Goal: Information Seeking & Learning: Learn about a topic

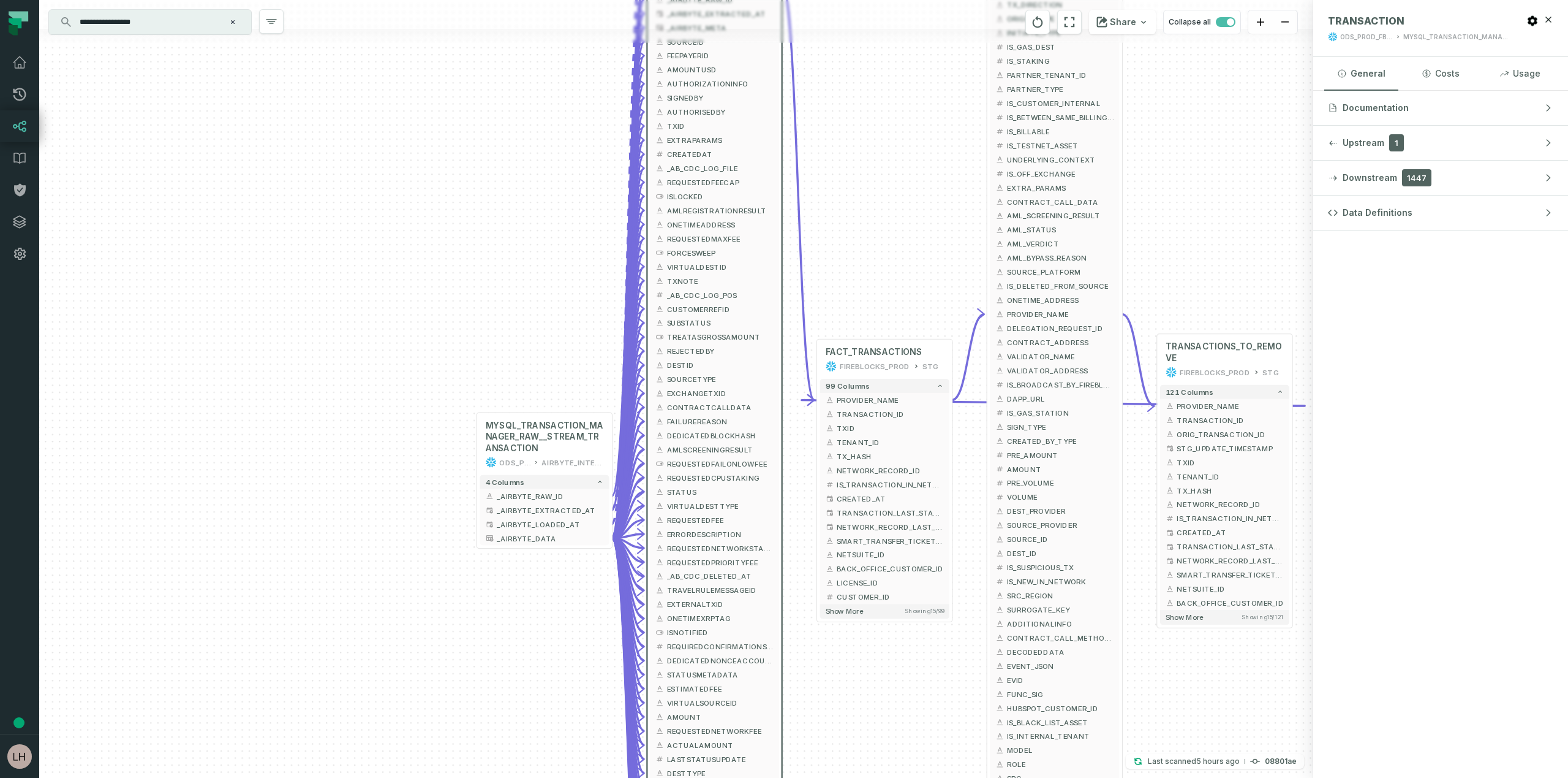
drag, startPoint x: 962, startPoint y: 524, endPoint x: 878, endPoint y: 224, distance: 311.5
click at [878, 224] on div "MYSQL_TRANSACTION_MANAGER_RAW__STREAM_TRANSACTION ODS_PROD_FBS_PRODUCT AIRBYTE_…" at bounding box center [676, 389] width 1275 height 778
click at [840, 615] on span "Show more" at bounding box center [846, 614] width 38 height 8
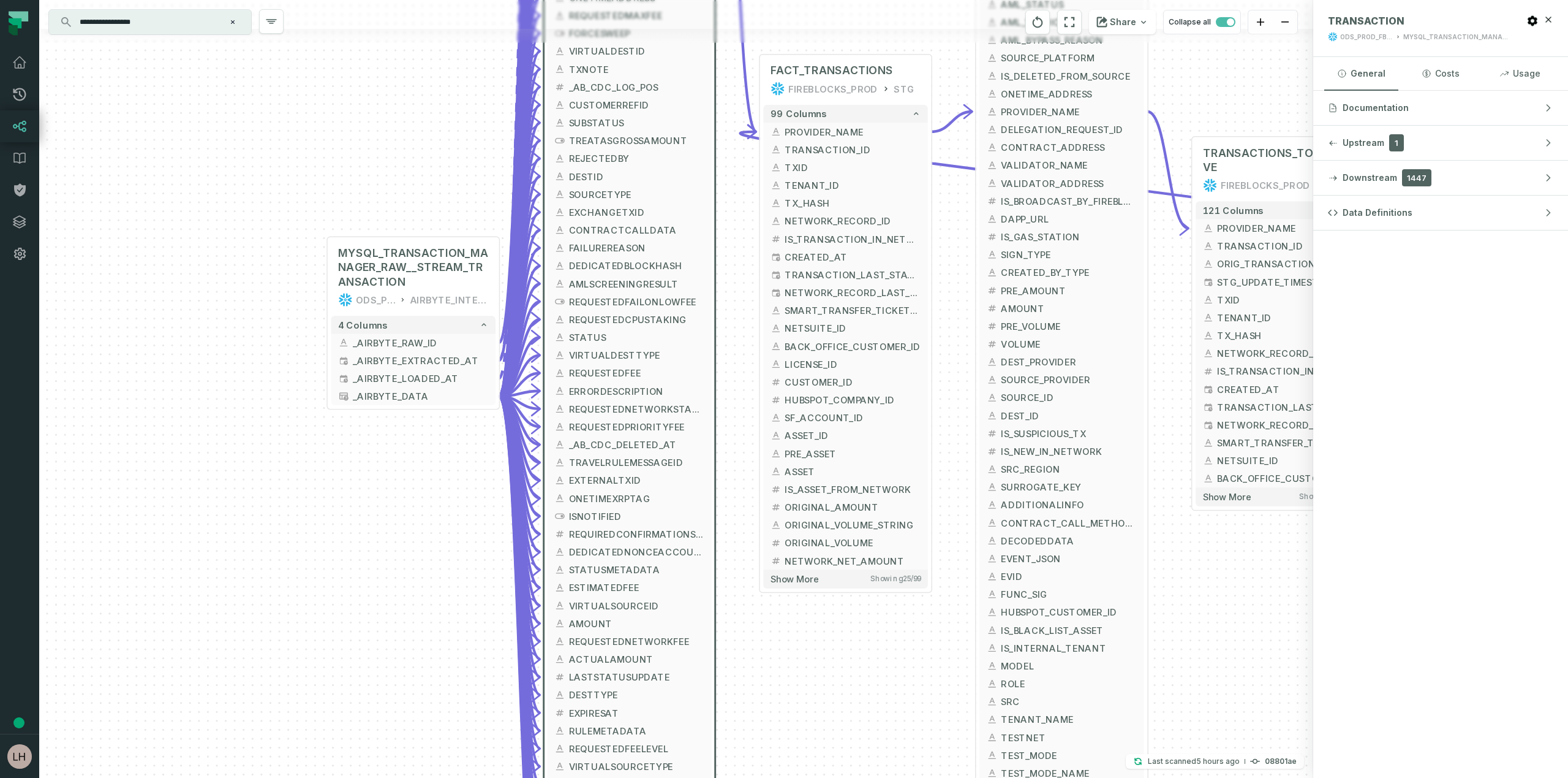
drag, startPoint x: 972, startPoint y: 615, endPoint x: 960, endPoint y: 400, distance: 215.3
click at [959, 399] on div "MYSQL_TRANSACTION_MANAGER_RAW__STREAM_TRANSACTION ODS_PROD_FBS_PRODUCT AIRBYTE_…" at bounding box center [676, 389] width 1275 height 778
click at [798, 584] on span "Show more" at bounding box center [796, 581] width 48 height 11
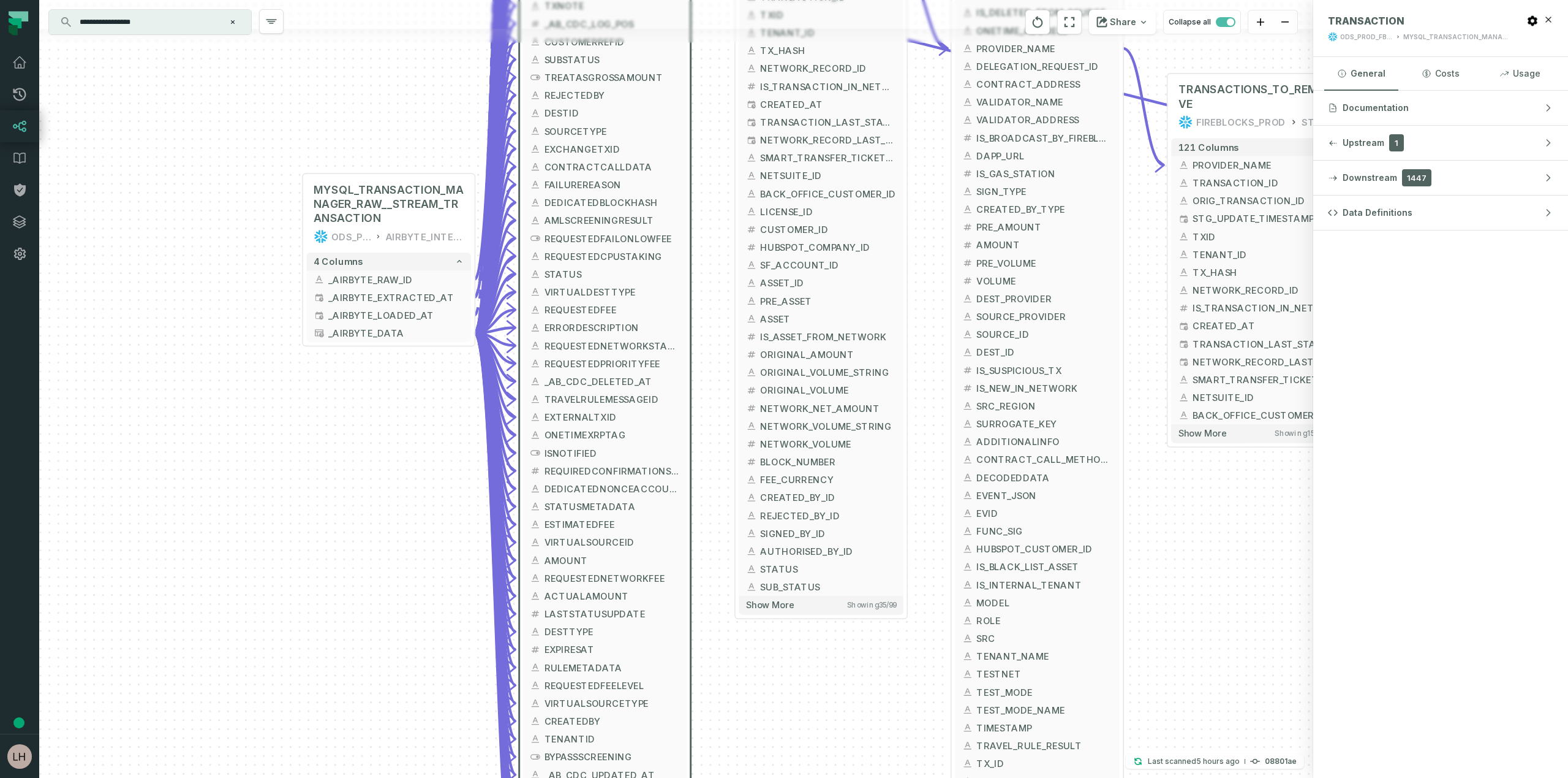
drag, startPoint x: 965, startPoint y: 705, endPoint x: 939, endPoint y: 551, distance: 156.2
click at [939, 551] on div "MYSQL_TRANSACTION_MANAGER_RAW__STREAM_TRANSACTION ODS_PROD_FBS_PRODUCT AIRBYTE_…" at bounding box center [676, 389] width 1275 height 778
click at [785, 603] on span "Show more" at bounding box center [769, 605] width 48 height 11
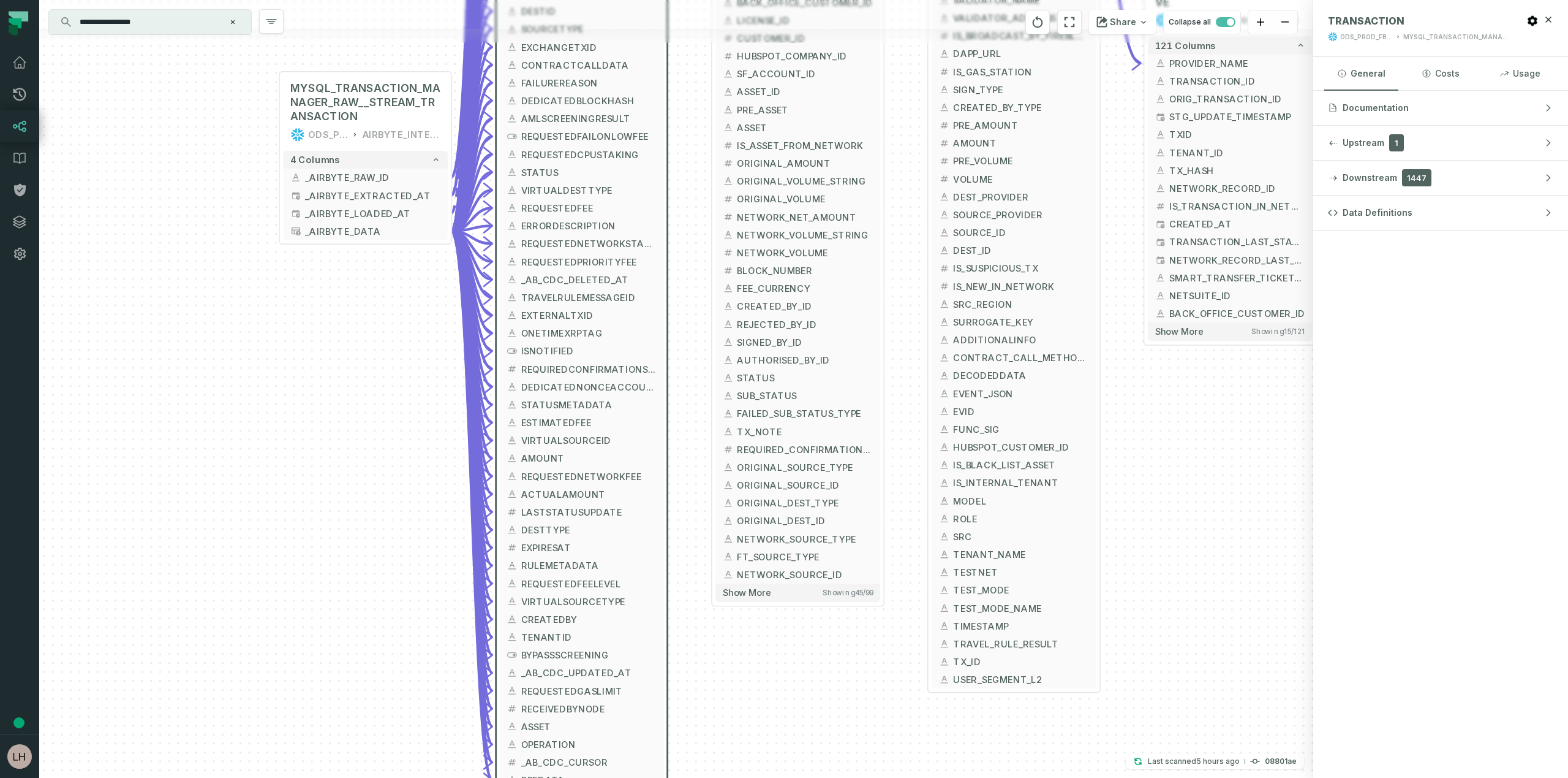
drag, startPoint x: 927, startPoint y: 661, endPoint x: 903, endPoint y: 470, distance: 192.5
click at [903, 470] on div "MYSQL_TRANSACTION_MANAGER_RAW__STREAM_TRANSACTION ODS_PROD_FBS_PRODUCT AIRBYTE_…" at bounding box center [676, 389] width 1275 height 778
click at [750, 597] on span "Show more" at bounding box center [747, 593] width 48 height 11
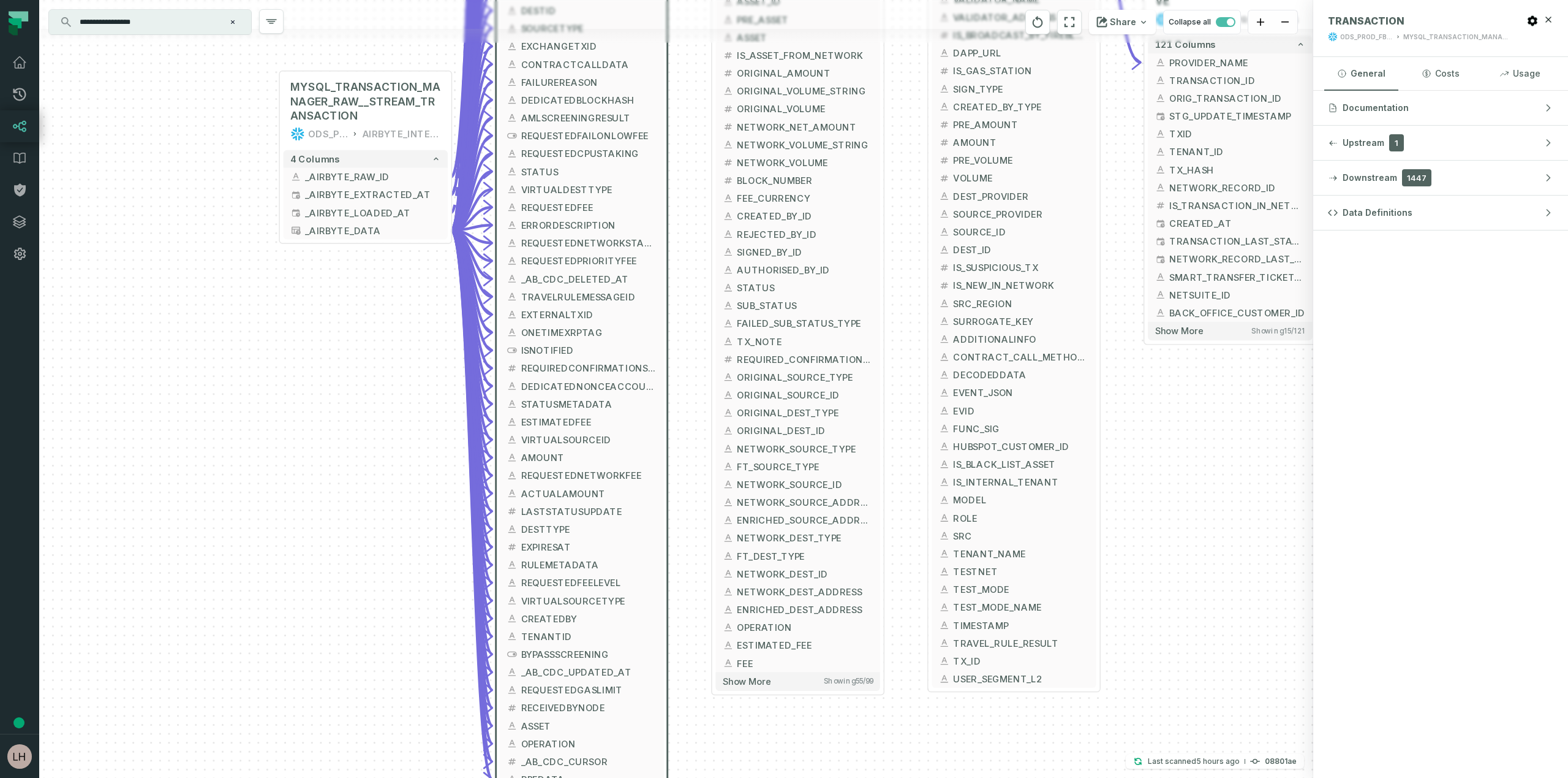
drag, startPoint x: 902, startPoint y: 588, endPoint x: 902, endPoint y: 499, distance: 89.0
click at [902, 498] on div "MYSQL_TRANSACTION_MANAGER_RAW__STREAM_TRANSACTION ODS_PROD_FBS_PRODUCT AIRBYTE_…" at bounding box center [676, 389] width 1275 height 778
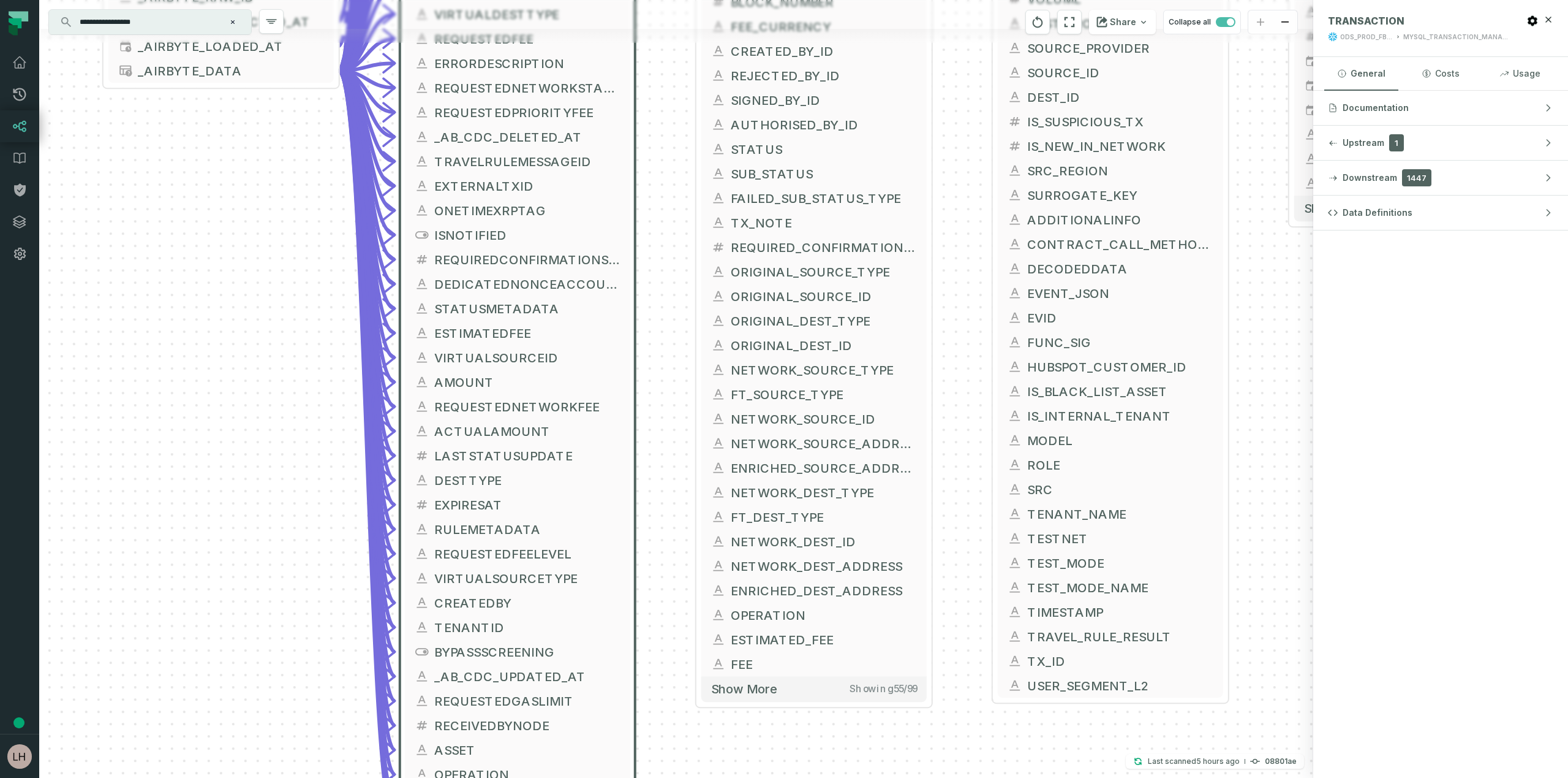
drag, startPoint x: 954, startPoint y: 319, endPoint x: 972, endPoint y: 710, distance: 391.4
click at [972, 710] on div "MYSQL_TRANSACTION_MANAGER_RAW__STREAM_TRANSACTION ODS_PROD_FBS_PRODUCT AIRBYTE_…" at bounding box center [676, 389] width 1275 height 778
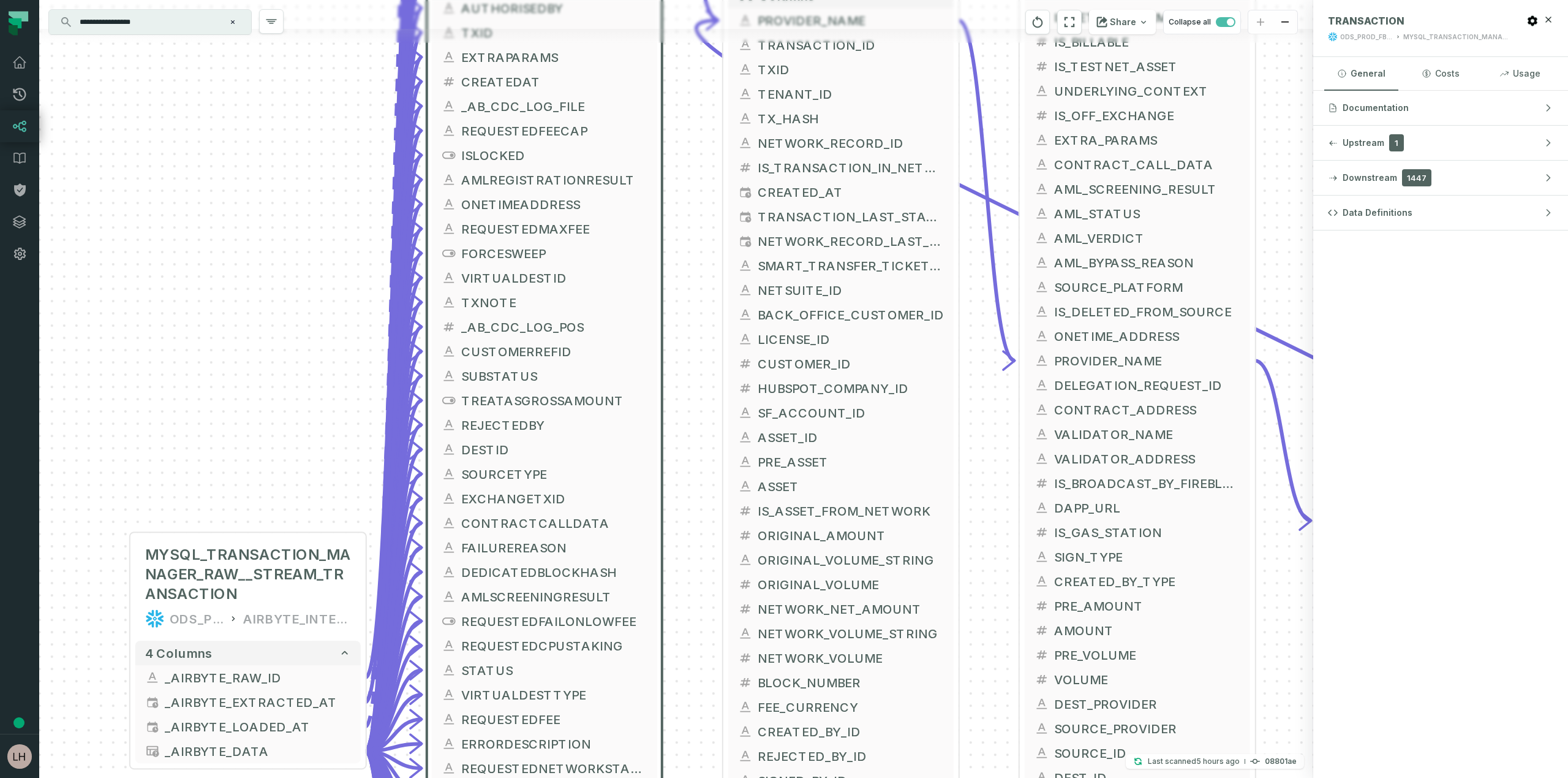
drag, startPoint x: 967, startPoint y: 140, endPoint x: 971, endPoint y: 445, distance: 305.0
click at [971, 445] on div "MYSQL_TRANSACTION_MANAGER_RAW__STREAM_TRANSACTION ODS_PROD_FBS_PRODUCT AIRBYTE_…" at bounding box center [676, 389] width 1275 height 778
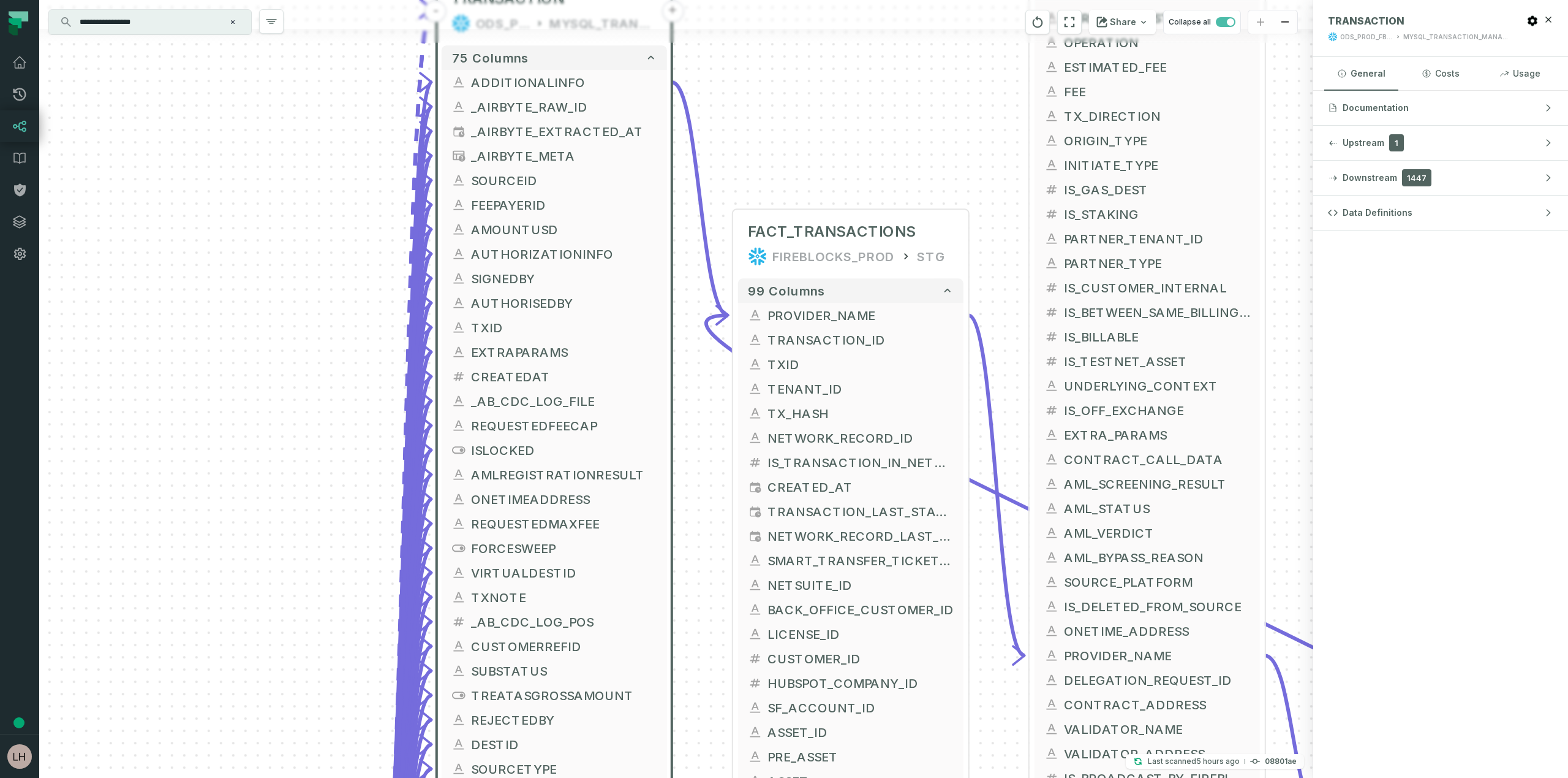
drag, startPoint x: 696, startPoint y: 82, endPoint x: 710, endPoint y: 367, distance: 285.3
click at [710, 367] on div "MYSQL_TRANSACTION_MANAGER_RAW__STREAM_TRANSACTION ODS_PROD_FBS_PRODUCT AIRBYTE_…" at bounding box center [676, 389] width 1275 height 778
click at [733, 312] on button "-" at bounding box center [732, 313] width 22 height 22
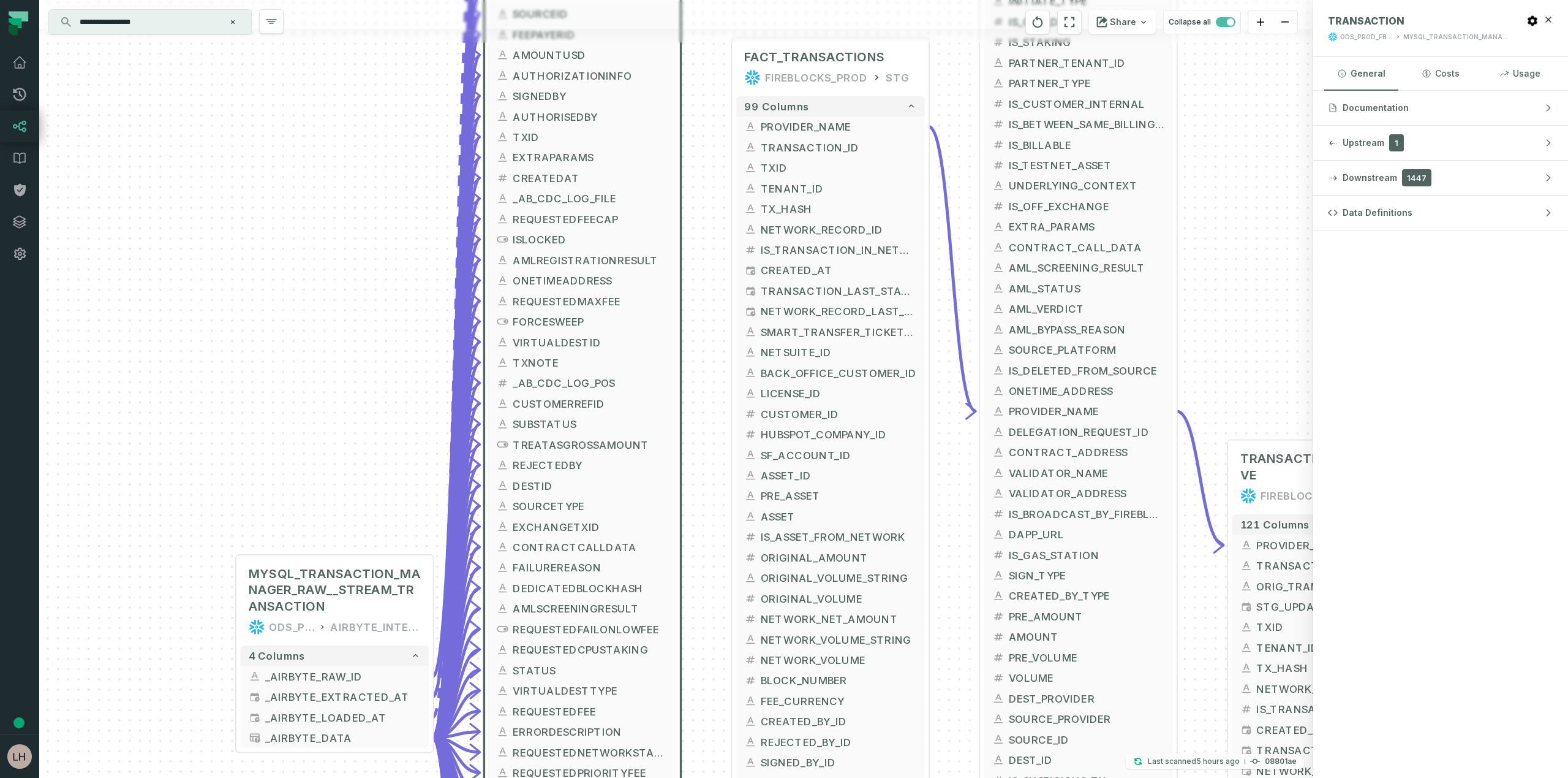
drag, startPoint x: 720, startPoint y: 411, endPoint x: 719, endPoint y: 225, distance: 186.0
click at [719, 224] on div "MYSQL_TRANSACTION_MANAGER_RAW__STREAM_TRANSACTION ODS_PROD_FBS_PRODUCT AIRBYTE_…" at bounding box center [676, 389] width 1275 height 778
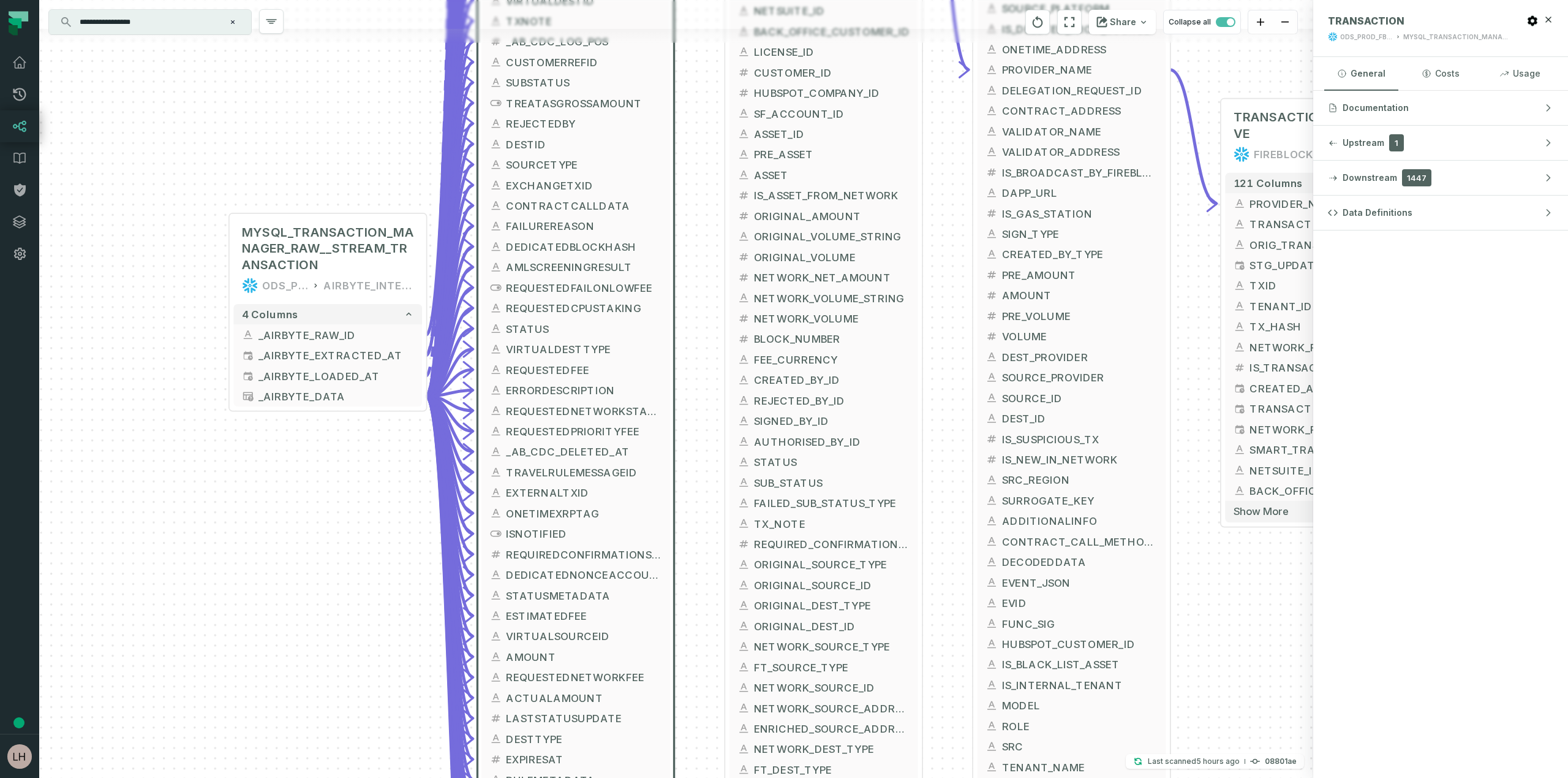
drag, startPoint x: 731, startPoint y: 296, endPoint x: 725, endPoint y: -45, distance: 341.1
click at [725, 0] on html "Pull Requests Dashboard Lineage Data Catalog Policies Integrations Settings [PE…" at bounding box center [784, 389] width 1568 height 778
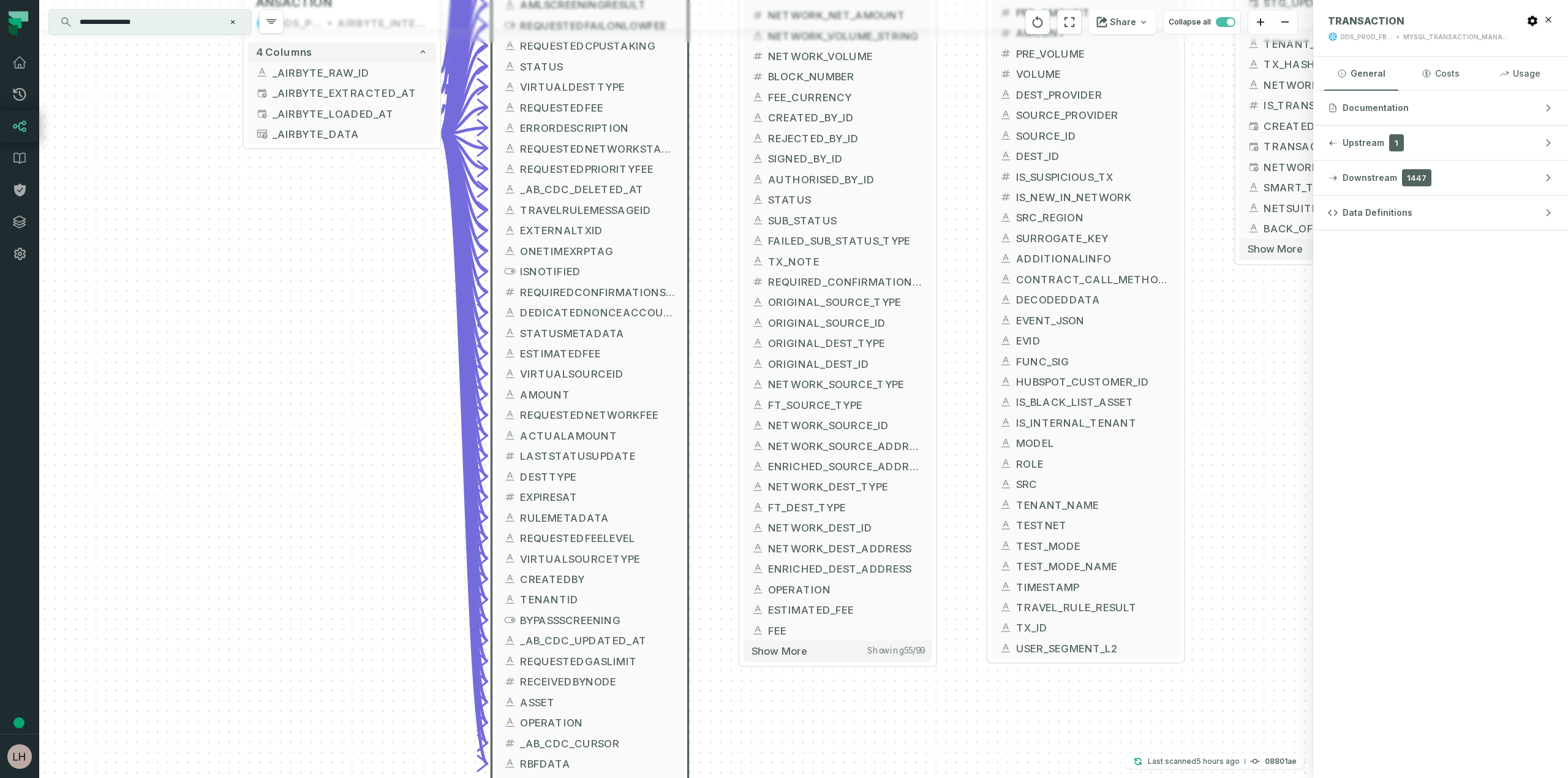
drag, startPoint x: 707, startPoint y: 575, endPoint x: 719, endPoint y: 312, distance: 263.3
click at [719, 312] on div "MYSQL_TRANSACTION_MANAGER_RAW__STREAM_TRANSACTION ODS_PROD_FBS_PRODUCT AIRBYTE_…" at bounding box center [676, 389] width 1275 height 778
click at [791, 650] on span "Show more" at bounding box center [778, 650] width 55 height 13
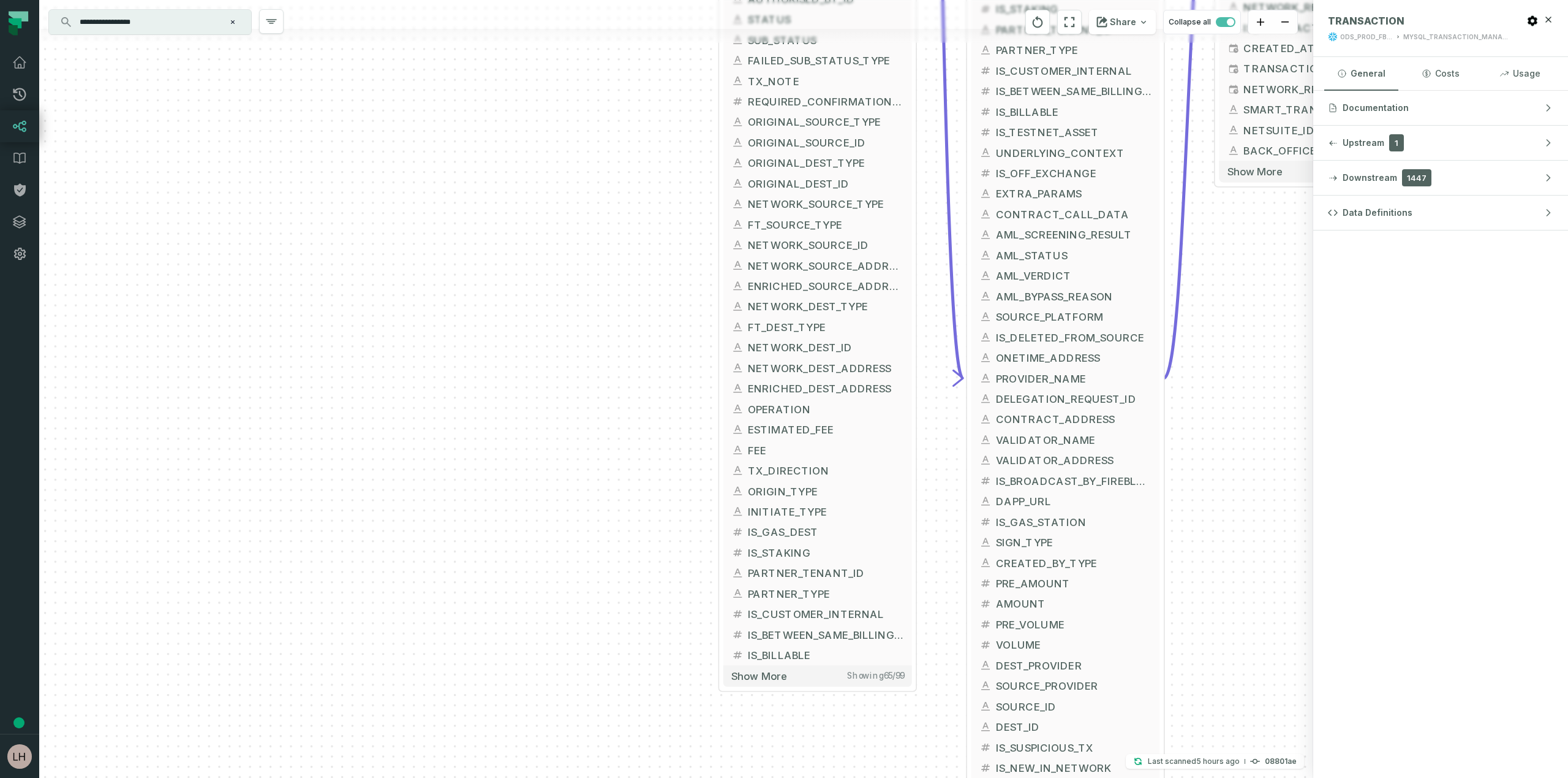
drag, startPoint x: 703, startPoint y: 683, endPoint x: 683, endPoint y: 500, distance: 184.1
click at [684, 503] on div "MYSQL_TRANSACTION_MANAGER_RAW__STREAM_TRANSACTION ODS_PROD_FBS_PRODUCT AIRBYTE_…" at bounding box center [676, 389] width 1275 height 778
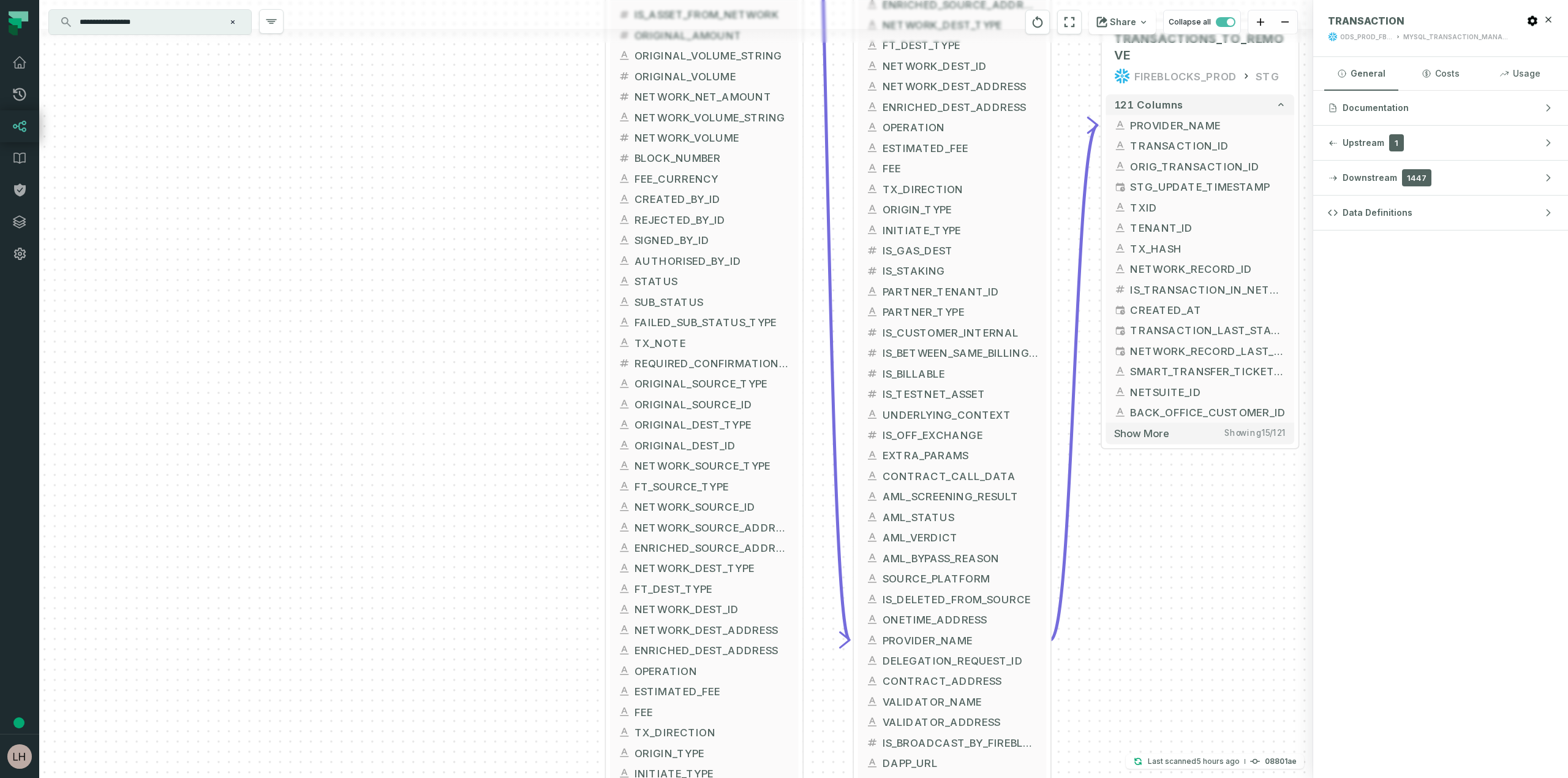
drag, startPoint x: 1273, startPoint y: 320, endPoint x: 1142, endPoint y: 577, distance: 288.5
click at [1142, 577] on div "MYSQL_TRANSACTION_MANAGER_RAW__STREAM_TRANSACTION ODS_PROD_FBS_PRODUCT AIRBYTE_…" at bounding box center [676, 389] width 1275 height 778
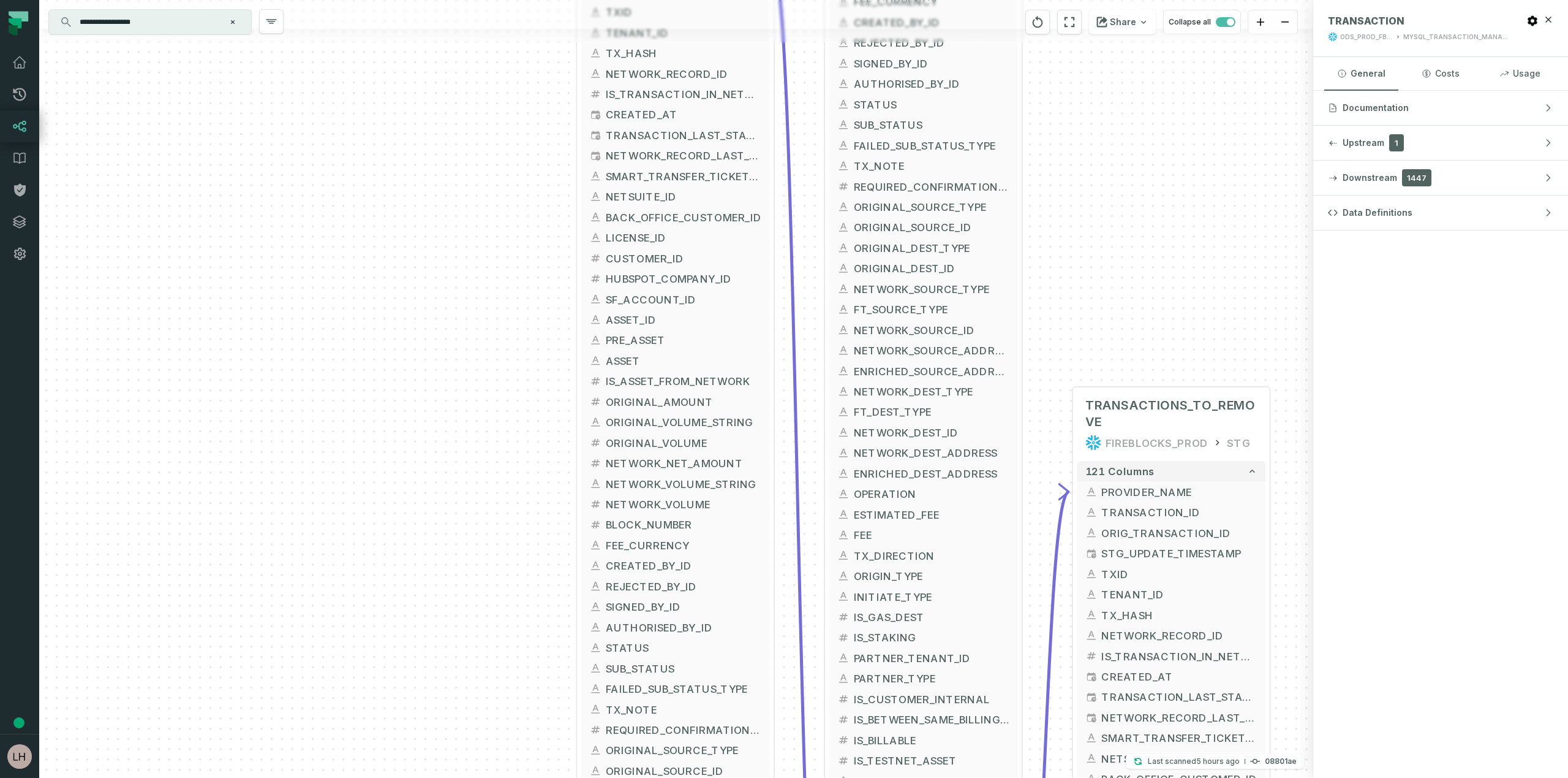
drag, startPoint x: 1061, startPoint y: 85, endPoint x: 1047, endPoint y: 465, distance: 380.3
click at [1047, 465] on div "MYSQL_TRANSACTION_MANAGER_RAW__STREAM_TRANSACTION ODS_PROD_FBS_PRODUCT AIRBYTE_…" at bounding box center [676, 389] width 1275 height 778
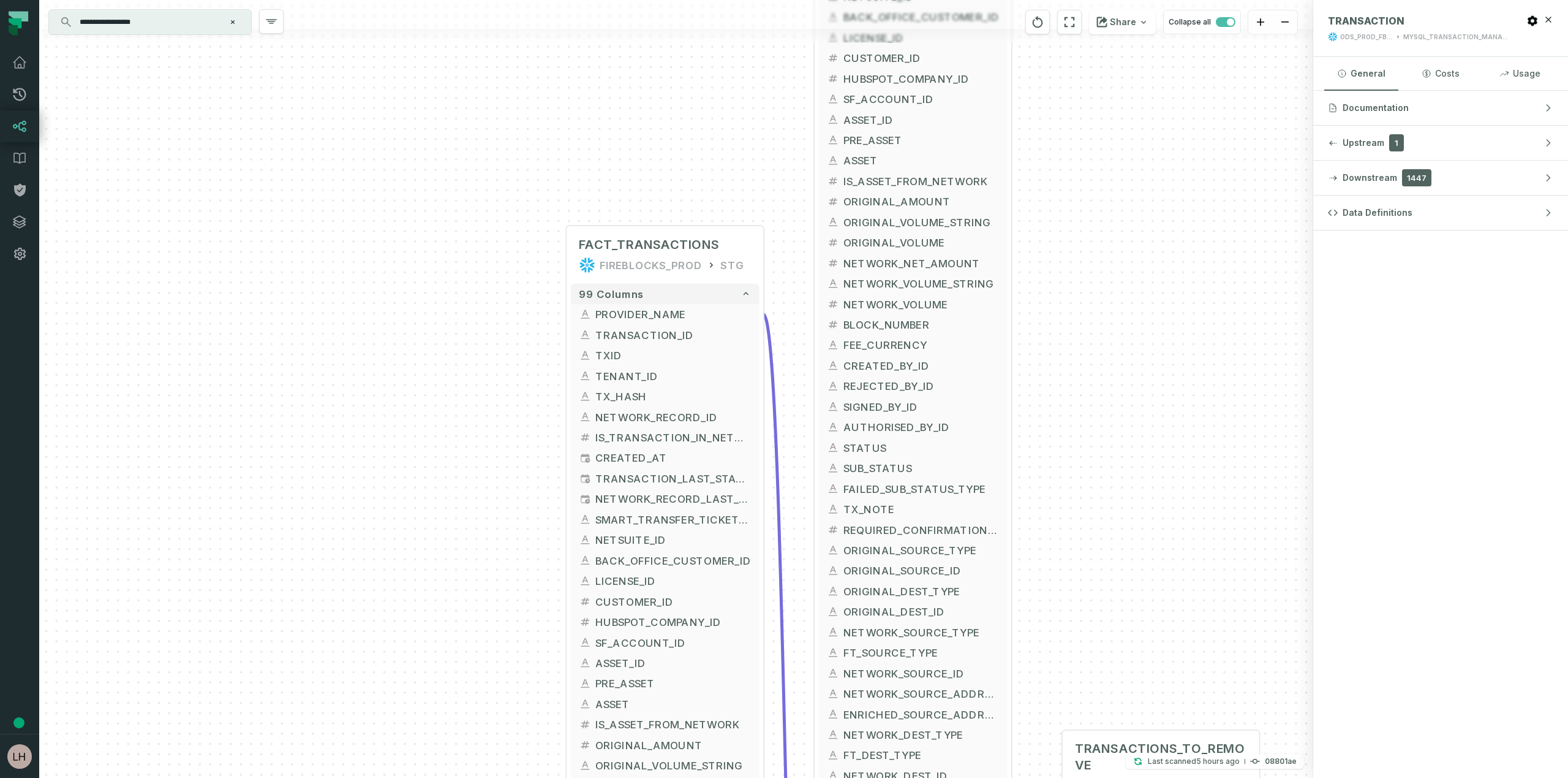
drag, startPoint x: 1097, startPoint y: 128, endPoint x: 1090, endPoint y: 442, distance: 314.1
click at [1090, 442] on div "MYSQL_TRANSACTION_MANAGER_RAW__STREAM_TRANSACTION ODS_PROD_FBS_PRODUCT AIRBYTE_…" at bounding box center [676, 389] width 1275 height 778
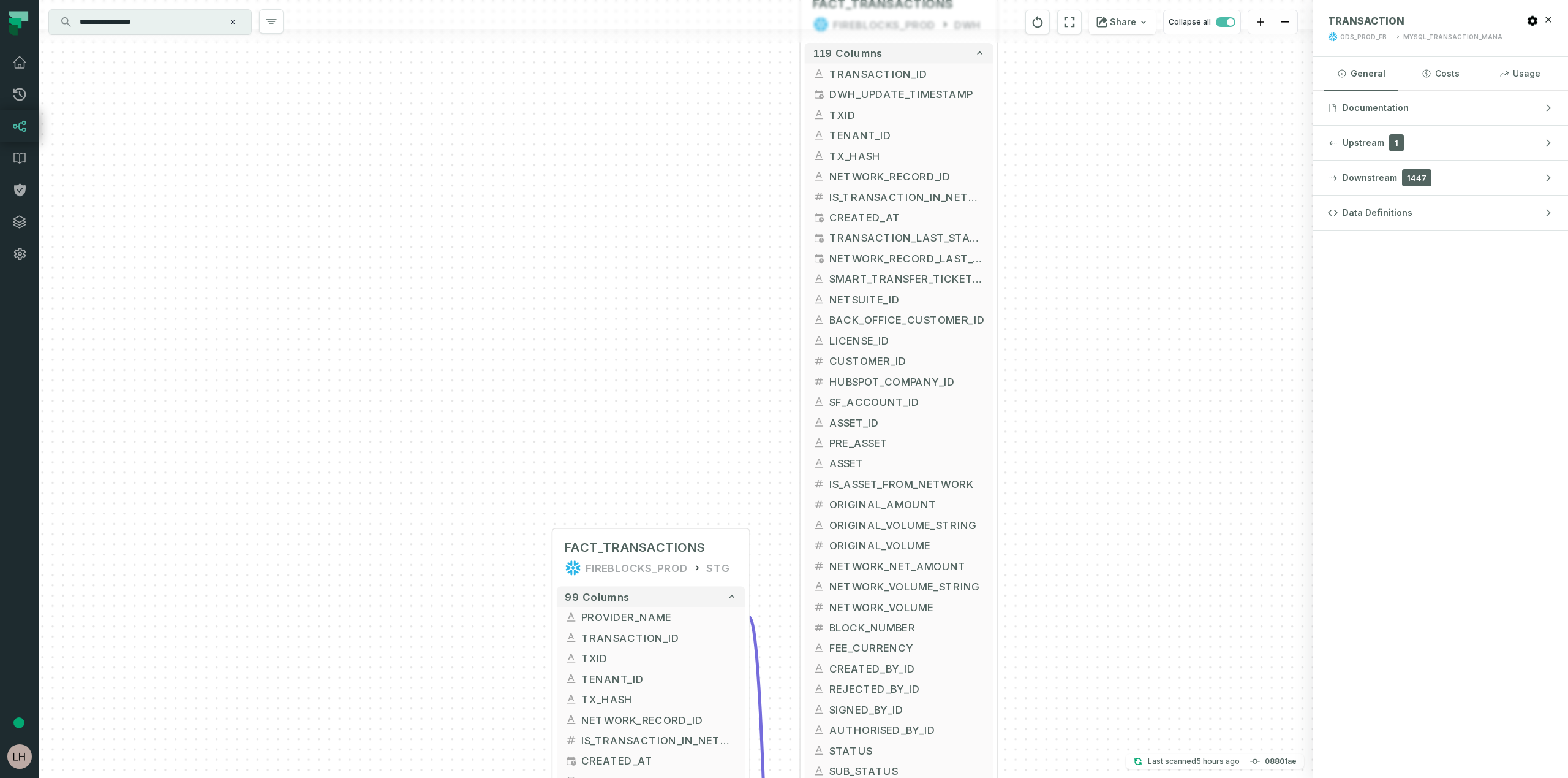
drag, startPoint x: 1107, startPoint y: 131, endPoint x: 1090, endPoint y: 437, distance: 306.5
click at [1090, 437] on div "MYSQL_TRANSACTION_MANAGER_RAW__STREAM_TRANSACTION ODS_PROD_FBS_PRODUCT AIRBYTE_…" at bounding box center [676, 389] width 1275 height 778
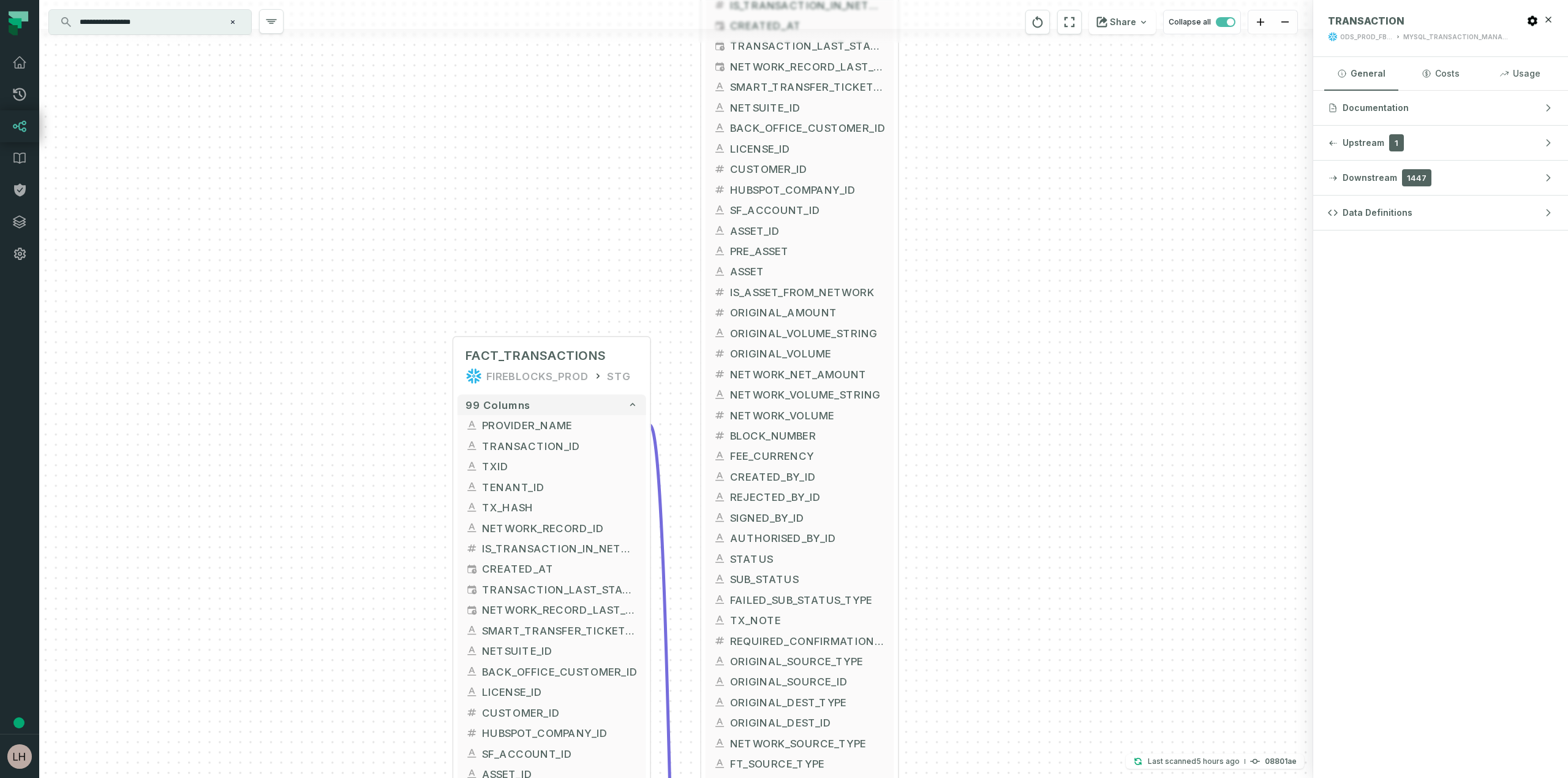
drag, startPoint x: 1143, startPoint y: 219, endPoint x: 1051, endPoint y: -10, distance: 246.8
click at [1051, 0] on html "Pull Requests Dashboard Lineage Data Catalog Policies Integrations Settings [PE…" at bounding box center [784, 389] width 1568 height 778
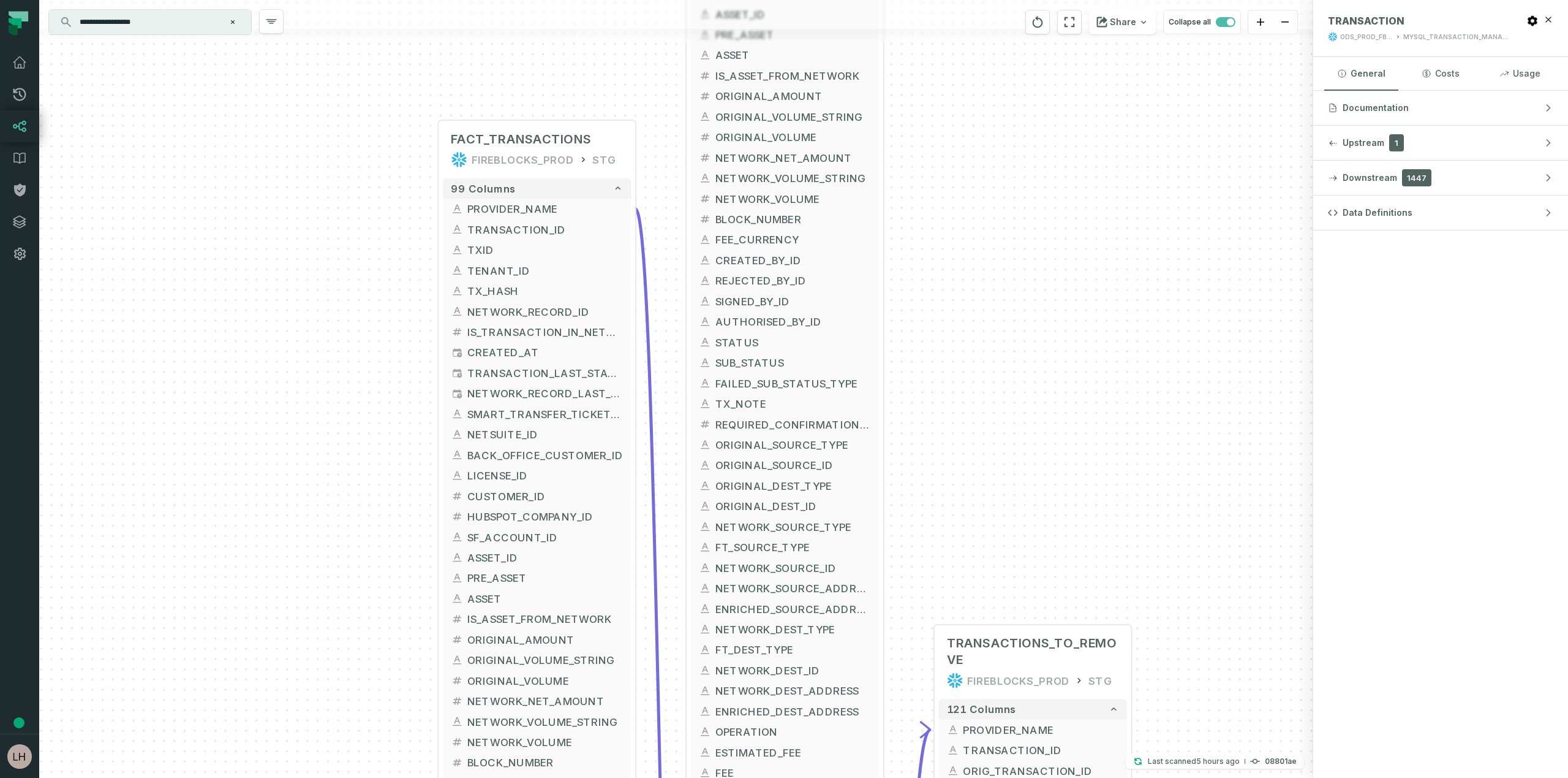
drag, startPoint x: 1086, startPoint y: 110, endPoint x: 1067, endPoint y: -73, distance: 184.0
click at [1067, 0] on html "Pull Requests Dashboard Lineage Data Catalog Policies Integrations Settings [PE…" at bounding box center [784, 389] width 1568 height 778
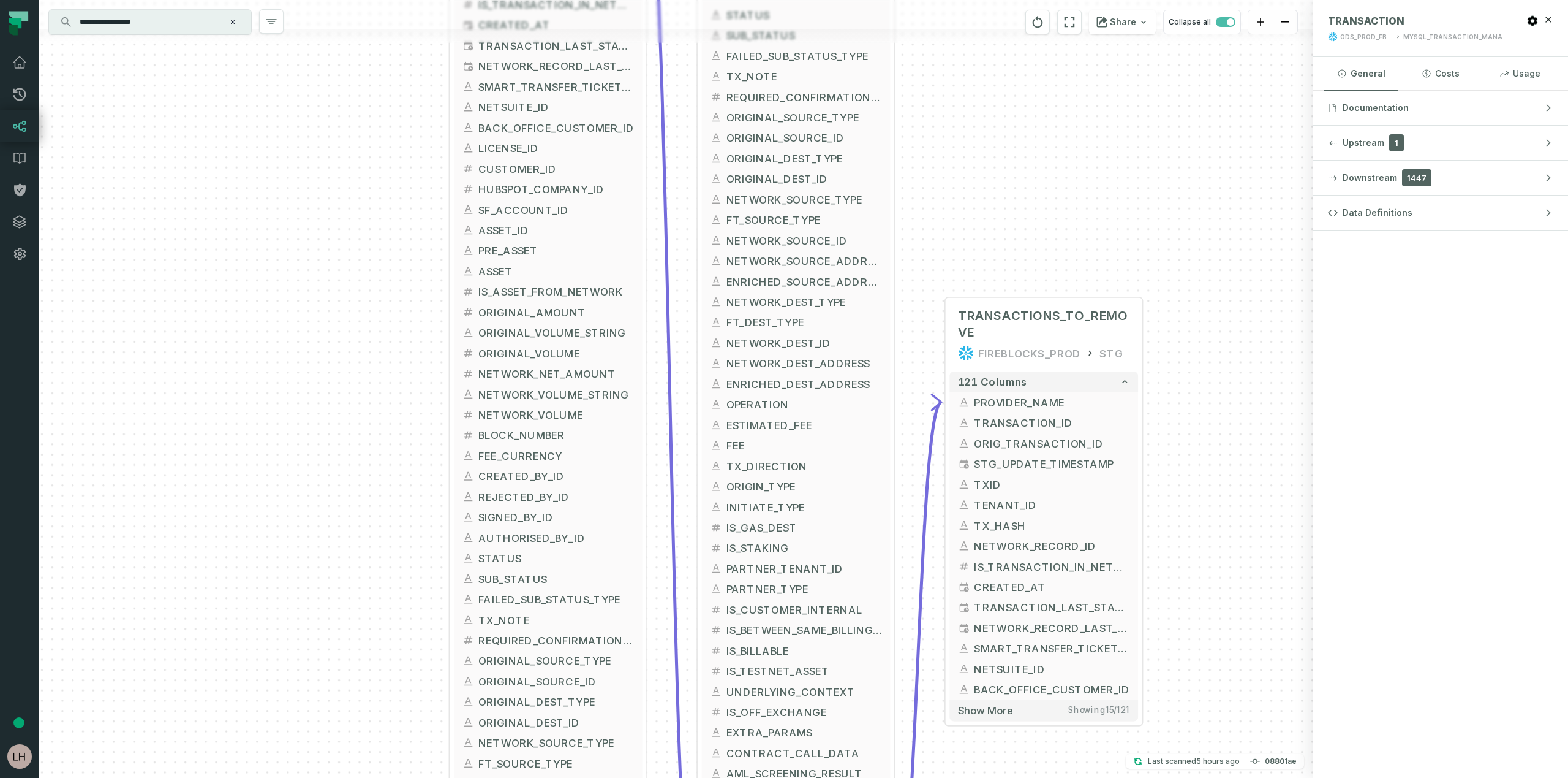
drag, startPoint x: 1081, startPoint y: 348, endPoint x: 1091, endPoint y: 22, distance: 326.2
click at [1091, 22] on div "MYSQL_TRANSACTION_MANAGER_RAW__STREAM_TRANSACTION ODS_PROD_FBS_PRODUCT AIRBYTE_…" at bounding box center [676, 389] width 1275 height 778
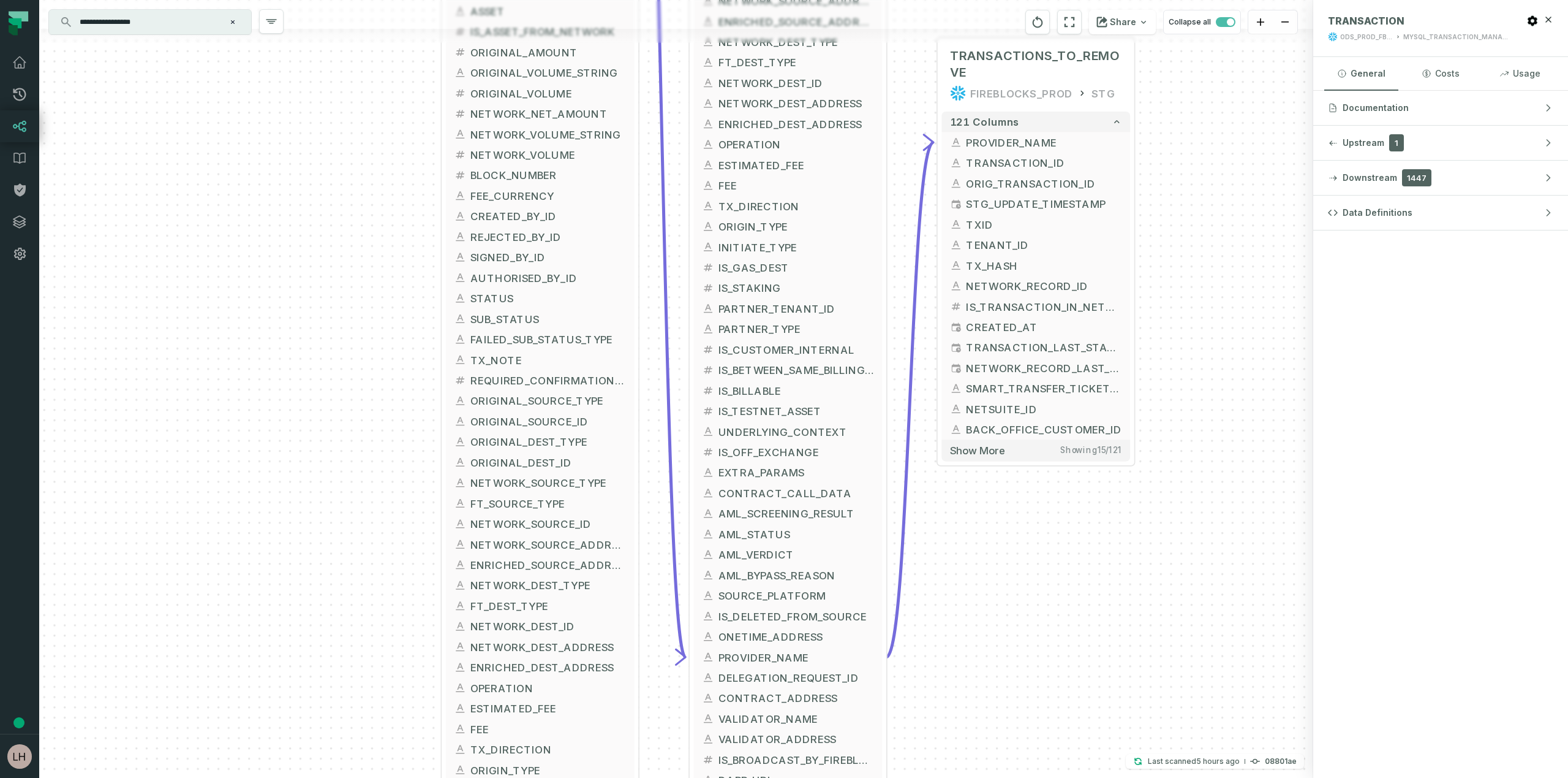
drag, startPoint x: 1051, startPoint y: 187, endPoint x: 1044, endPoint y: -73, distance: 260.1
click at [1044, 0] on html "Pull Requests Dashboard Lineage Data Catalog Policies Integrations Settings [PE…" at bounding box center [784, 389] width 1568 height 778
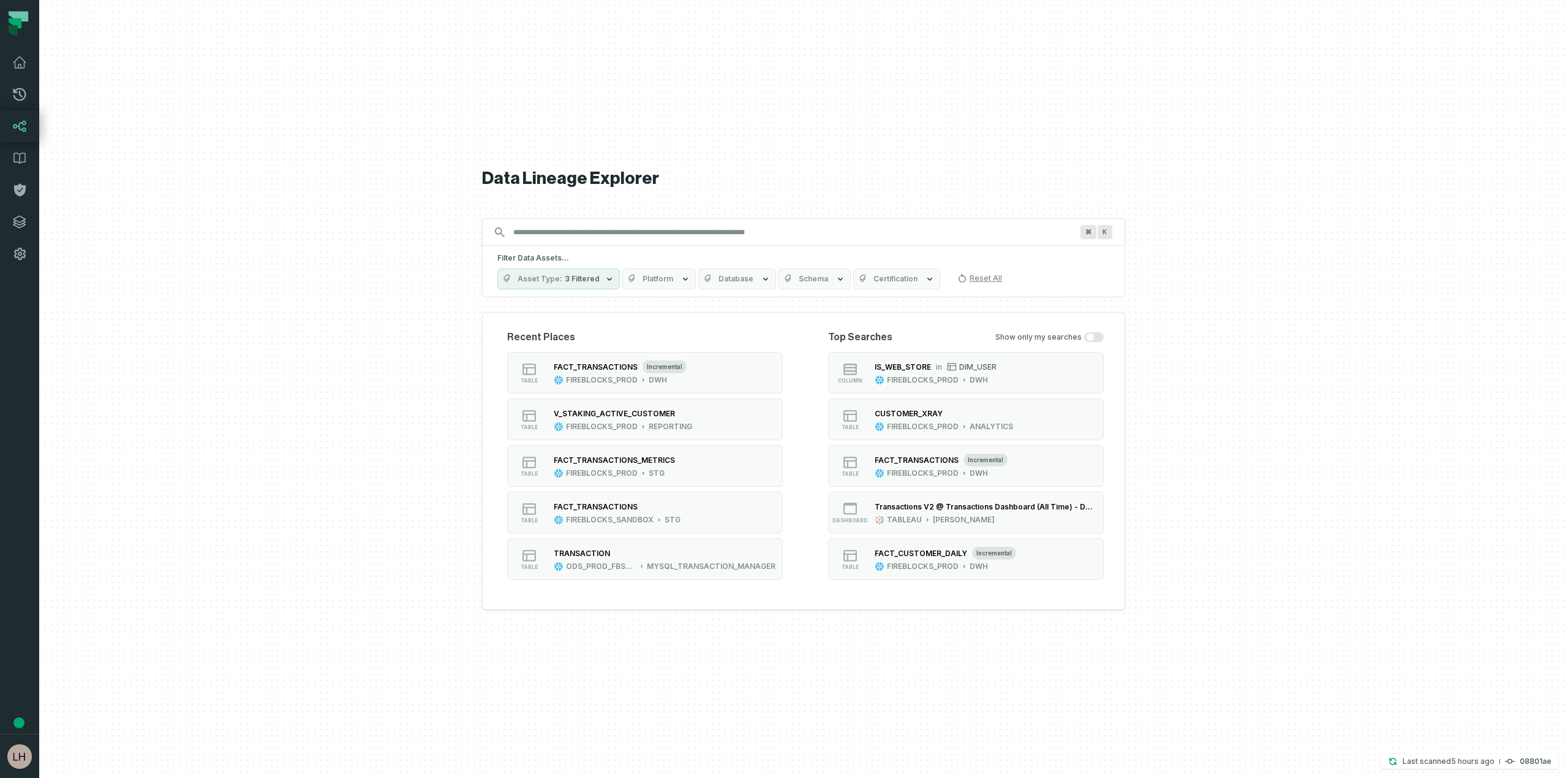
click at [544, 234] on input "Discovery Provider cmdk menu" at bounding box center [792, 233] width 573 height 20
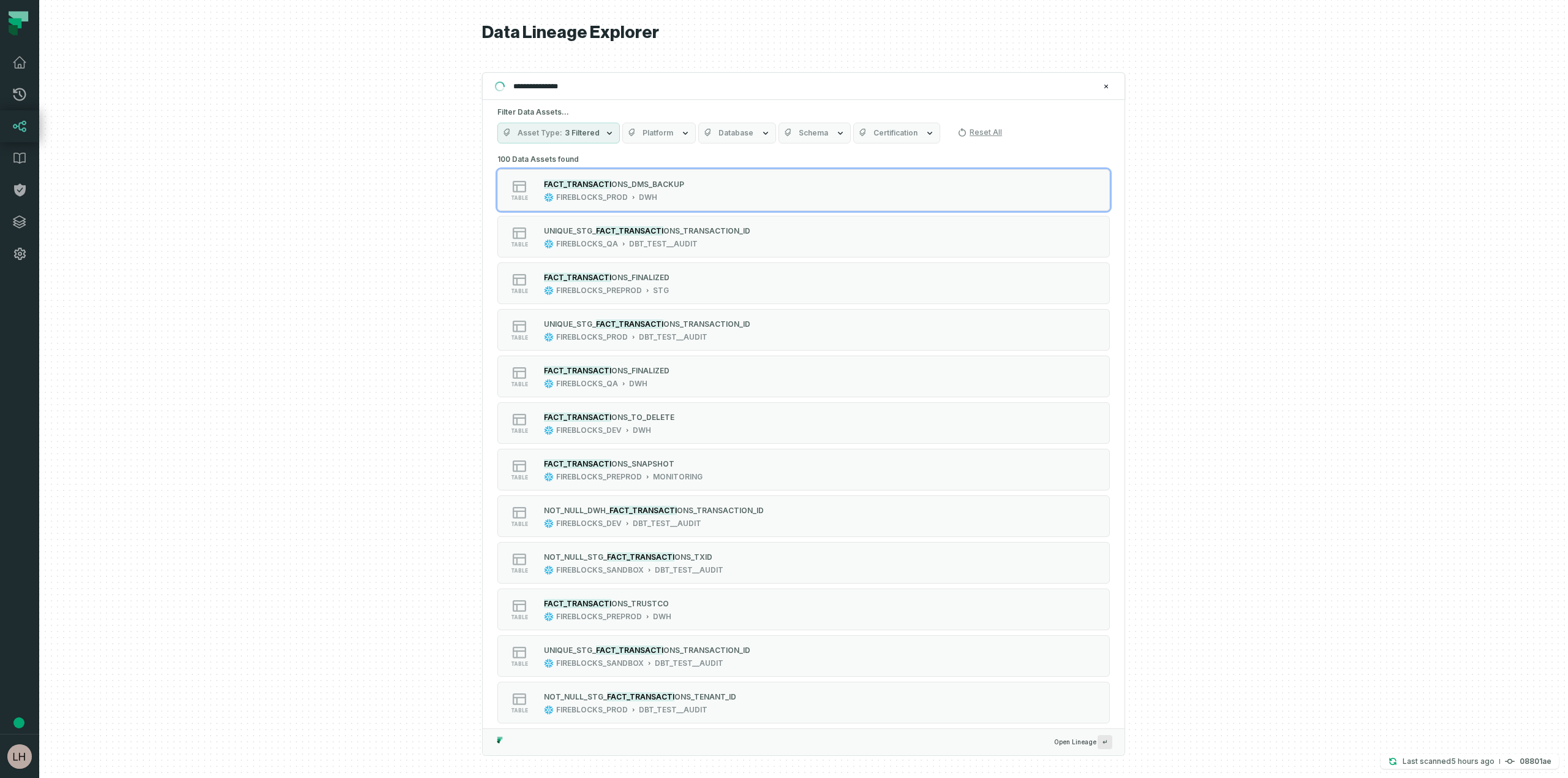
type input "**********"
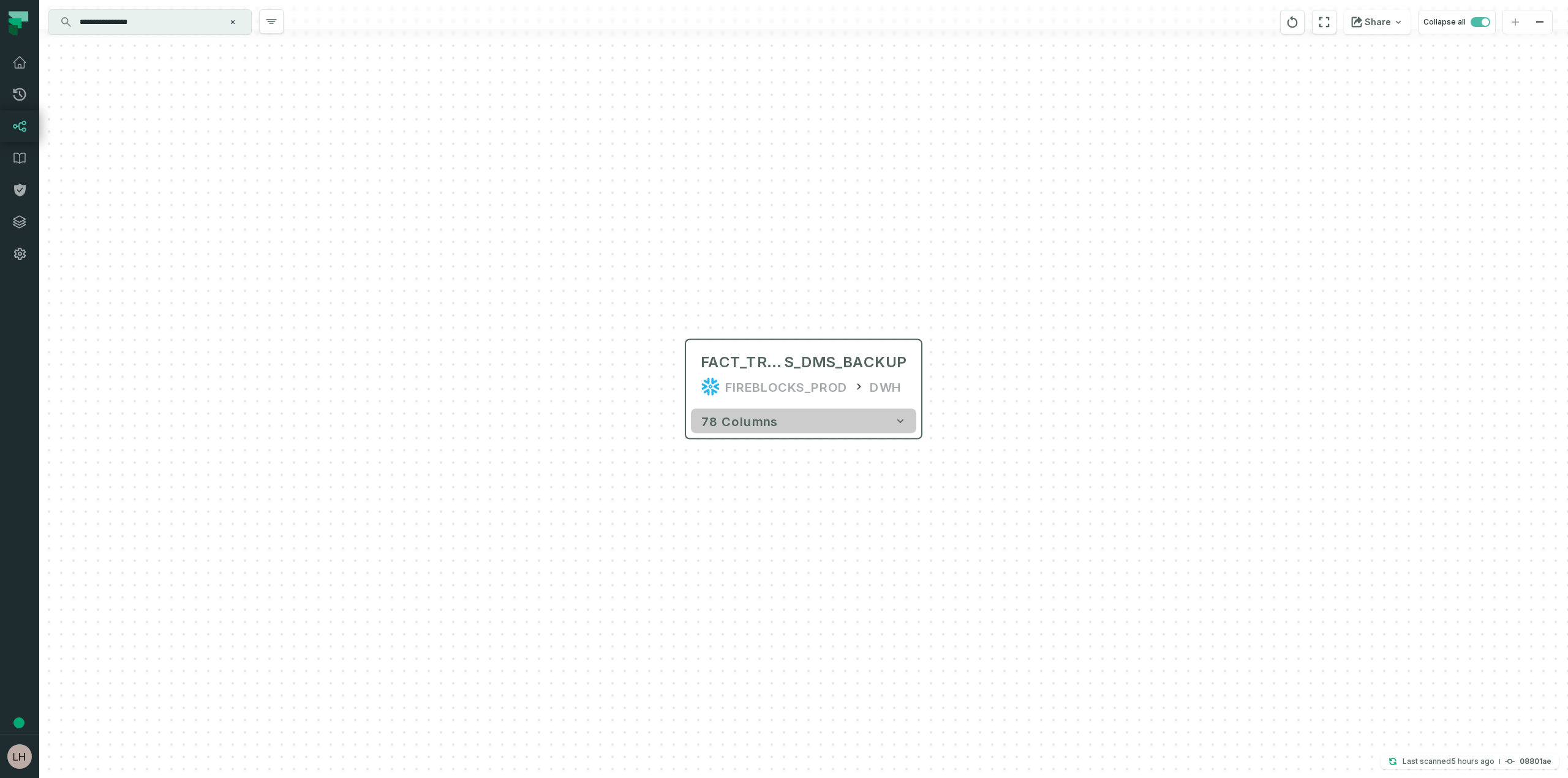
click at [755, 424] on span "78 columns" at bounding box center [739, 421] width 77 height 15
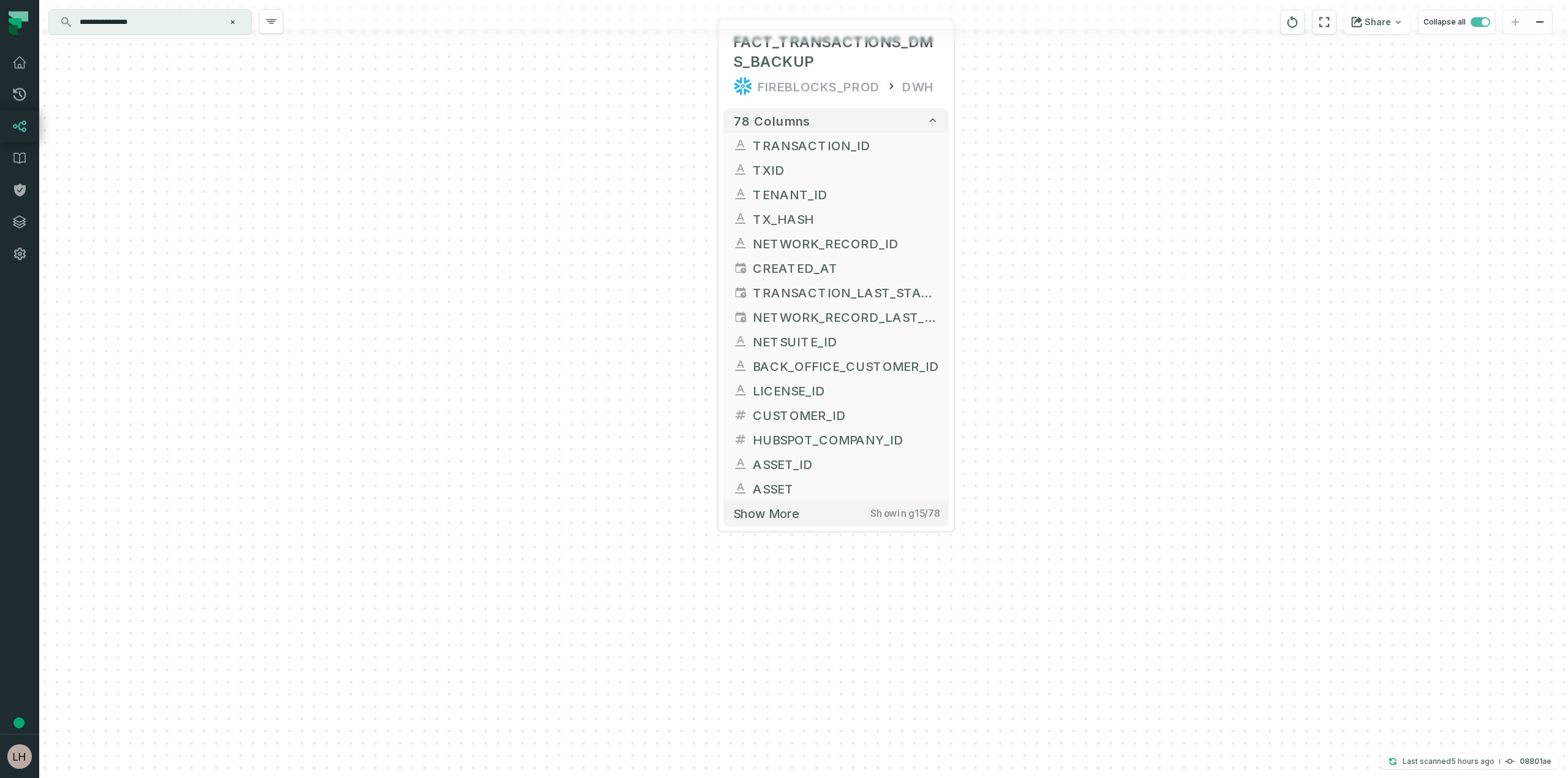
drag, startPoint x: 1071, startPoint y: 462, endPoint x: 1104, endPoint y: 142, distance: 321.7
click at [1104, 142] on div "FACT_TRANSACTIONS_DMS_BACKUP FIREBLOCKS_PROD DWH 78 columns TRANSACTION_ID TXID…" at bounding box center [803, 389] width 1529 height 778
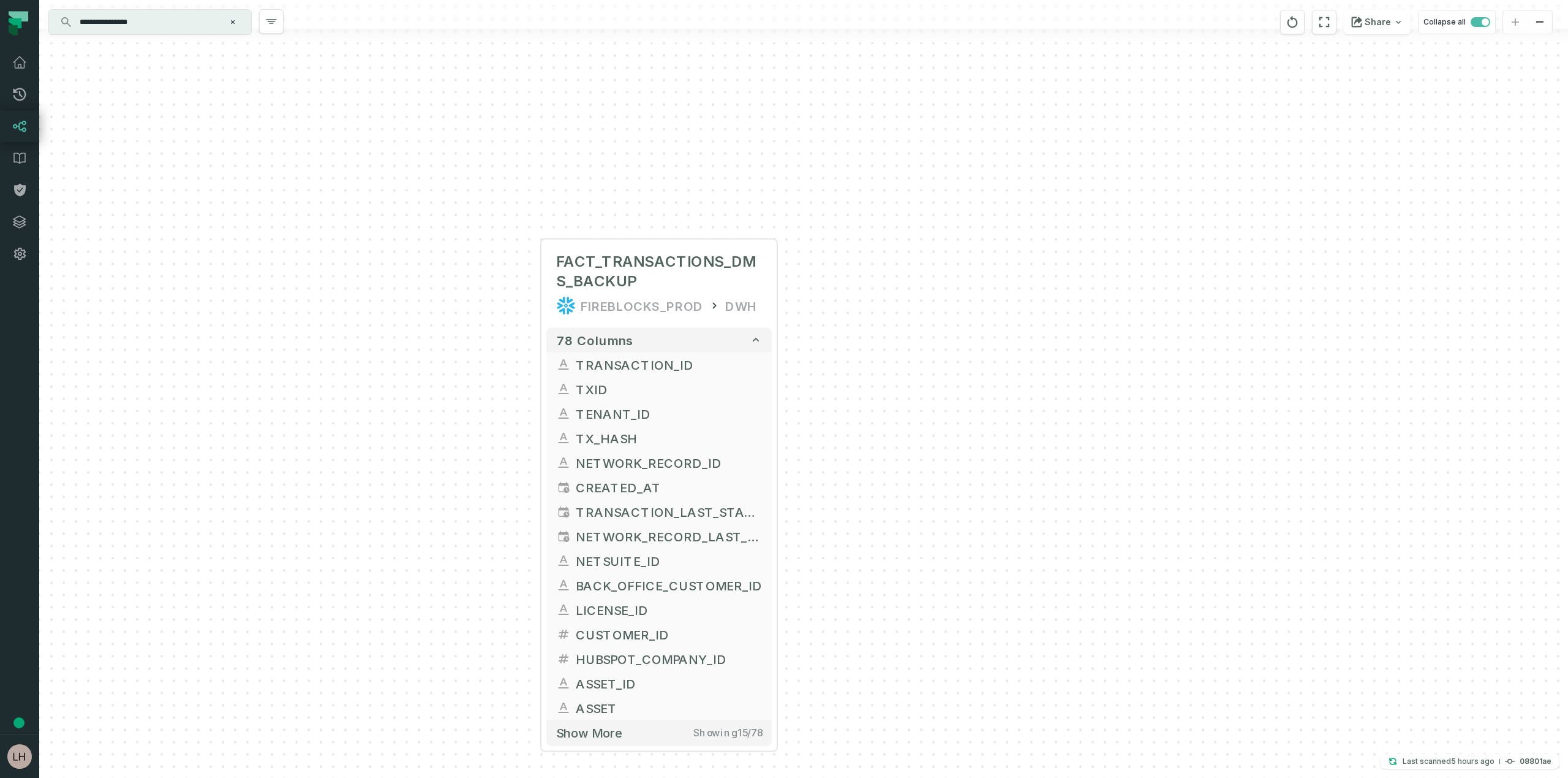
drag, startPoint x: 1104, startPoint y: 142, endPoint x: 925, endPoint y: 363, distance: 284.4
click at [925, 363] on div "FACT_TRANSACTIONS_DMS_BACKUP FIREBLOCKS_PROD DWH 78 columns TRANSACTION_ID TXID…" at bounding box center [803, 389] width 1529 height 778
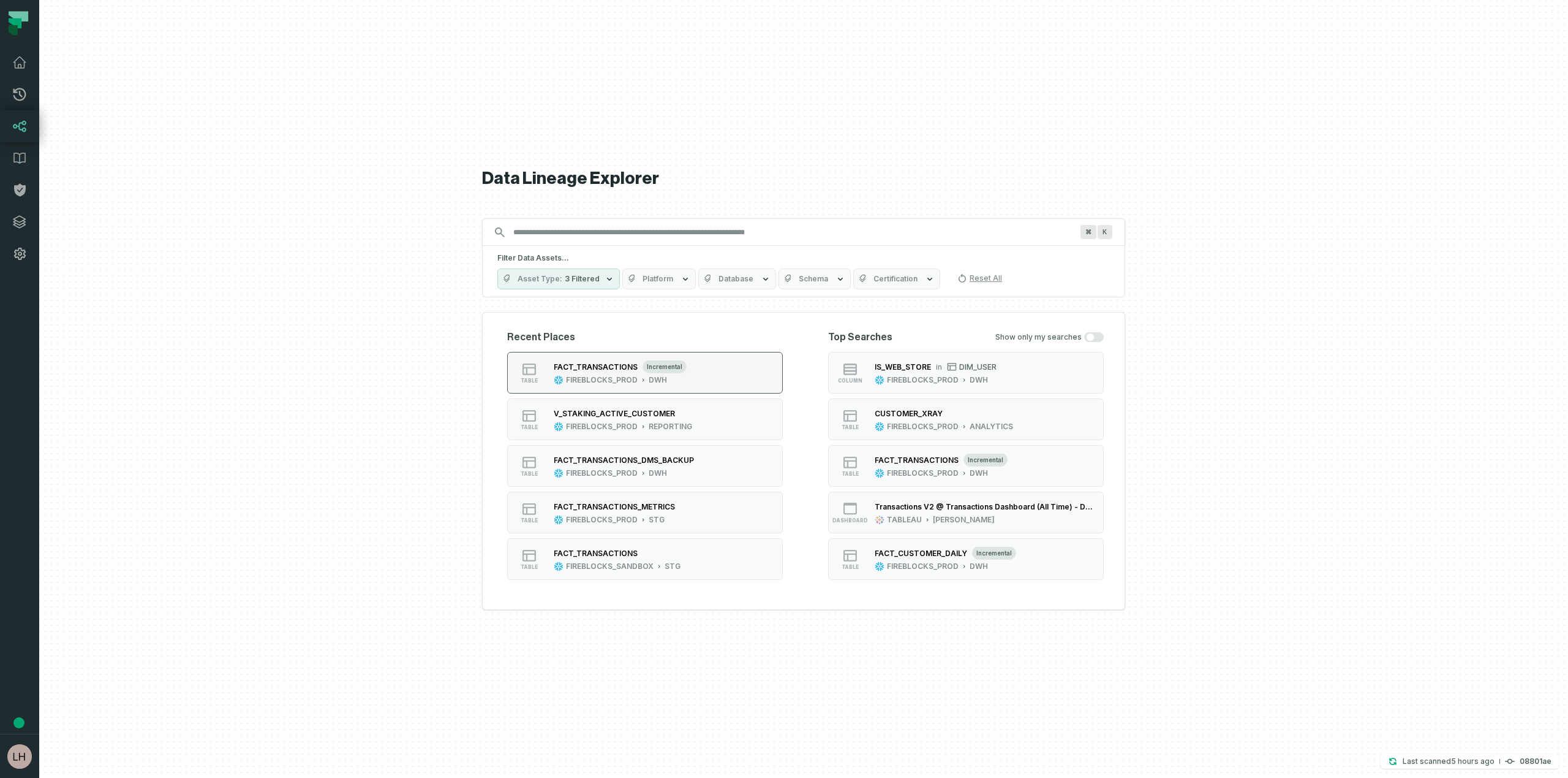
click at [590, 365] on div "FACT_TRANSACTIONS" at bounding box center [596, 367] width 84 height 9
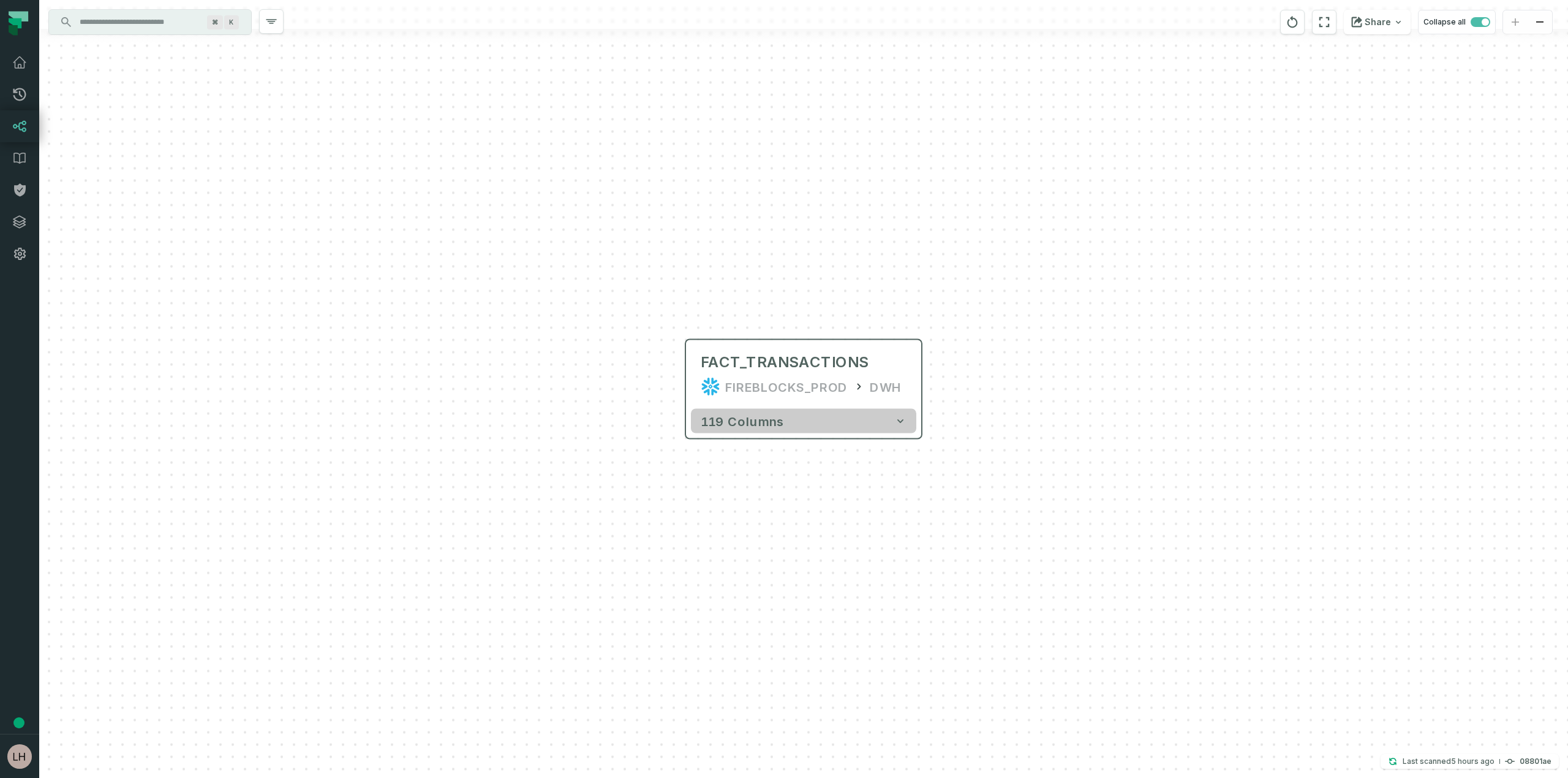
click at [838, 426] on button "119 columns" at bounding box center [804, 421] width 225 height 25
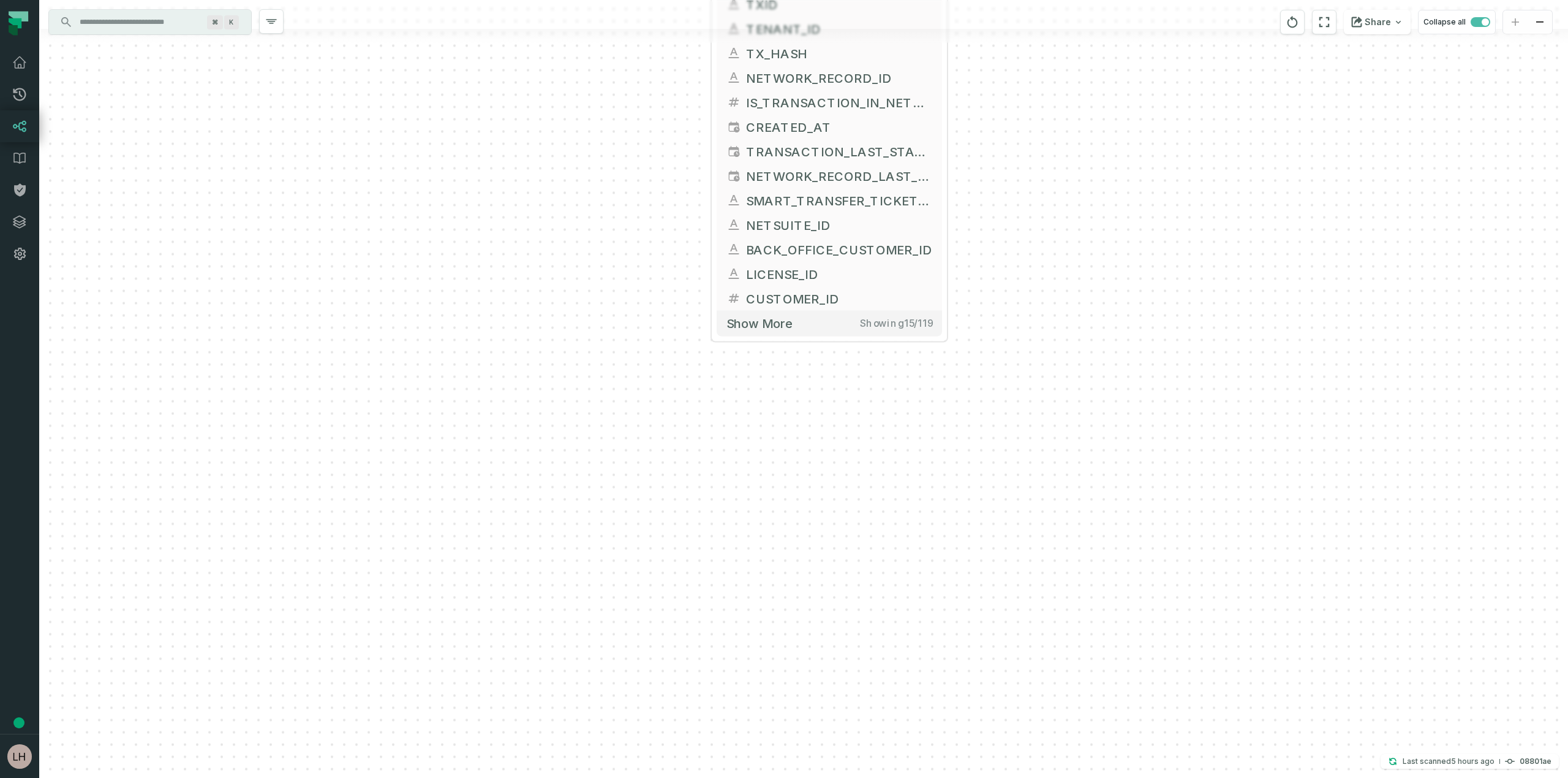
drag, startPoint x: 1052, startPoint y: 583, endPoint x: 1071, endPoint y: 109, distance: 474.4
click at [1071, 109] on div "+ FACT_TRANSACTIONS FIREBLOCKS_PROD DWH + 119 columns + TRANSACTION_ID + DWH_UP…" at bounding box center [803, 389] width 1529 height 778
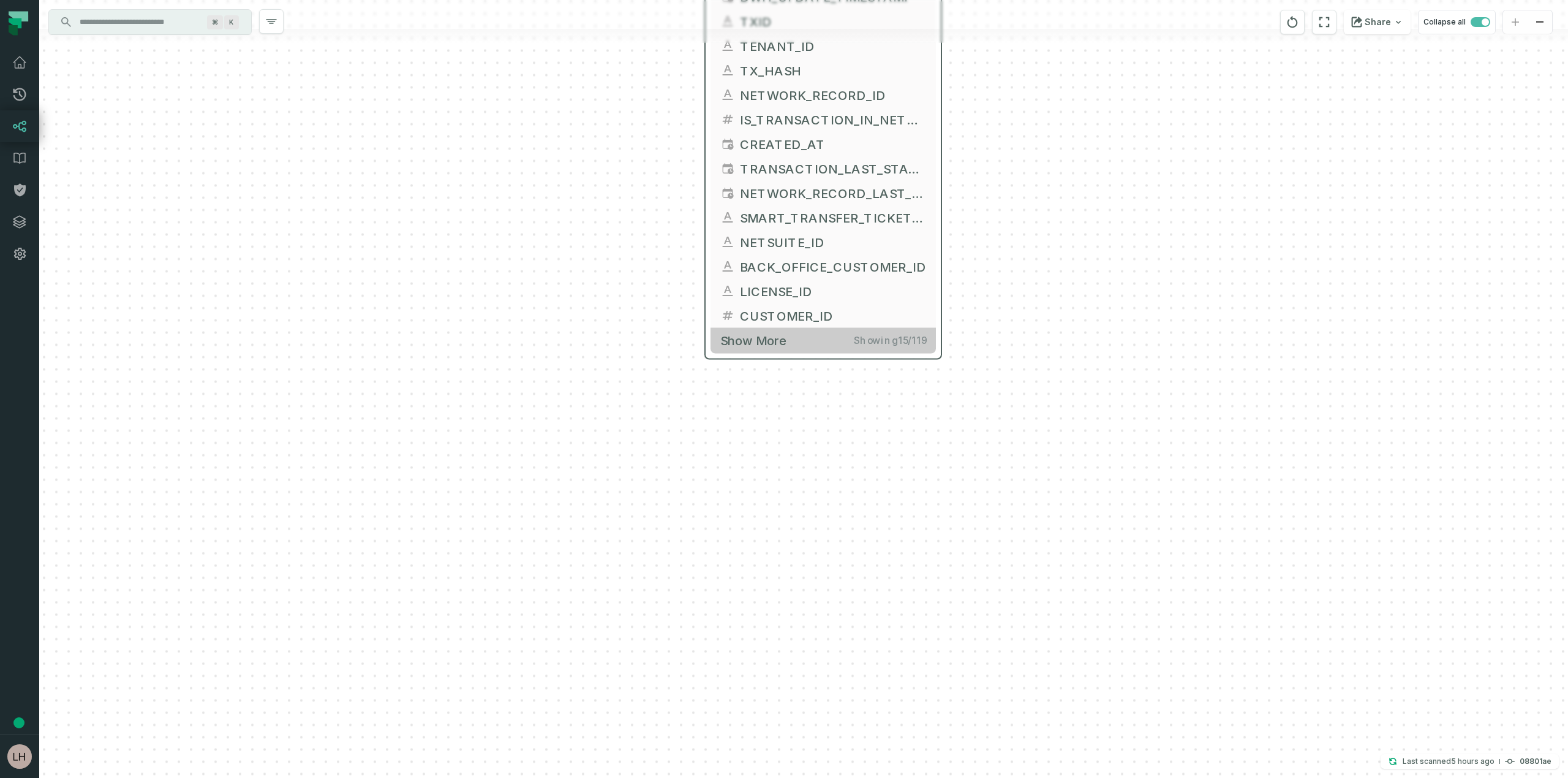
click at [749, 343] on span "Show more" at bounding box center [753, 340] width 66 height 15
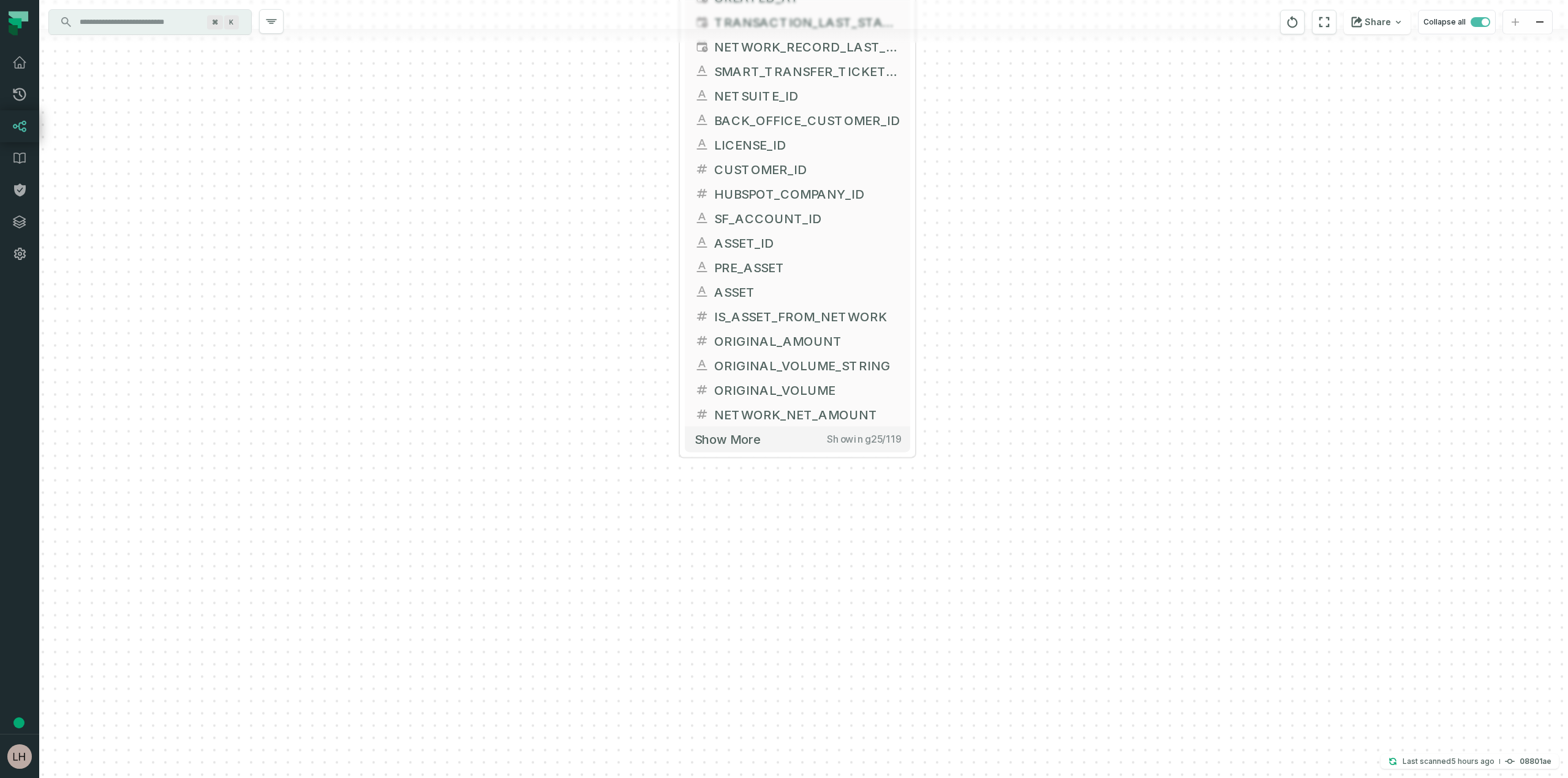
drag, startPoint x: 1067, startPoint y: 409, endPoint x: 1041, endPoint y: 262, distance: 149.3
click at [1041, 262] on div "+ FACT_TRANSACTIONS FIREBLOCKS_PROD DWH + 119 columns + TRANSACTION_ID + DWH_UP…" at bounding box center [803, 389] width 1529 height 778
click at [753, 437] on span "Show more" at bounding box center [728, 437] width 66 height 15
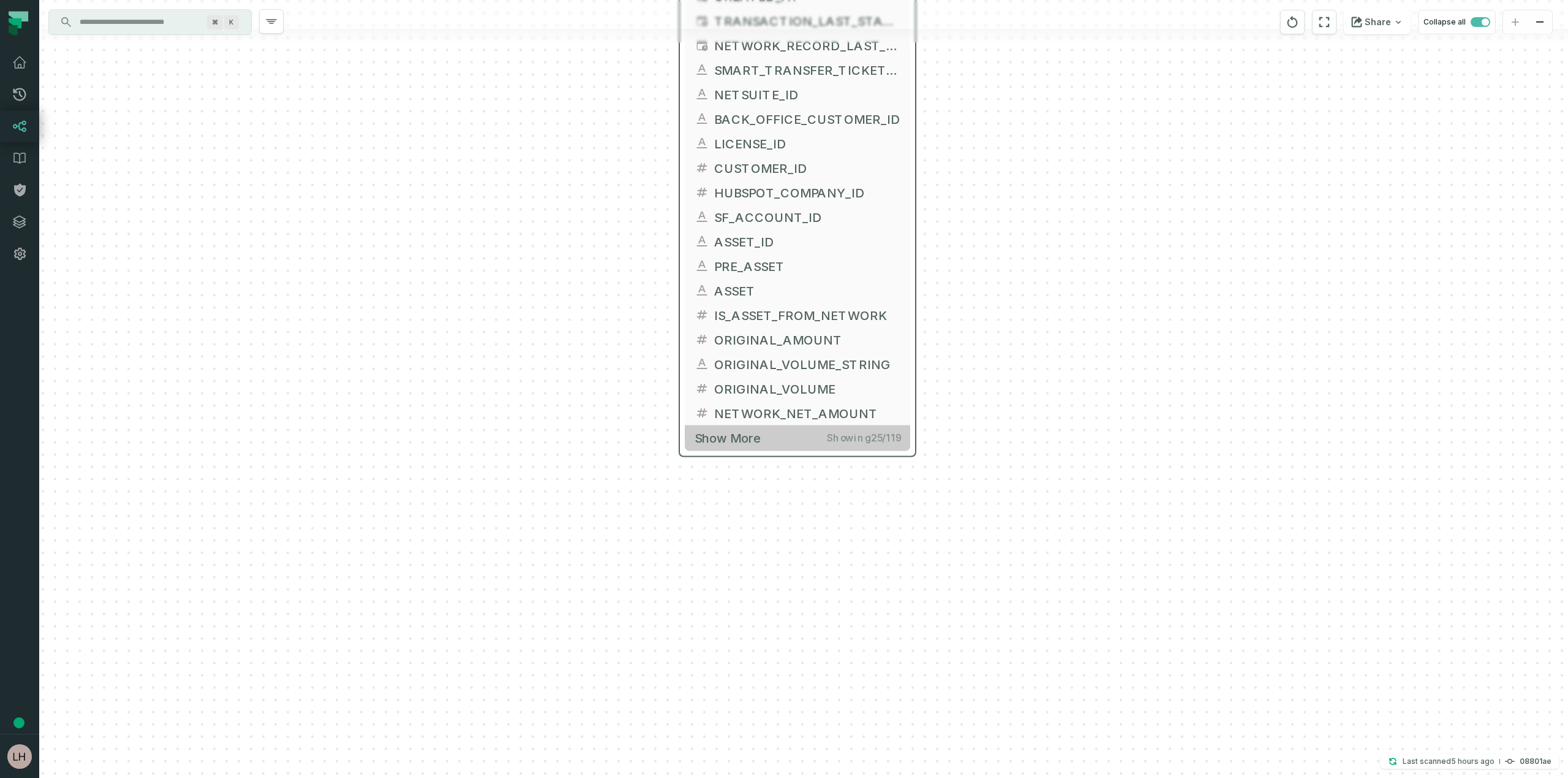
click at [723, 444] on span "Show more" at bounding box center [728, 437] width 66 height 15
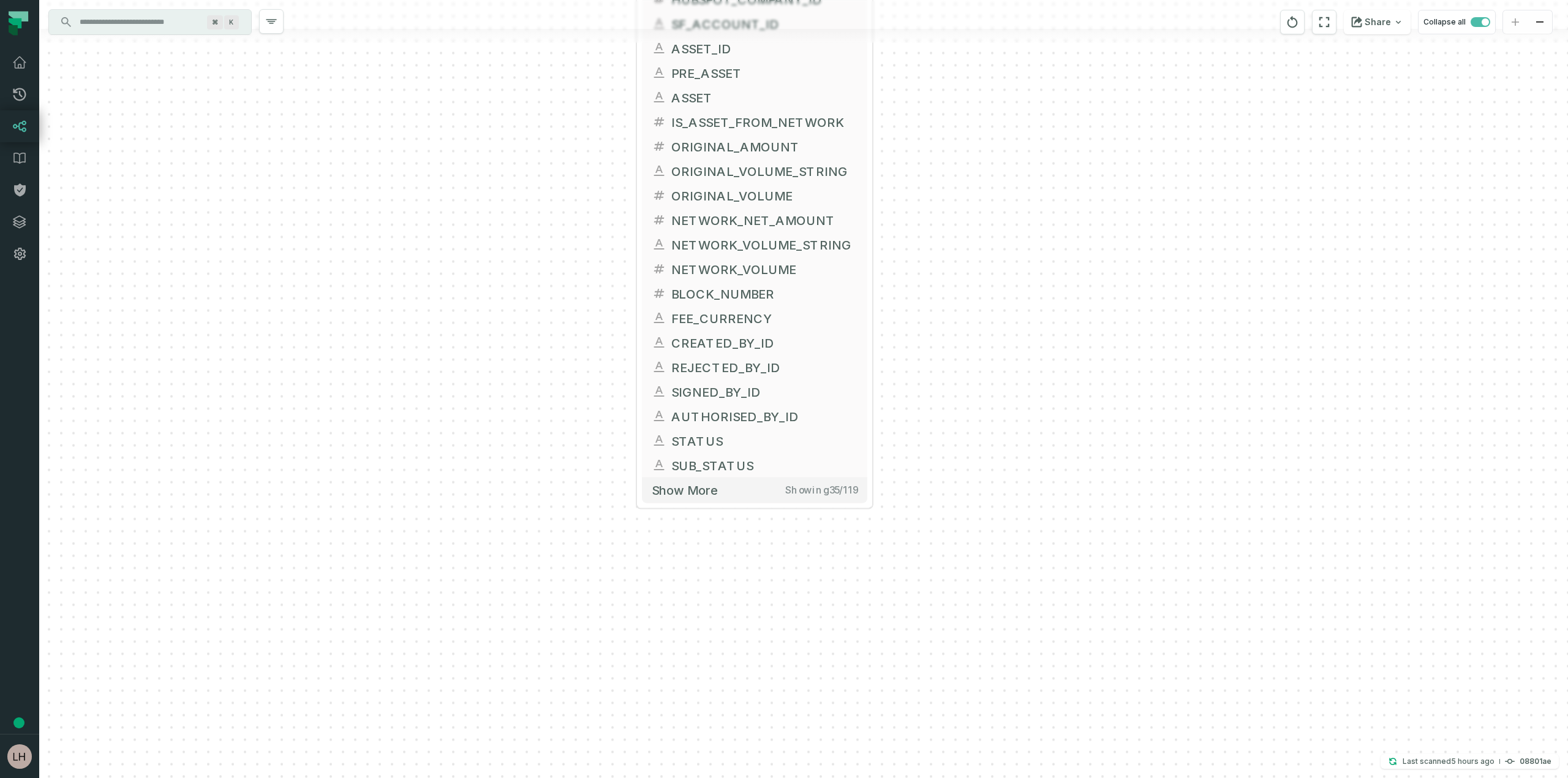
drag, startPoint x: 1004, startPoint y: 513, endPoint x: 959, endPoint y: 319, distance: 199.2
click at [959, 319] on div "+ FACT_TRANSACTIONS FIREBLOCKS_PROD DWH + 119 columns + TRANSACTION_ID + DWH_UP…" at bounding box center [803, 389] width 1529 height 778
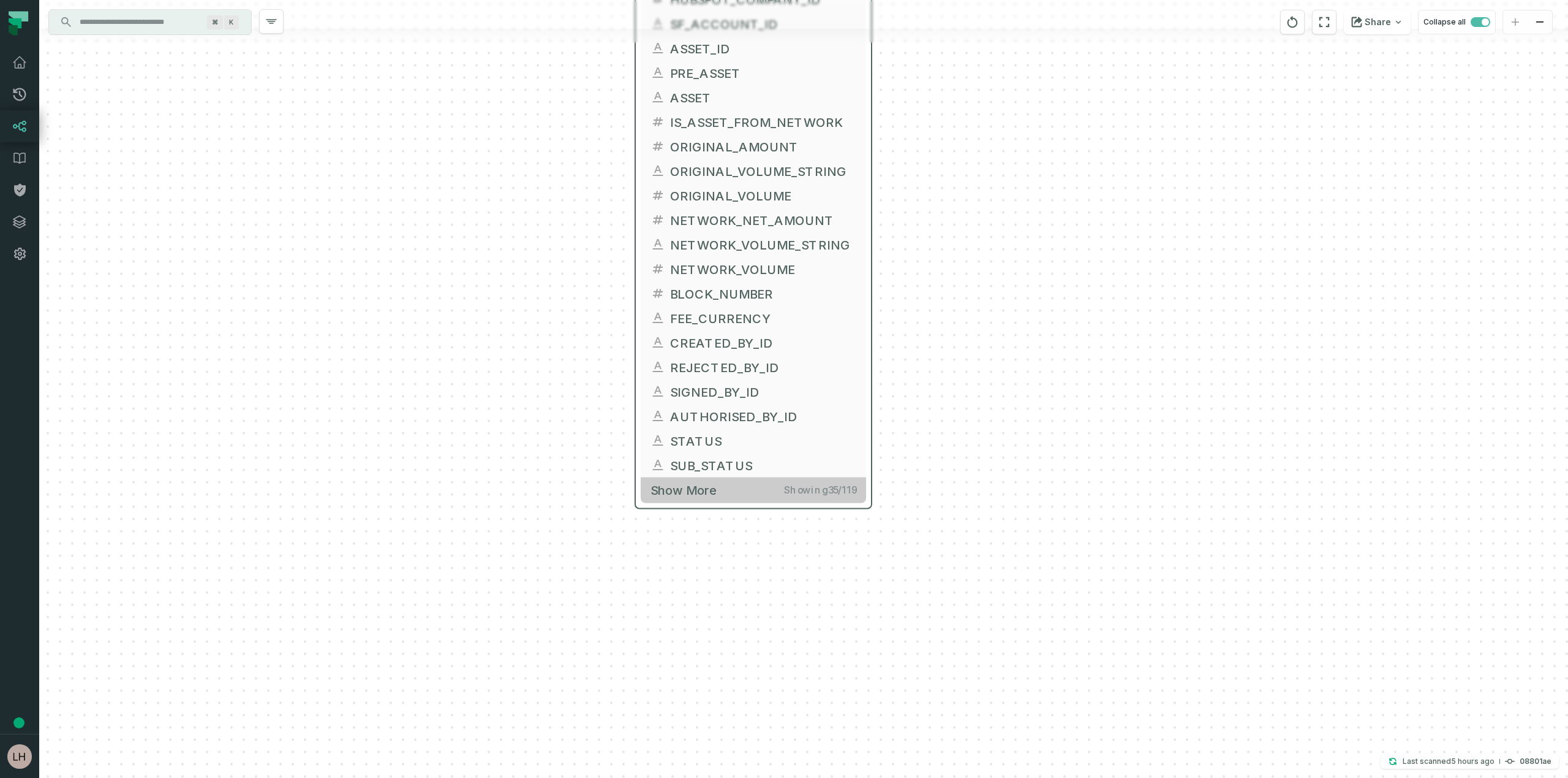
click at [693, 494] on span "Show more" at bounding box center [683, 490] width 66 height 15
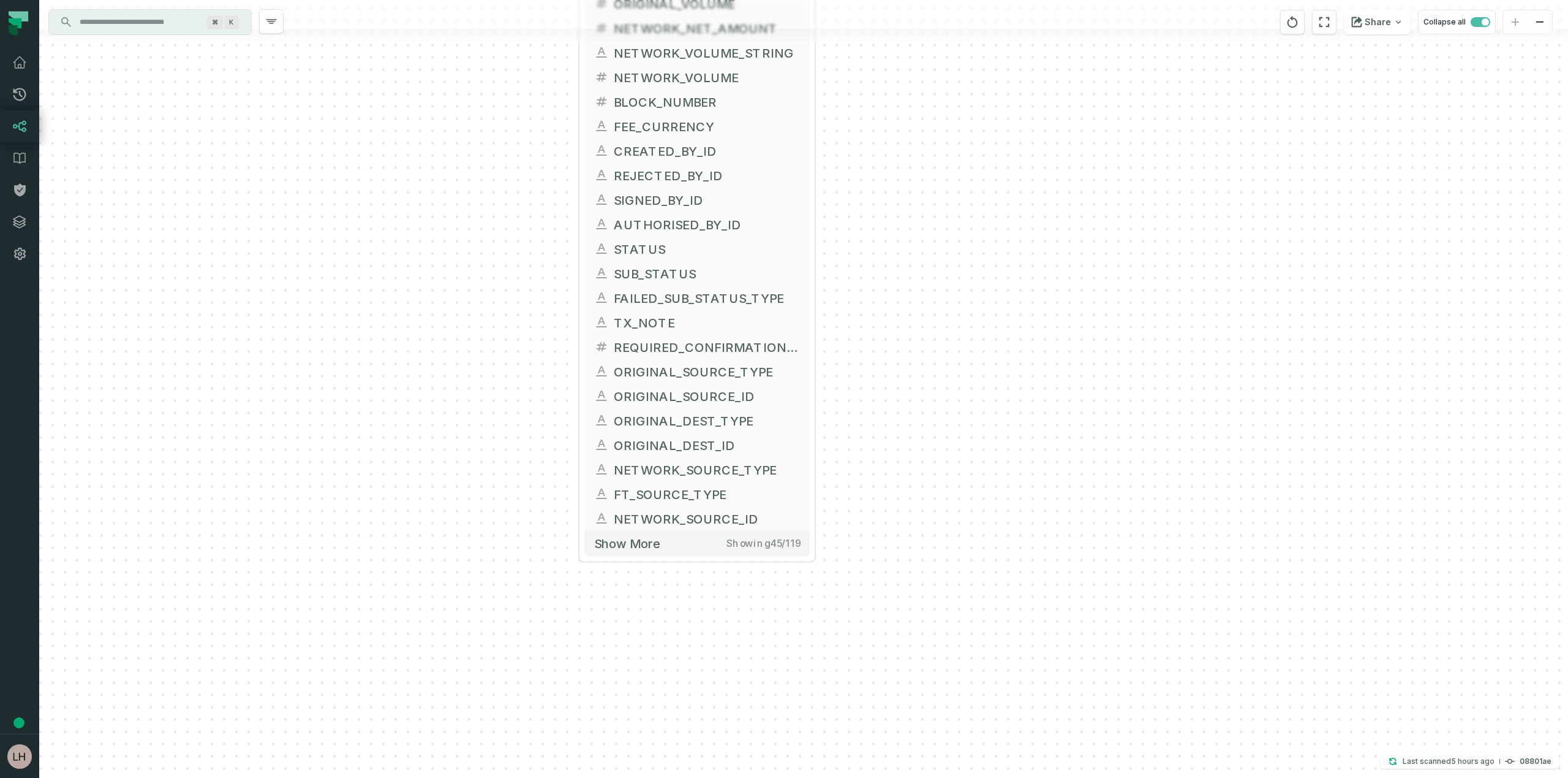
drag, startPoint x: 1000, startPoint y: 542, endPoint x: 944, endPoint y: 351, distance: 199.0
click at [944, 351] on div "+ FACT_TRANSACTIONS FIREBLOCKS_PROD DWH + 119 columns + TRANSACTION_ID + DWH_UP…" at bounding box center [803, 389] width 1529 height 778
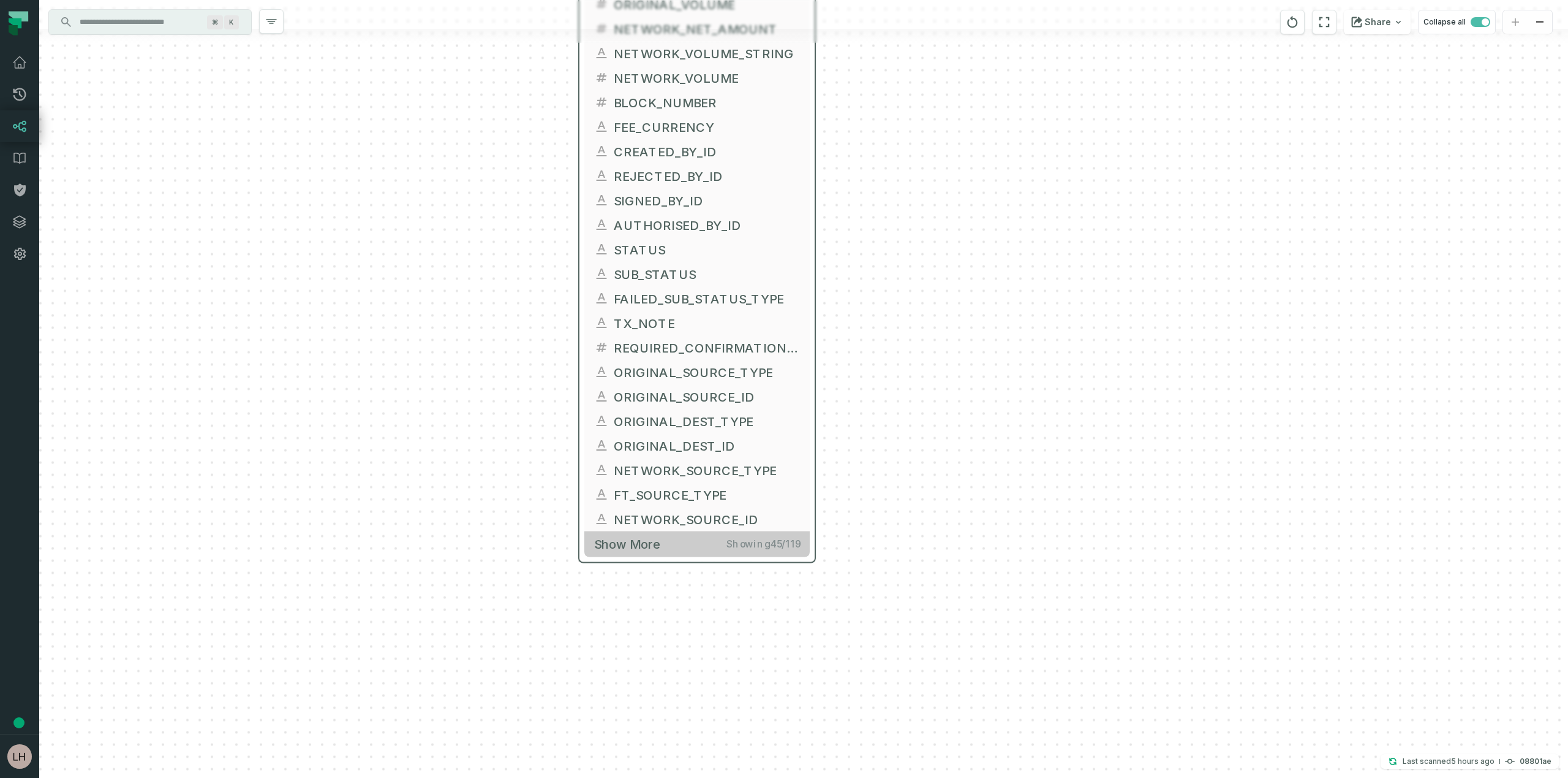
click at [640, 547] on span "Show more" at bounding box center [627, 544] width 66 height 15
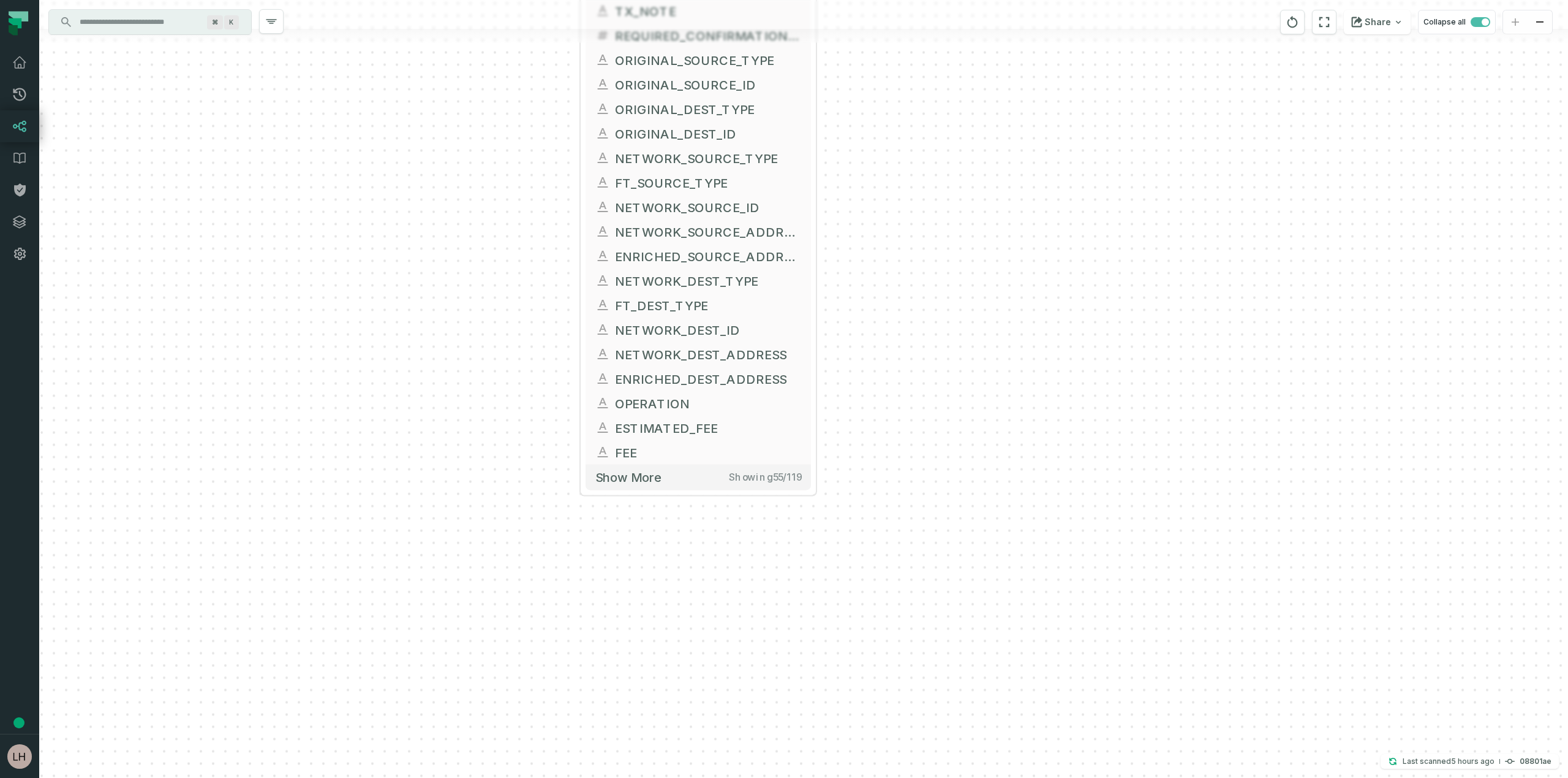
drag, startPoint x: 930, startPoint y: 554, endPoint x: 931, endPoint y: 242, distance: 312.0
click at [931, 242] on div "+ FACT_TRANSACTIONS FIREBLOCKS_PROD DWH + 119 columns + TRANSACTION_ID + DWH_UP…" at bounding box center [803, 389] width 1529 height 778
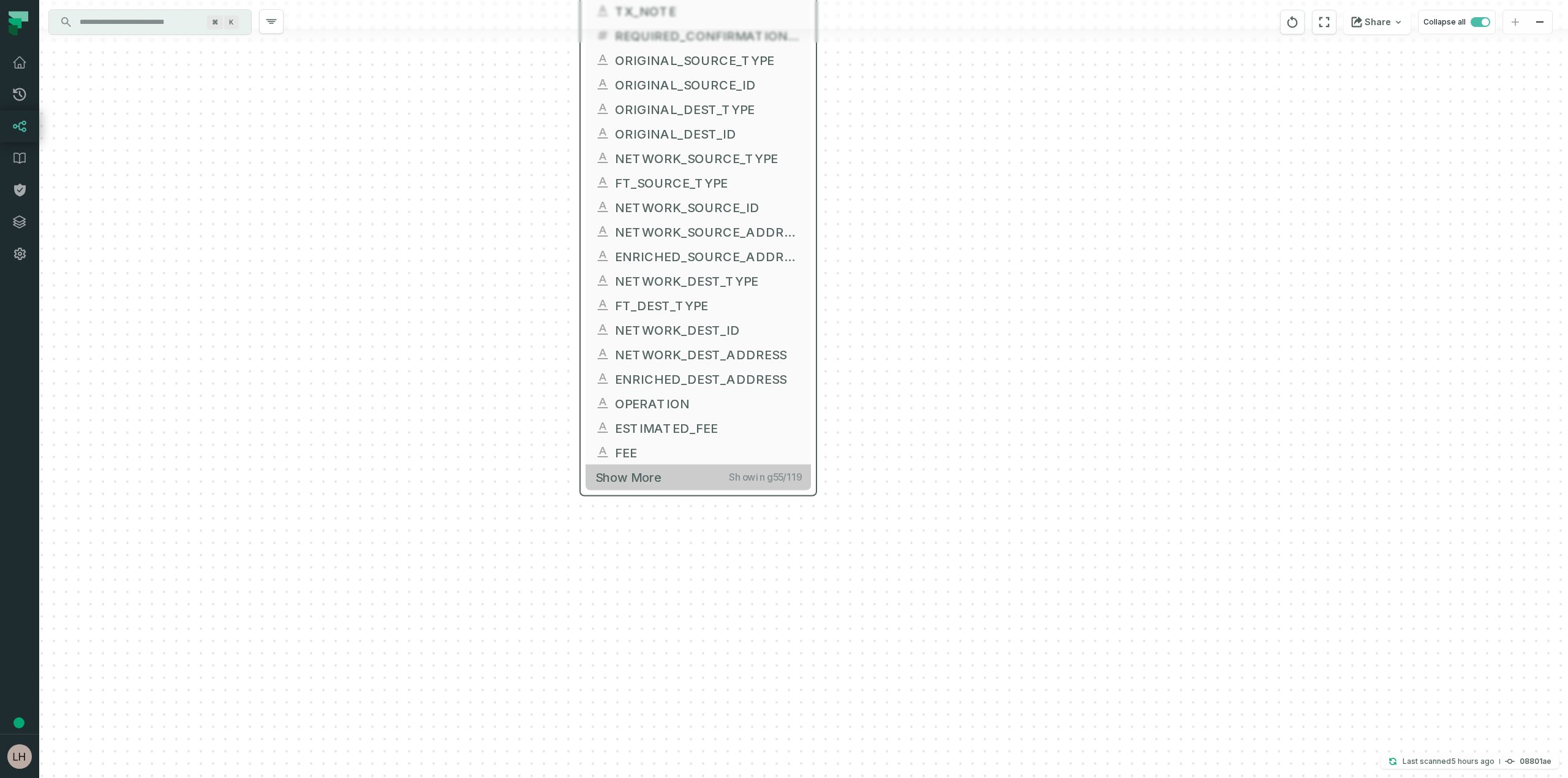
click at [632, 479] on span "Show more" at bounding box center [628, 477] width 66 height 15
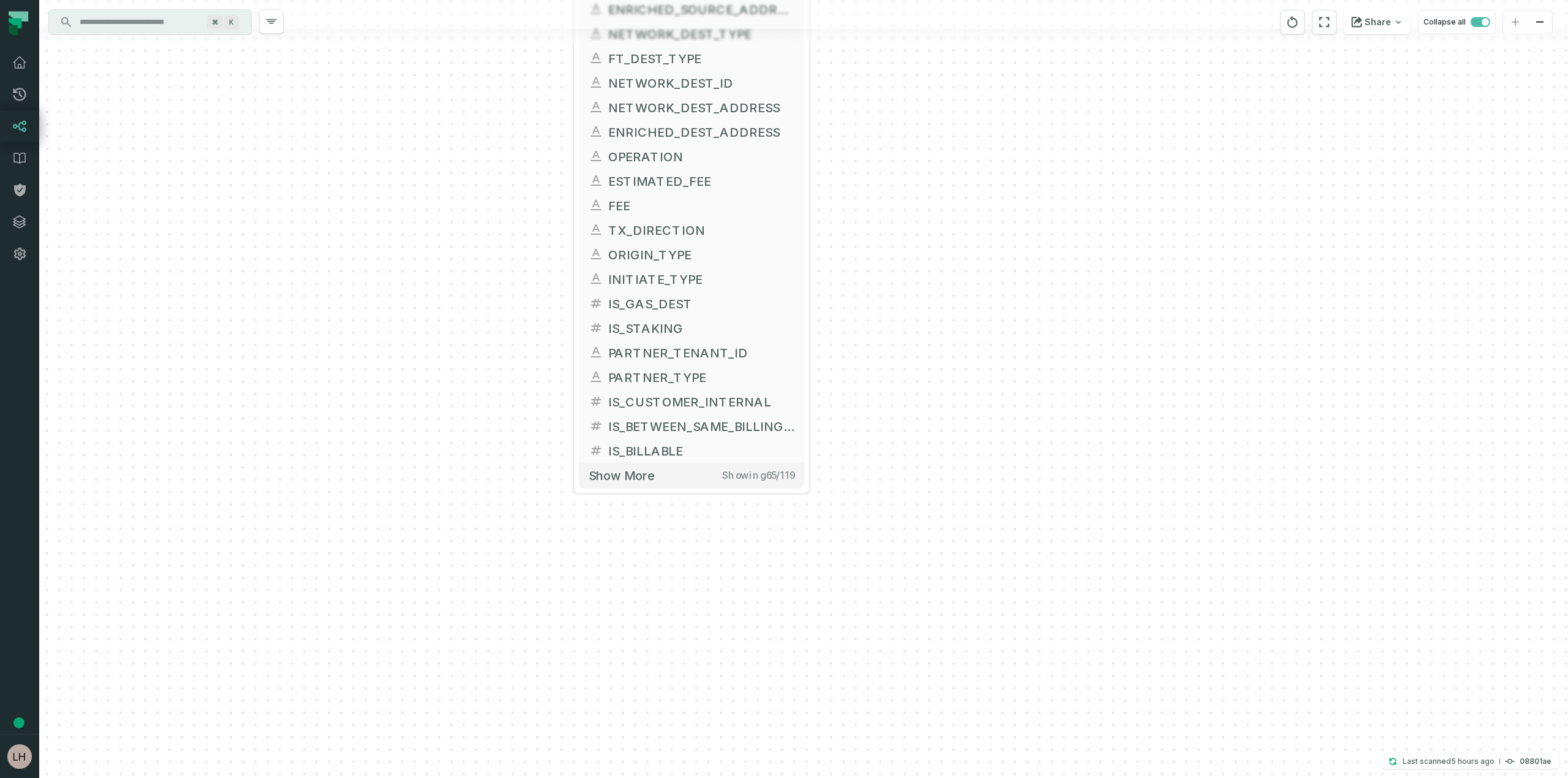
drag, startPoint x: 934, startPoint y: 491, endPoint x: 927, endPoint y: 244, distance: 247.1
click at [927, 244] on div "+ FACT_TRANSACTIONS FIREBLOCKS_PROD DWH + 119 columns + TRANSACTION_ID + DWH_UP…" at bounding box center [803, 389] width 1529 height 778
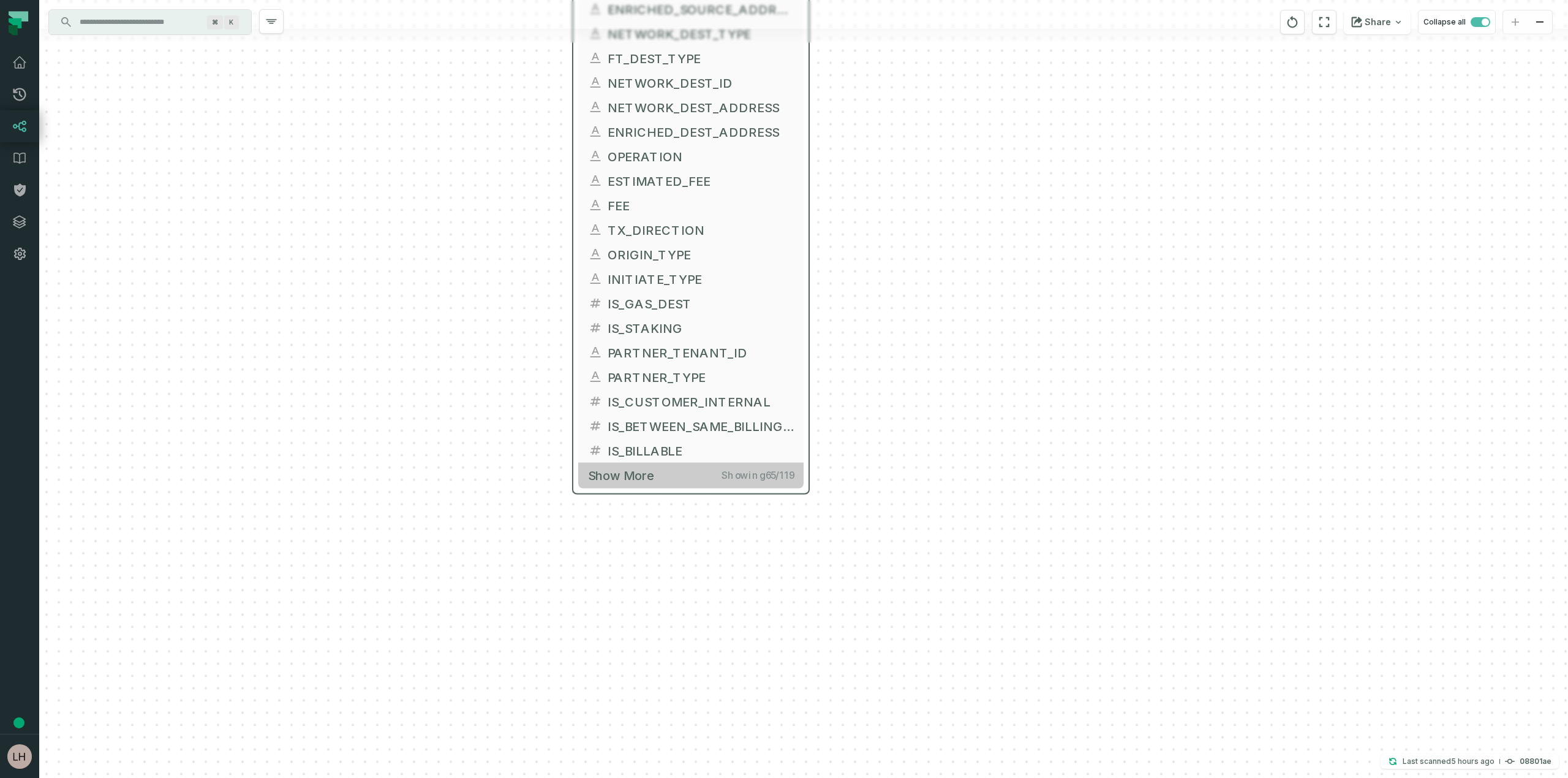
click at [610, 483] on button "Show more Showing 65 / 119" at bounding box center [691, 475] width 225 height 25
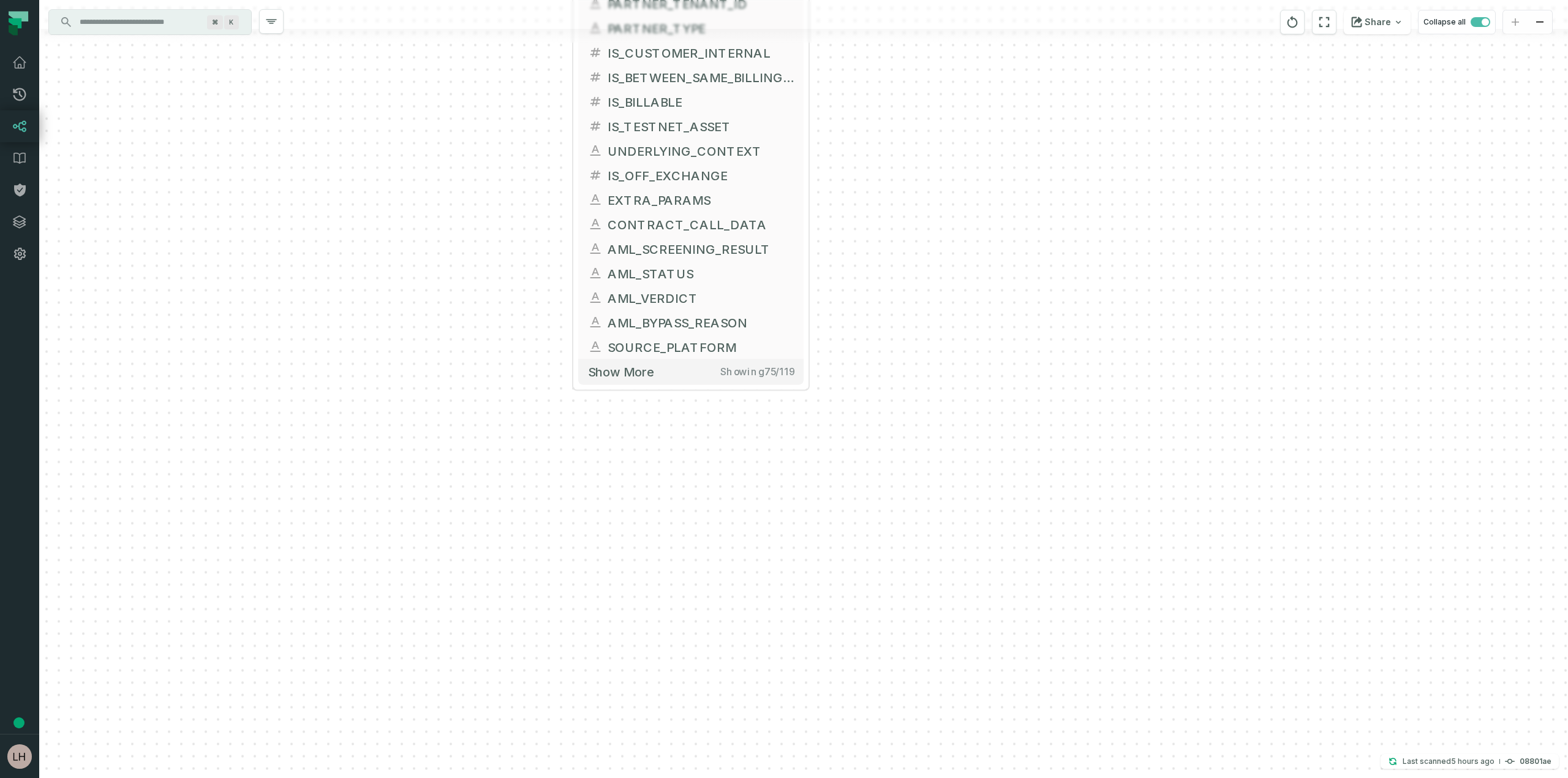
drag, startPoint x: 926, startPoint y: 551, endPoint x: 926, endPoint y: 202, distance: 349.0
click at [926, 202] on div "+ FACT_TRANSACTIONS FIREBLOCKS_PROD DWH + 119 columns + TRANSACTION_ID + DWH_UP…" at bounding box center [803, 389] width 1529 height 778
click at [618, 374] on span "Show more" at bounding box center [620, 372] width 66 height 15
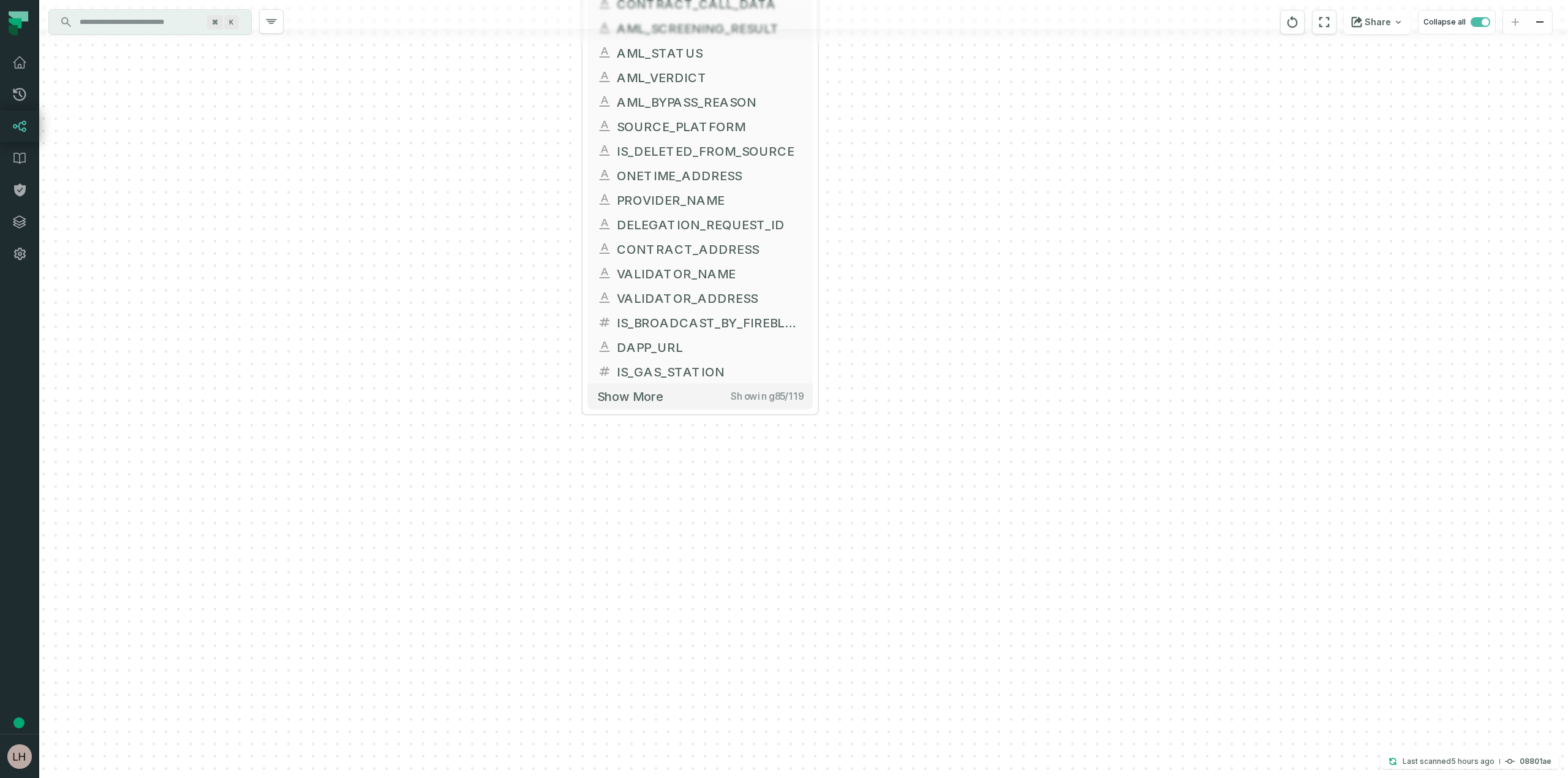
drag, startPoint x: 958, startPoint y: 485, endPoint x: 967, endPoint y: 264, distance: 221.2
click at [967, 264] on div "+ FACT_TRANSACTIONS FIREBLOCKS_PROD DWH + 119 columns + TRANSACTION_ID + DWH_UP…" at bounding box center [803, 389] width 1529 height 778
click at [631, 400] on span "Show more" at bounding box center [630, 394] width 66 height 15
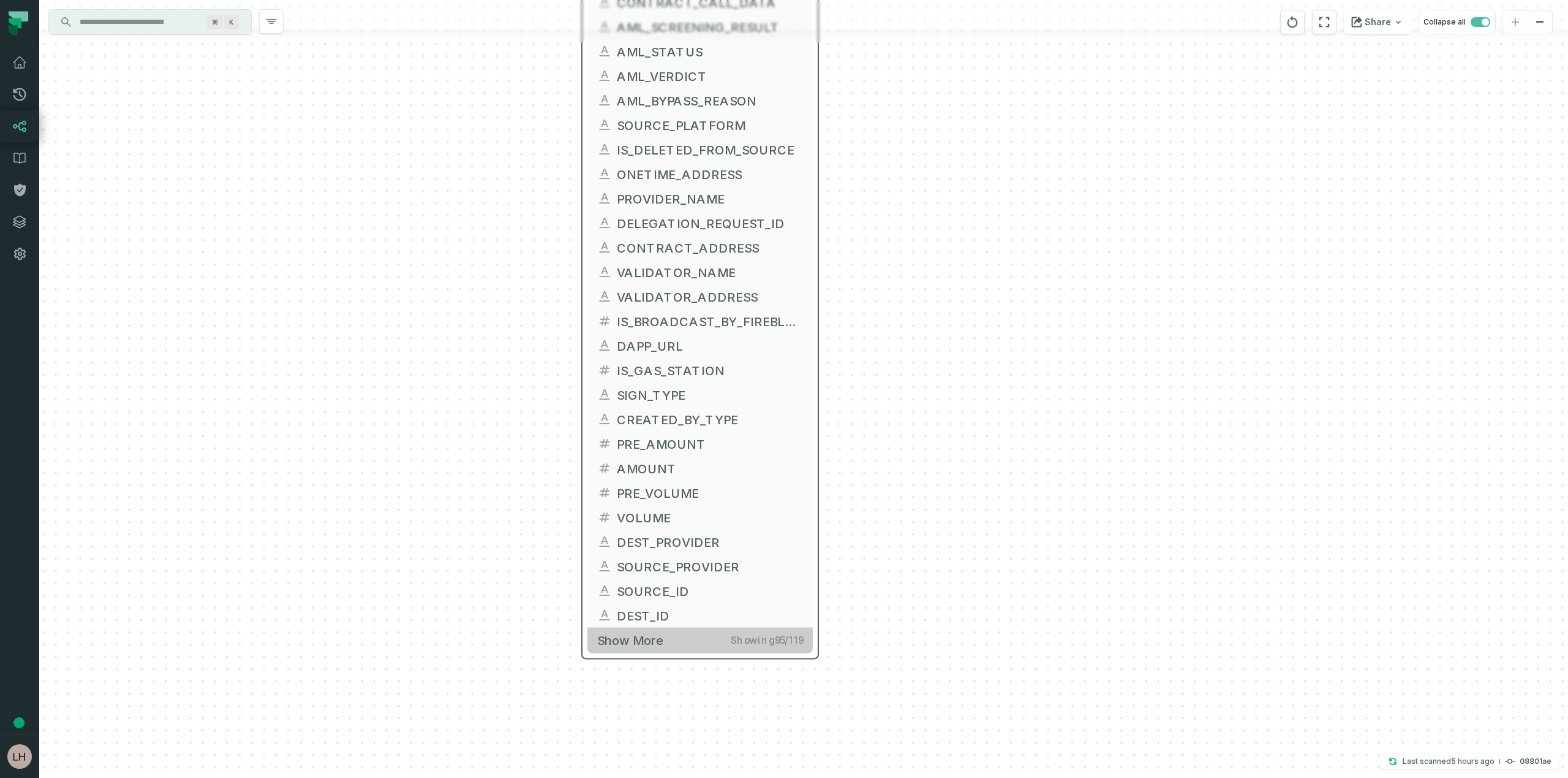
click at [623, 647] on button "Show more Showing 95 / 119" at bounding box center [700, 641] width 225 height 25
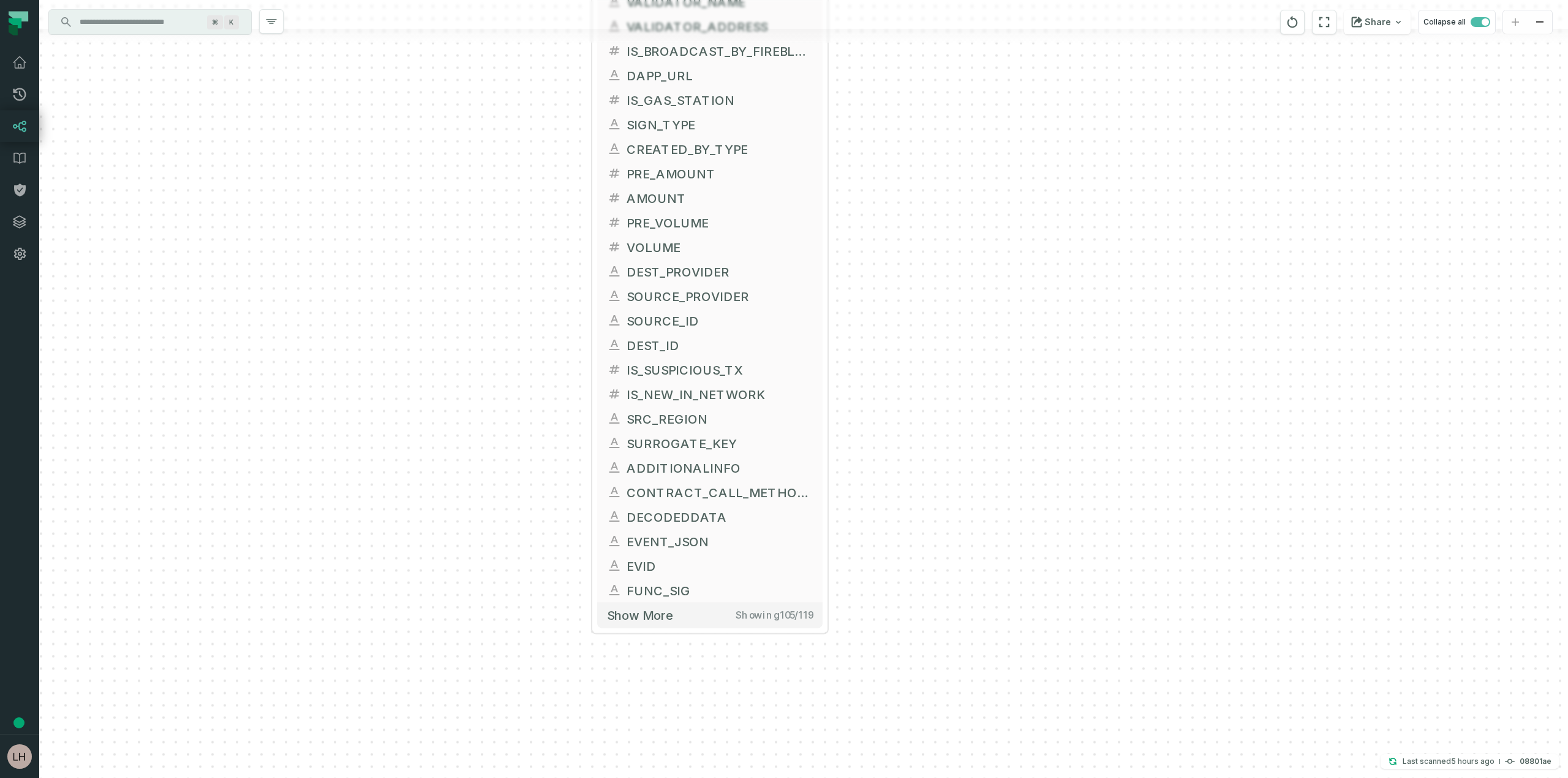
drag, startPoint x: 925, startPoint y: 574, endPoint x: 934, endPoint y: 303, distance: 271.1
click at [934, 302] on div "+ FACT_TRANSACTIONS FIREBLOCKS_PROD DWH + 119 columns + TRANSACTION_ID + DWH_UP…" at bounding box center [803, 389] width 1529 height 778
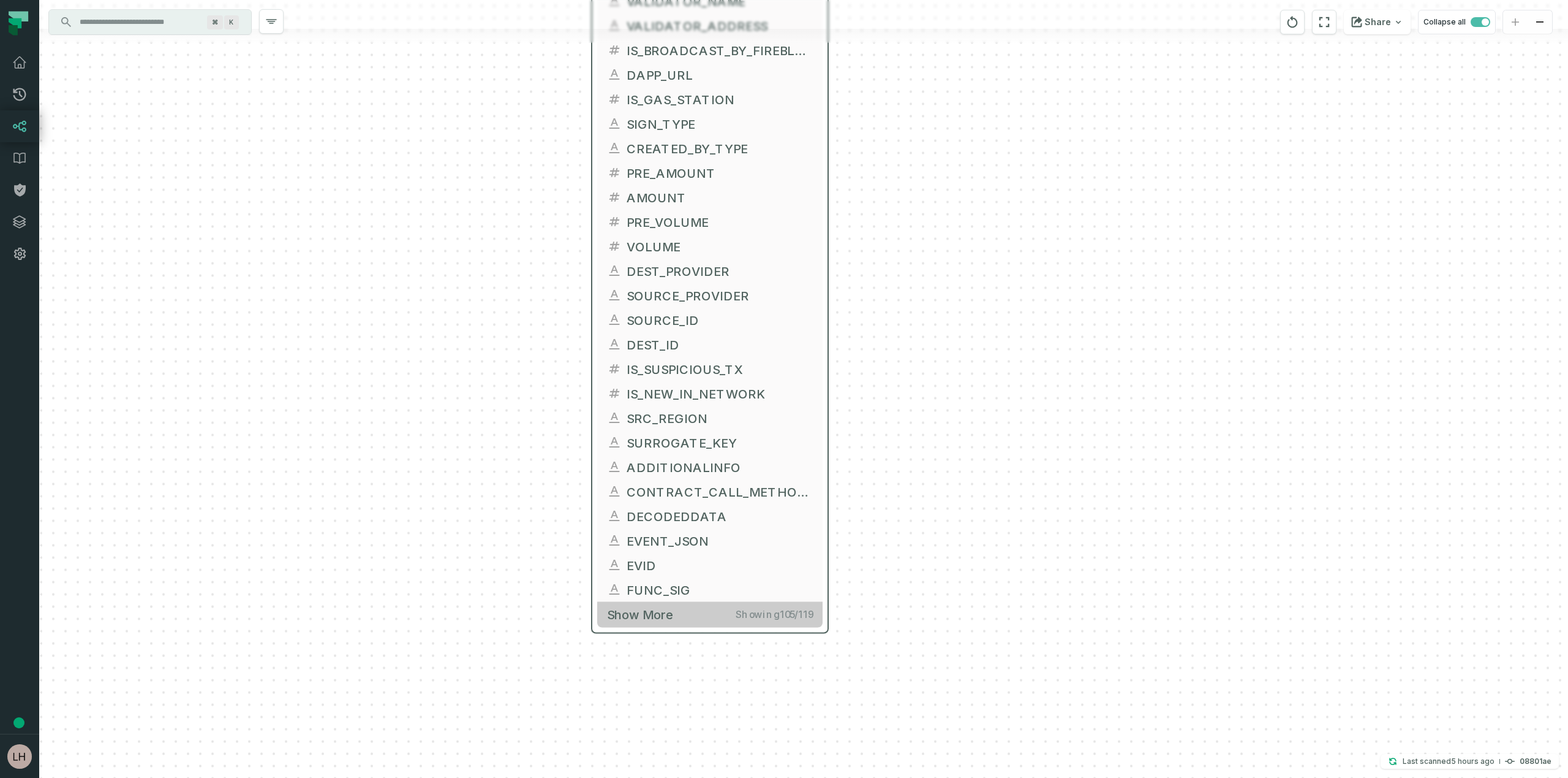
click at [656, 611] on span "Show more" at bounding box center [640, 614] width 66 height 15
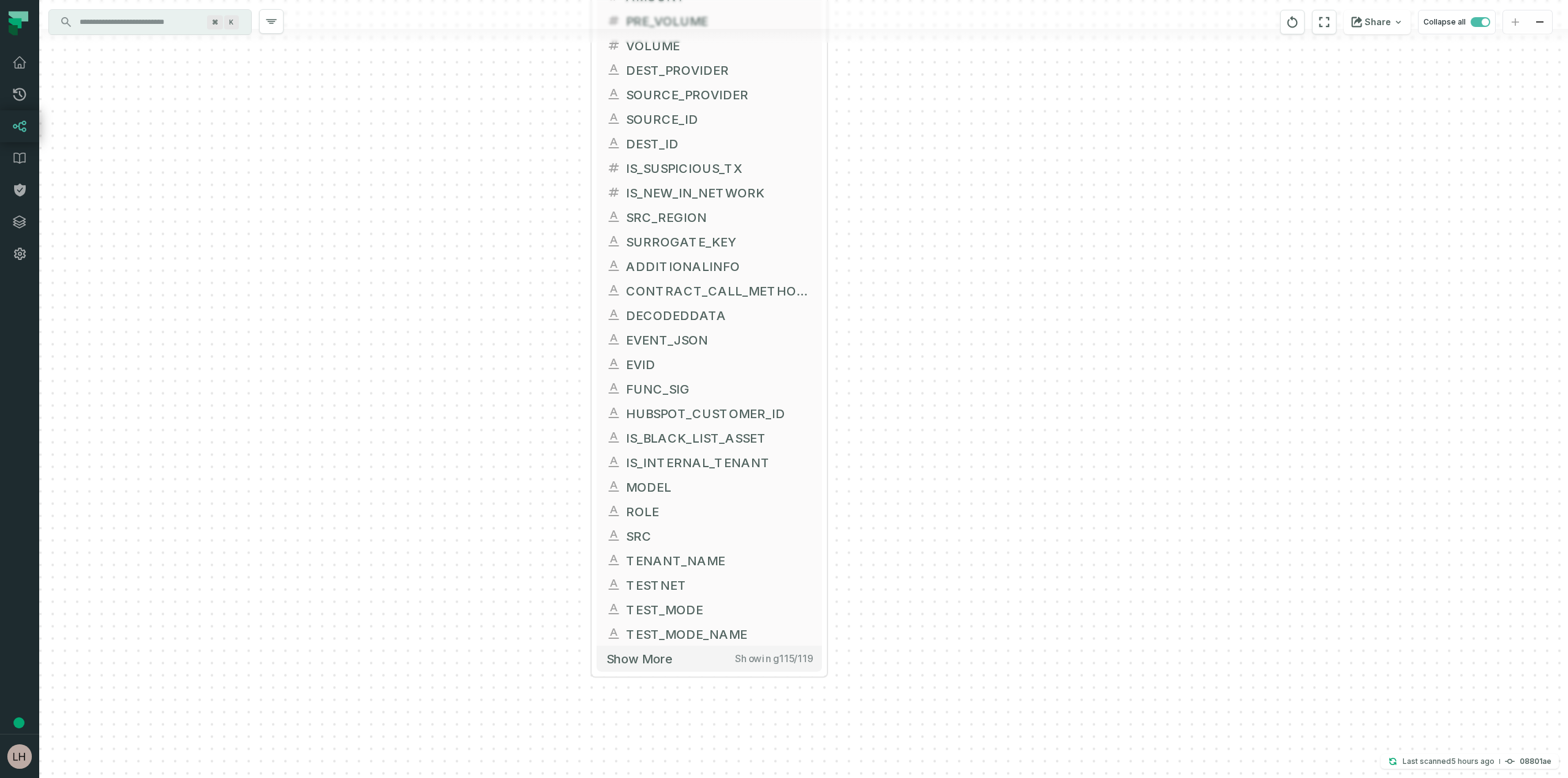
drag, startPoint x: 966, startPoint y: 620, endPoint x: 965, endPoint y: 418, distance: 202.0
click at [965, 418] on div "+ FACT_TRANSACTIONS FIREBLOCKS_PROD DWH + 119 columns + TRANSACTION_ID + DWH_UP…" at bounding box center [803, 389] width 1529 height 778
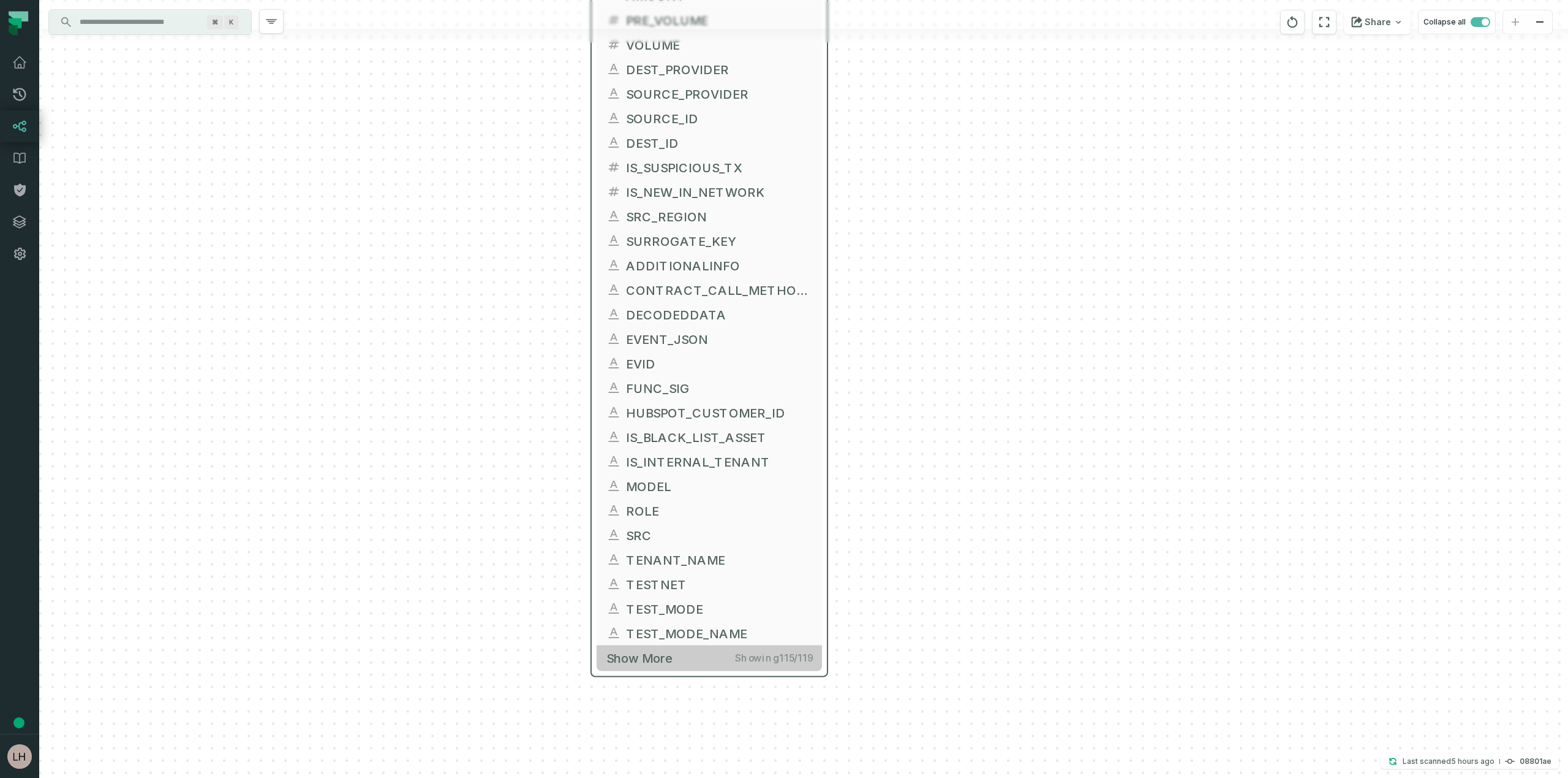
click at [643, 667] on button "Show more Showing 115 / 119" at bounding box center [710, 658] width 225 height 25
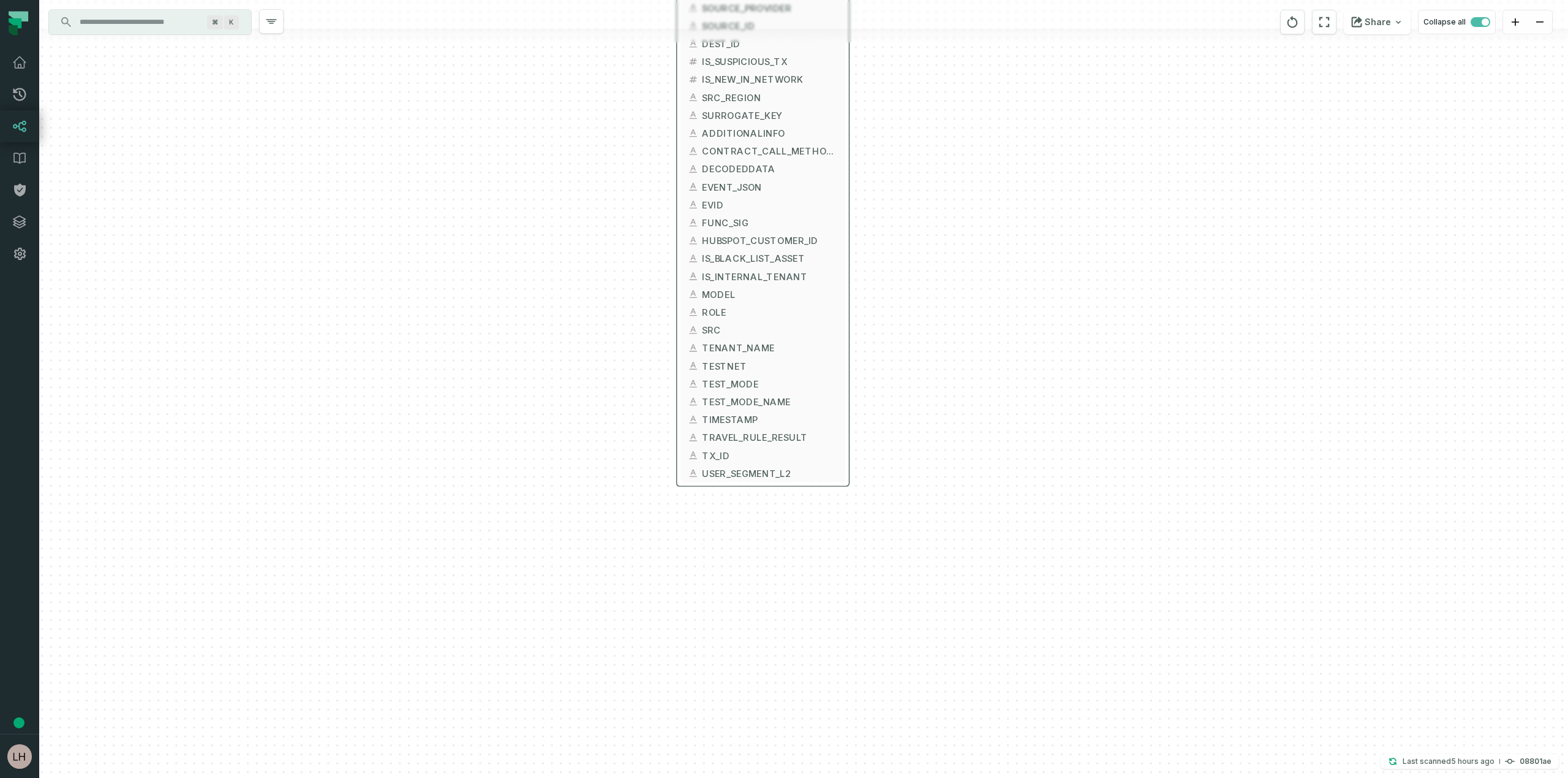
drag, startPoint x: 880, startPoint y: 672, endPoint x: 888, endPoint y: 414, distance: 258.1
click at [888, 414] on div "+ FACT_TRANSACTIONS FIREBLOCKS_PROD DWH + 119 columns + TRANSACTION_ID + DWH_UP…" at bounding box center [803, 389] width 1529 height 778
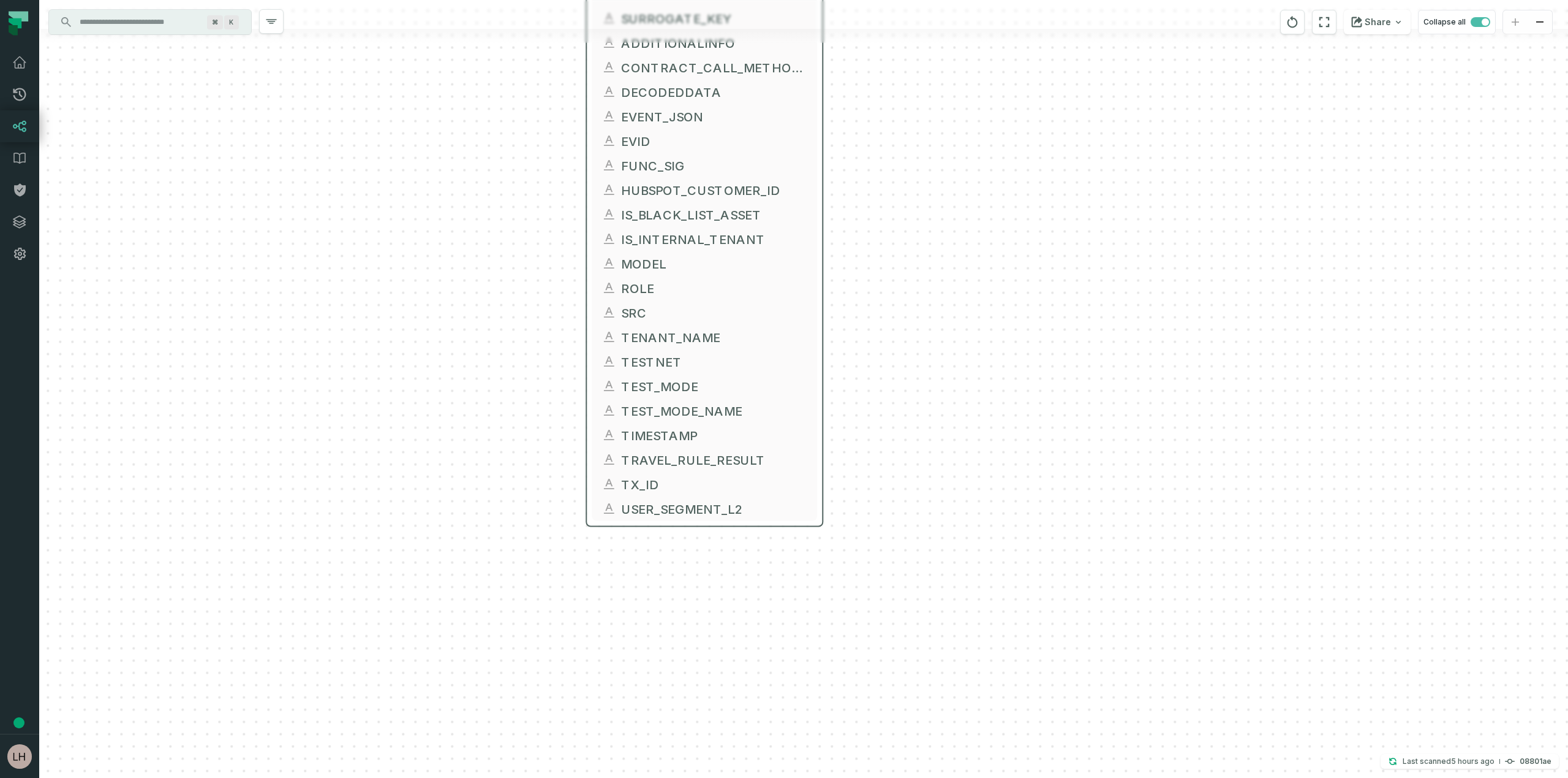
click at [961, 255] on div "+ FACT_TRANSACTIONS FIREBLOCKS_PROD DWH + 119 columns + TRANSACTION_ID + DWH_UP…" at bounding box center [803, 389] width 1529 height 778
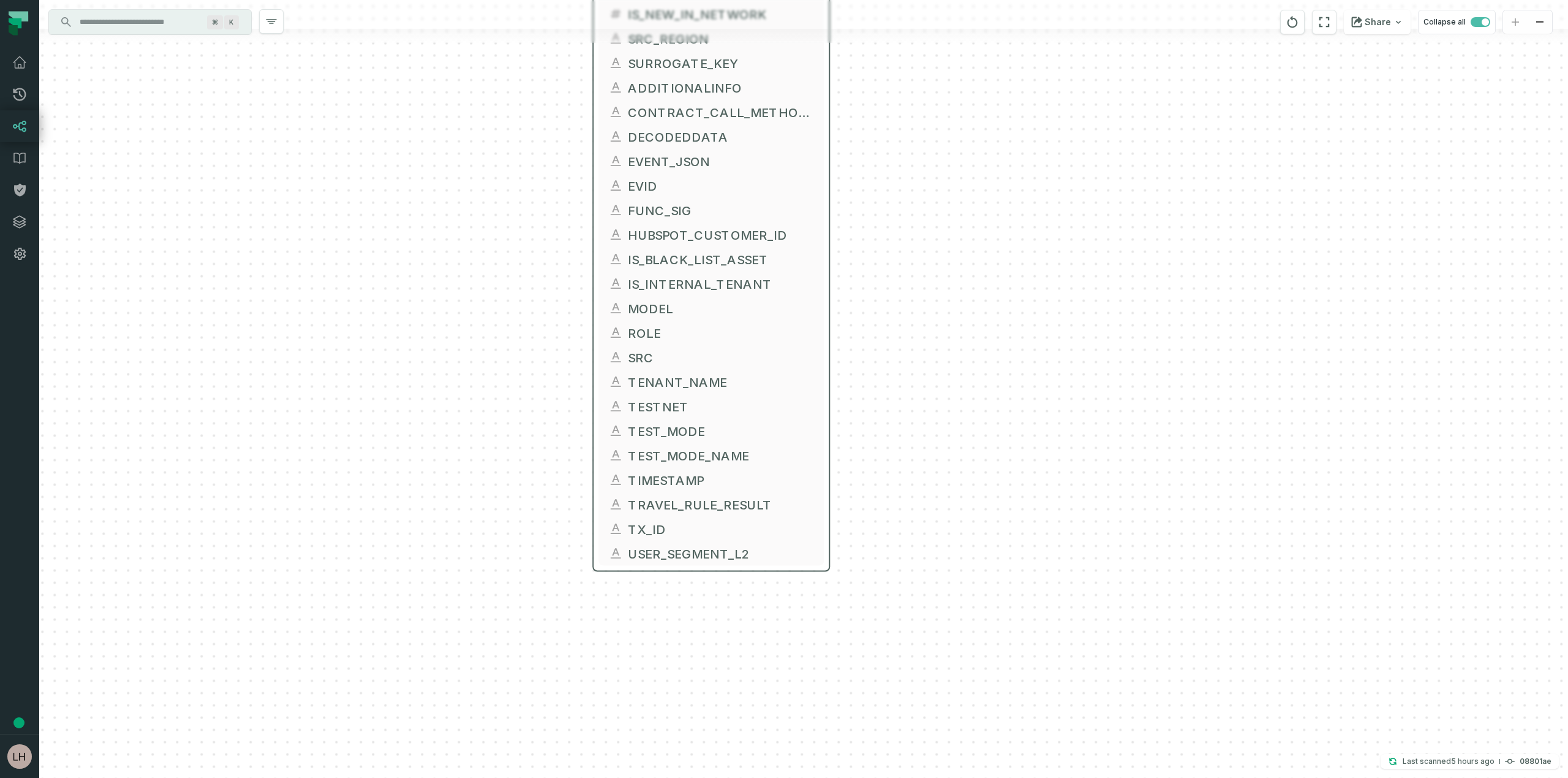
drag, startPoint x: 961, startPoint y: 255, endPoint x: 978, endPoint y: 477, distance: 222.6
click at [978, 477] on div "+ FACT_TRANSACTIONS FIREBLOCKS_PROD DWH + 119 columns + TRANSACTION_ID + DWH_UP…" at bounding box center [803, 389] width 1529 height 778
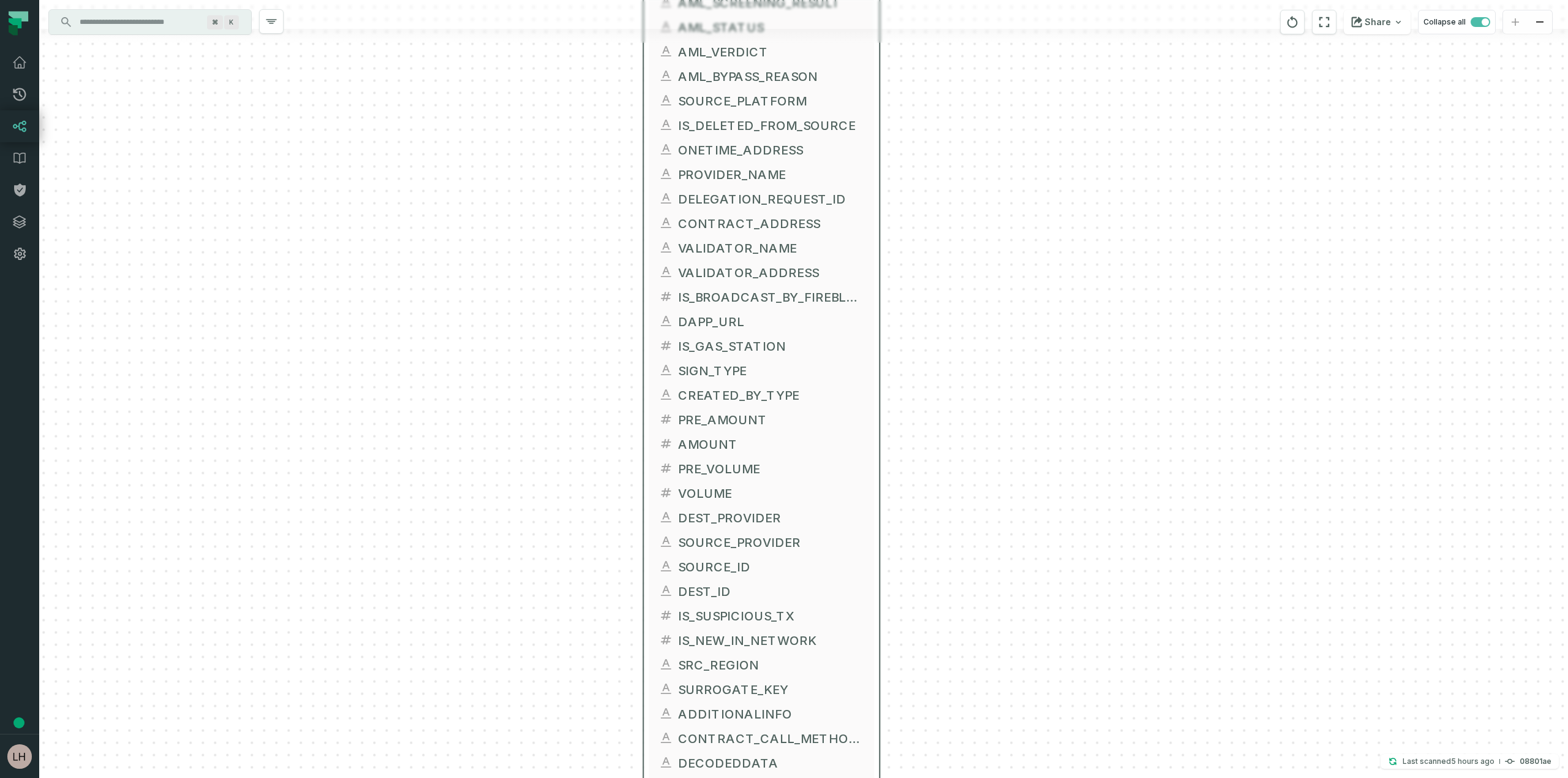
drag, startPoint x: 956, startPoint y: 308, endPoint x: 996, endPoint y: 757, distance: 450.8
click at [996, 757] on div "+ FACT_TRANSACTIONS FIREBLOCKS_PROD DWH + 119 columns + TRANSACTION_ID + DWH_UP…" at bounding box center [803, 389] width 1529 height 778
click at [640, 317] on button "+" at bounding box center [642, 321] width 22 height 22
click at [642, 320] on button "+" at bounding box center [642, 322] width 22 height 22
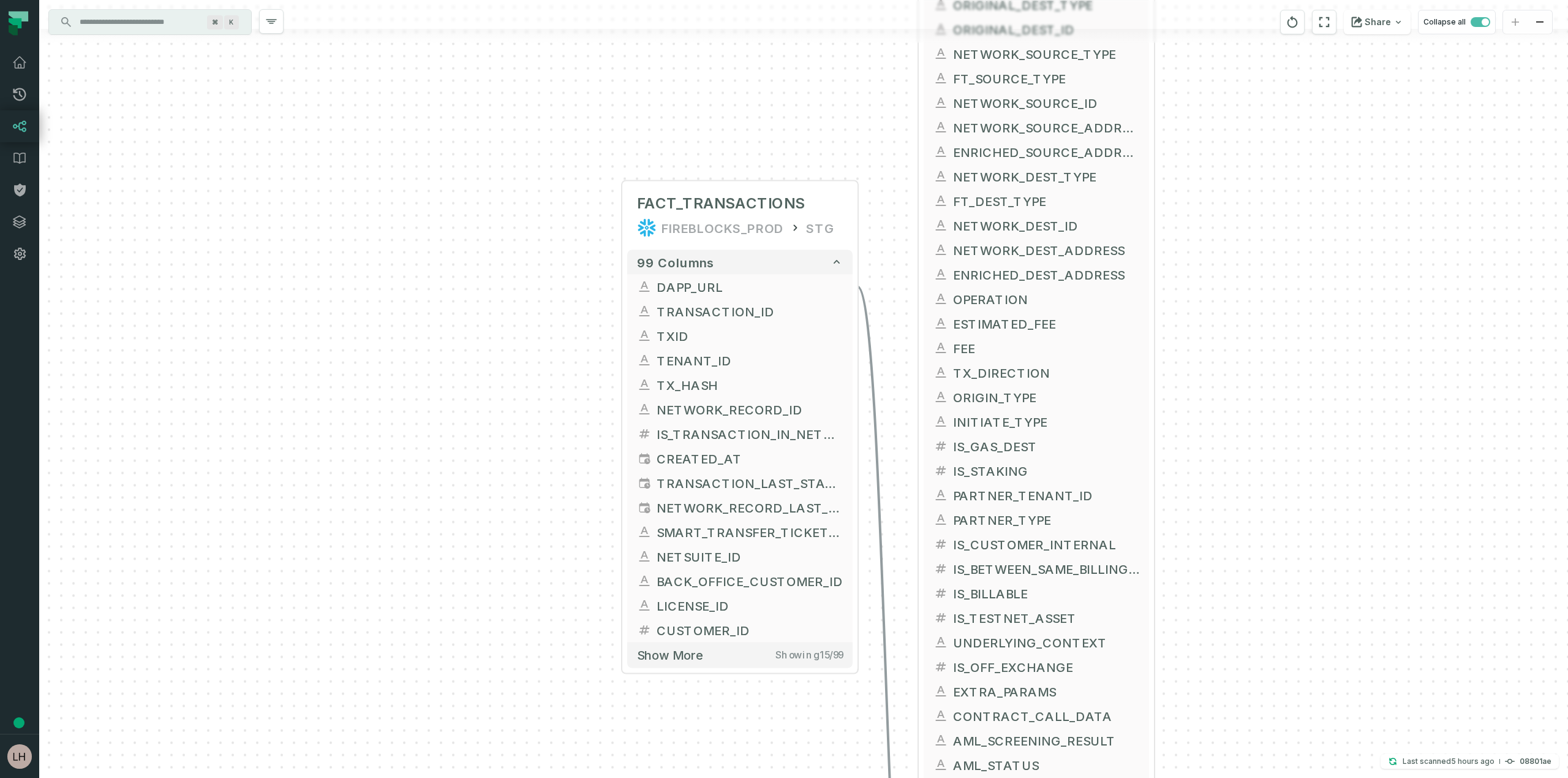
drag, startPoint x: 521, startPoint y: 391, endPoint x: 458, endPoint y: 219, distance: 183.2
click at [457, 218] on div "+ FACT_TRANSACTIONS FIREBLOCKS_PROD STG + 99 columns + DAPP_URL + + TRANSACTION…" at bounding box center [803, 389] width 1529 height 778
click at [620, 287] on button "+" at bounding box center [621, 287] width 22 height 22
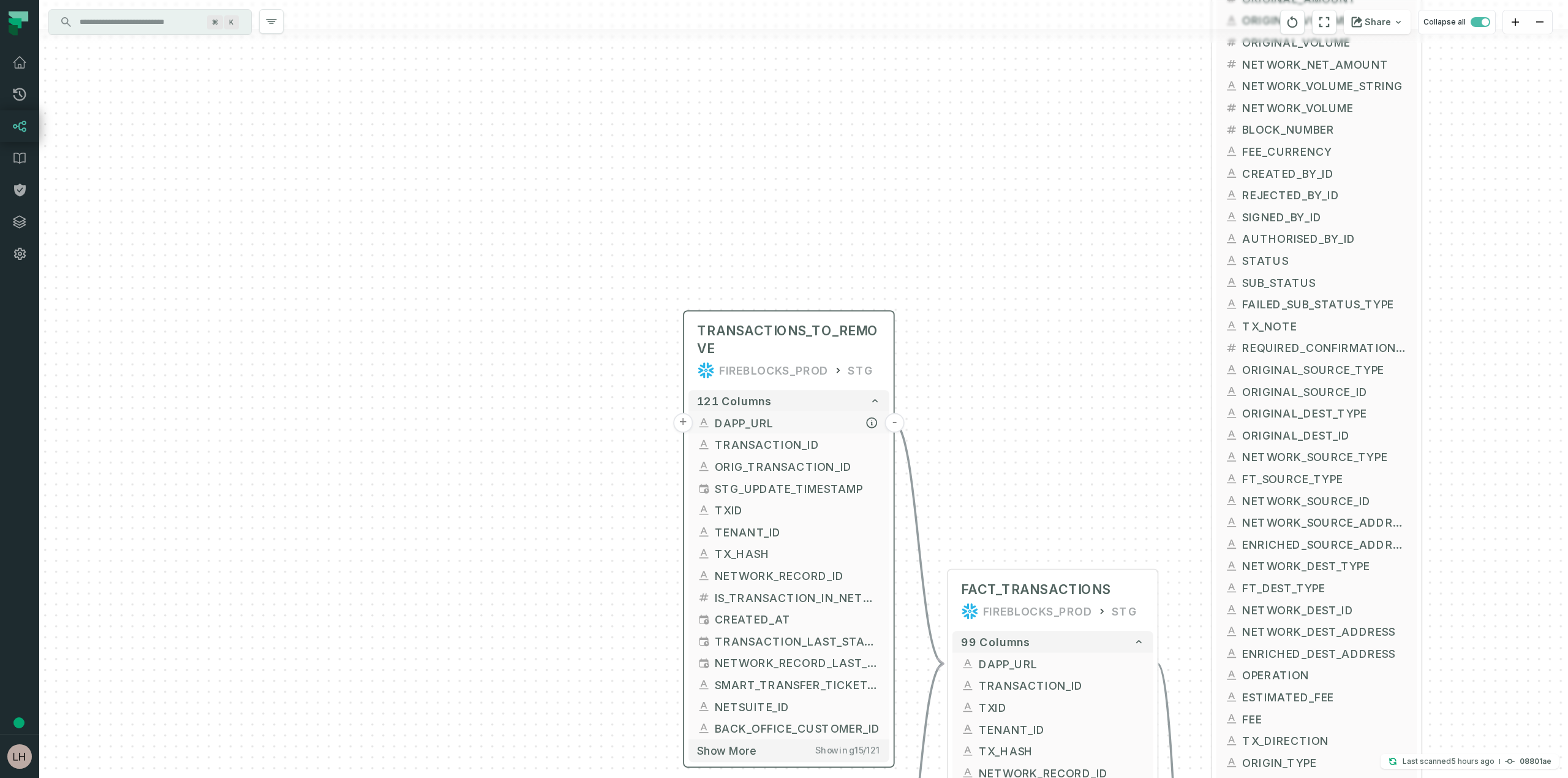
click at [683, 422] on button "+" at bounding box center [683, 424] width 20 height 20
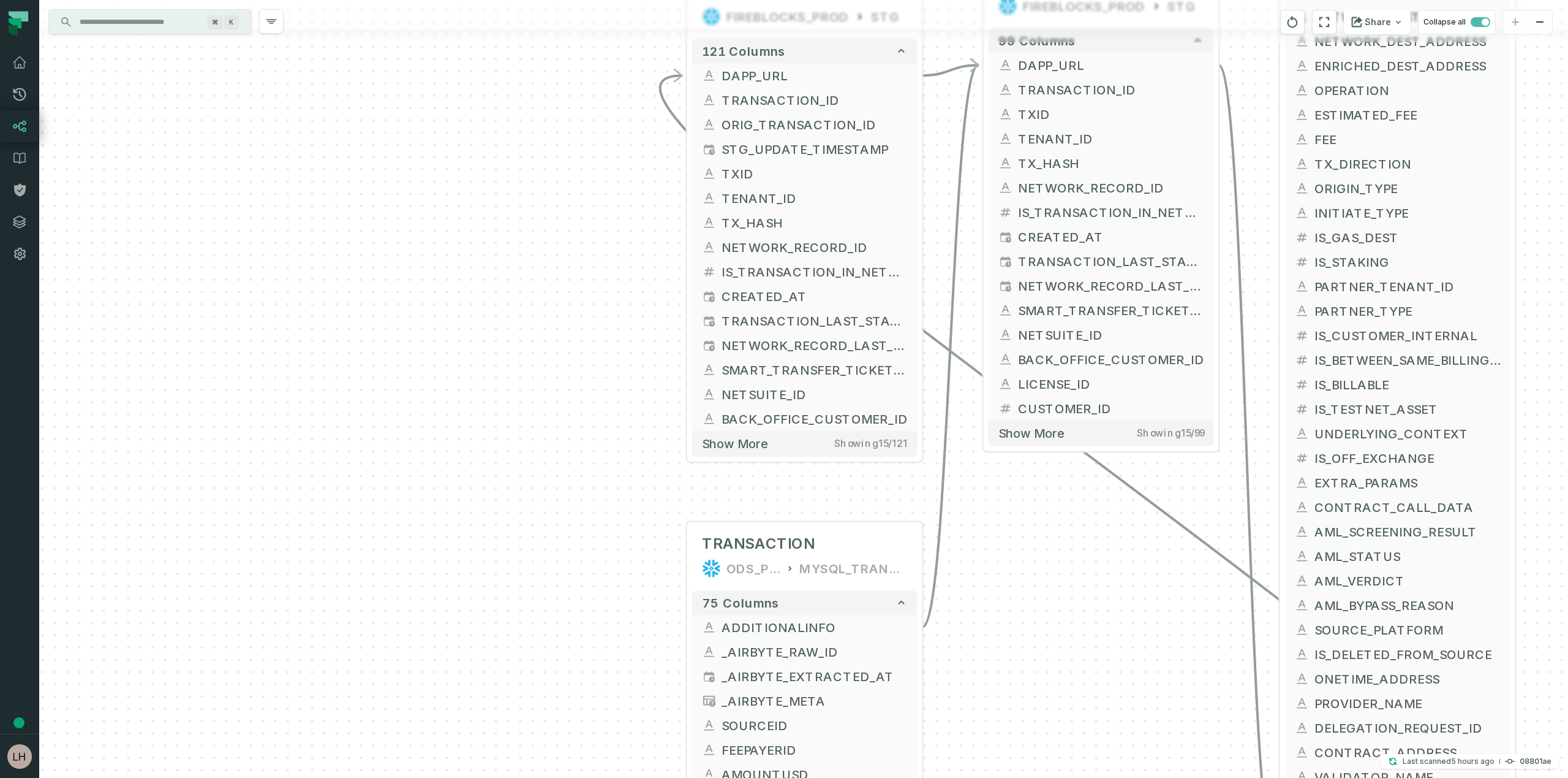
drag, startPoint x: 531, startPoint y: 604, endPoint x: 516, endPoint y: 269, distance: 335.3
click at [516, 268] on div "+ TRANSACTIONS_TO_REMOVE FIREBLOCKS_PROD STG + 121 columns - DAPP_URL - + TRANS…" at bounding box center [803, 389] width 1529 height 778
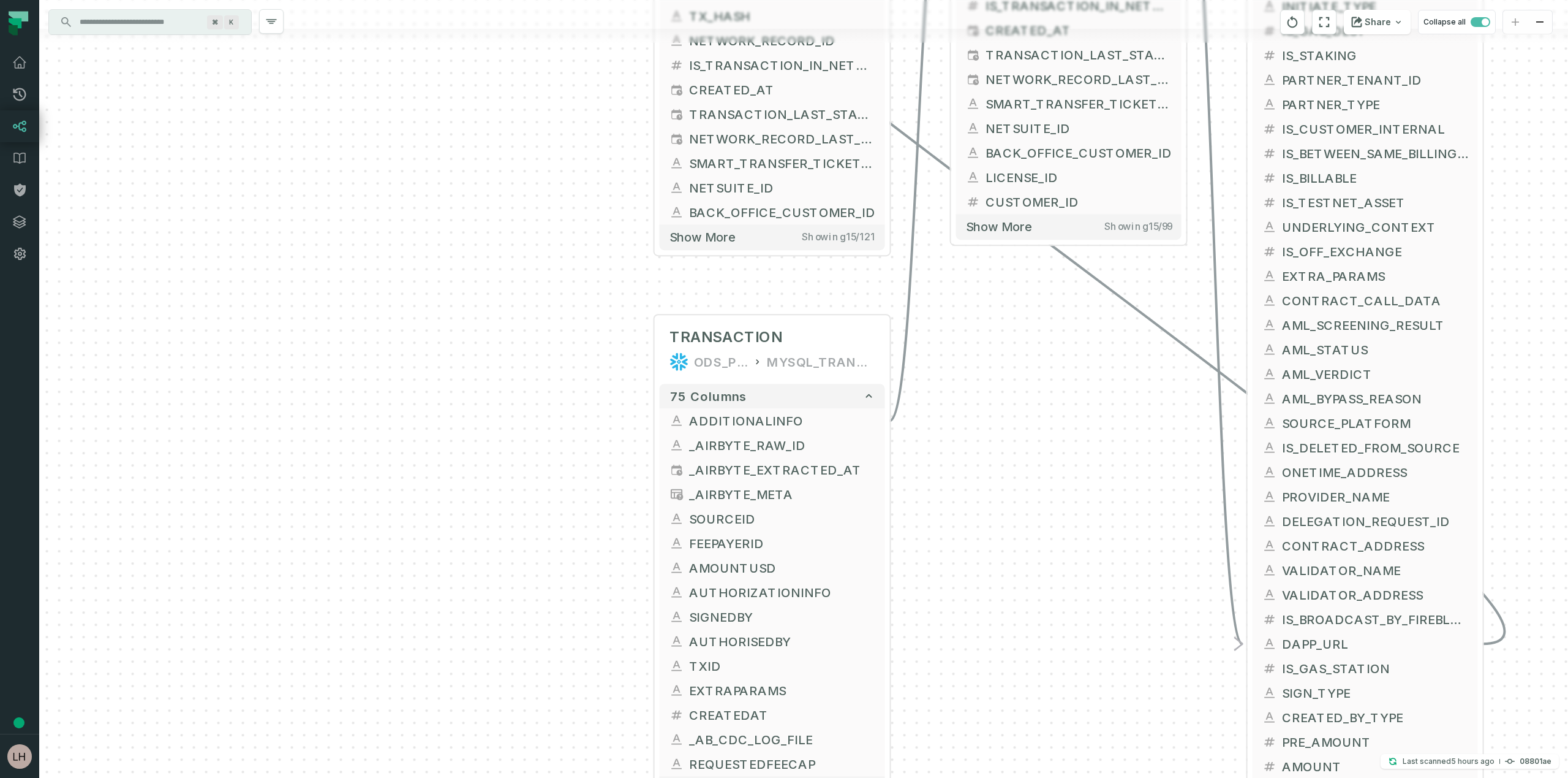
drag, startPoint x: 475, startPoint y: 424, endPoint x: 443, endPoint y: 217, distance: 209.5
click at [443, 217] on div "+ TRANSACTIONS_TO_REMOVE FIREBLOCKS_PROD STG + 121 columns - DAPP_URL - + TRANS…" at bounding box center [803, 389] width 1529 height 778
click at [651, 419] on button "+" at bounding box center [653, 420] width 22 height 22
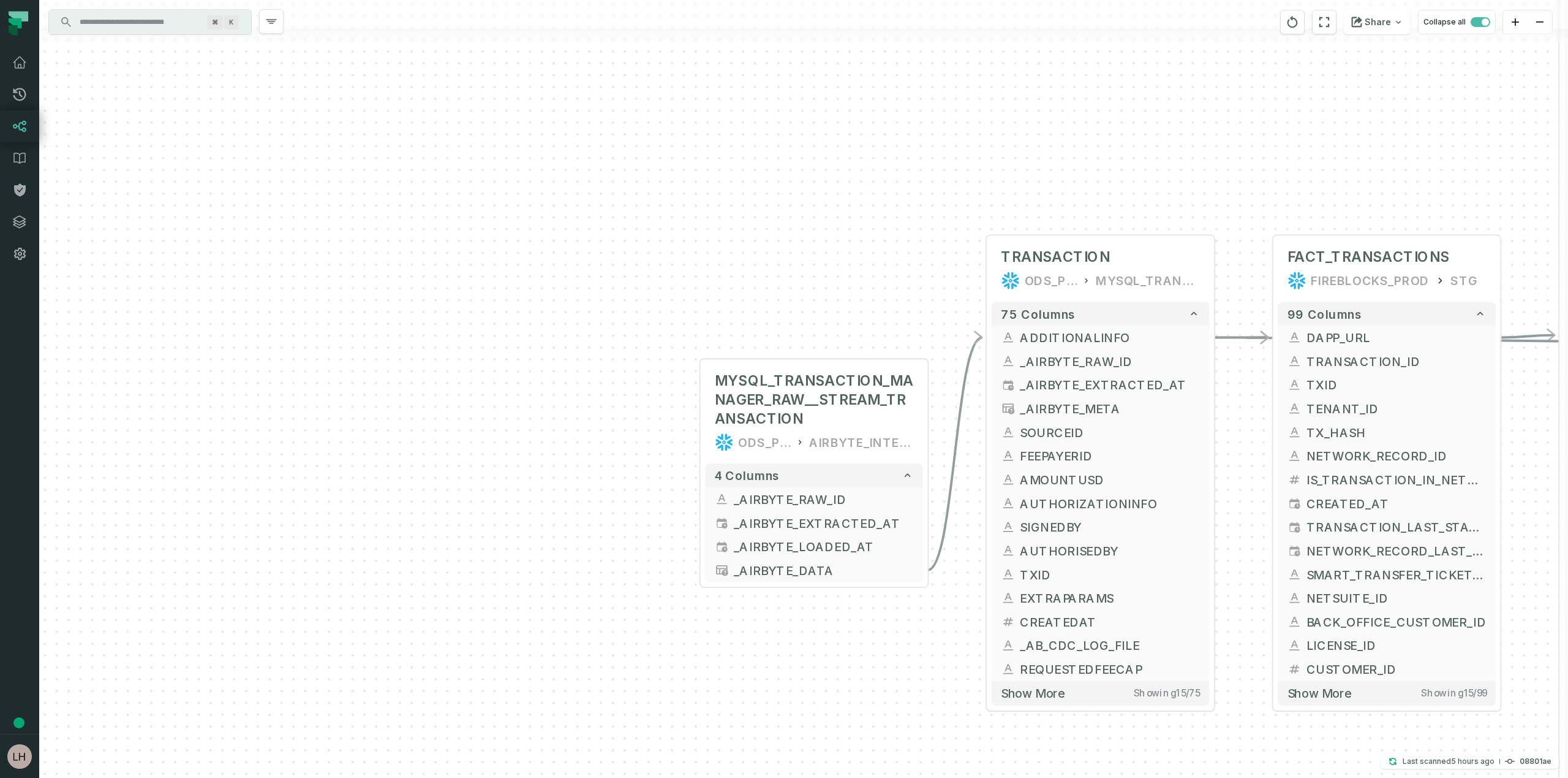
click at [1229, 337] on icon "Edge from 387e592620788e4f915ddd12a3d9c5a3 to 1c32882980956b7954d9f1f858463419" at bounding box center [1242, 337] width 55 height 0
click at [1213, 336] on button "+" at bounding box center [1216, 337] width 22 height 22
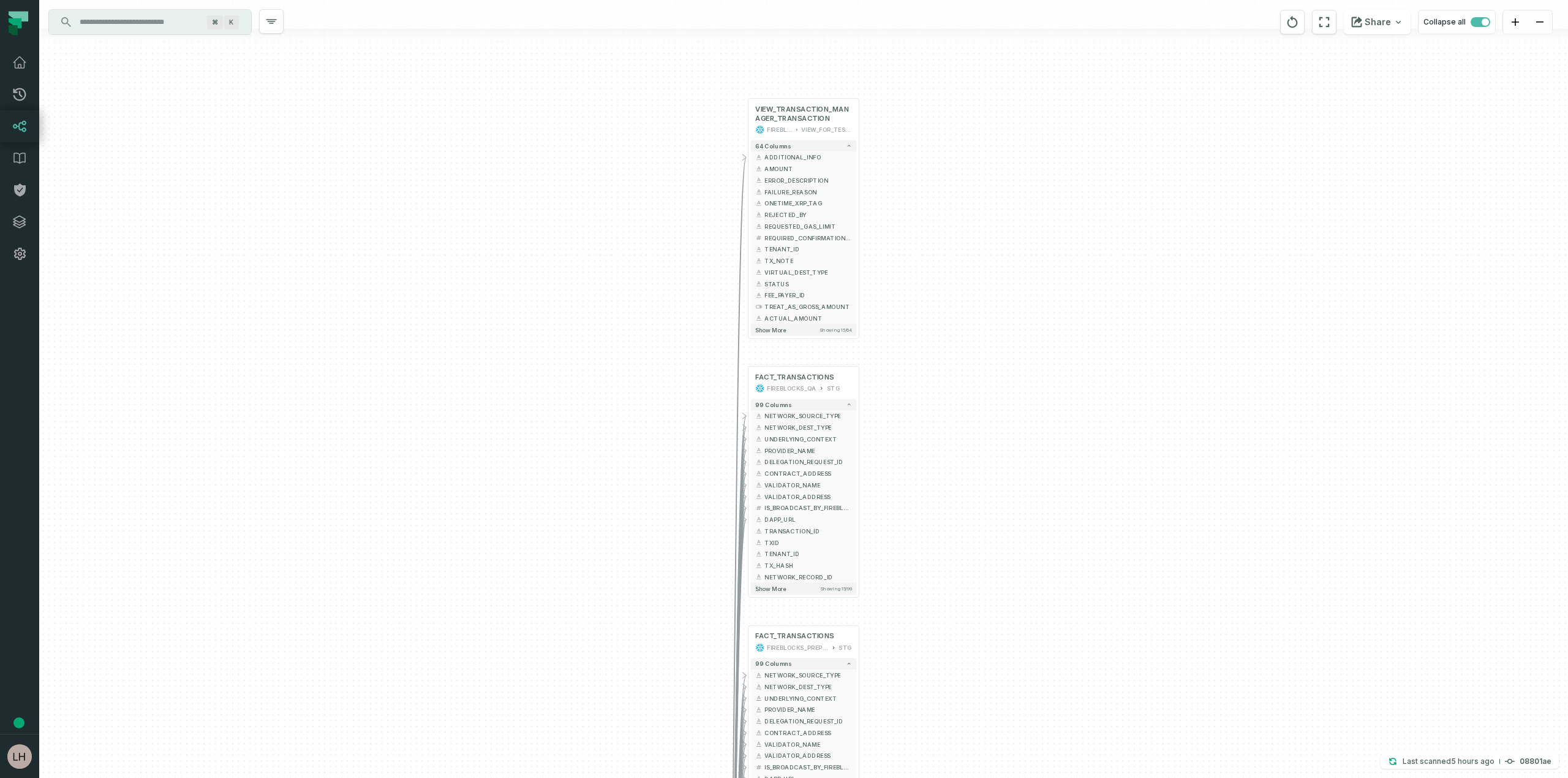
click at [140, 110] on div "+ VIEW_TRANSACTION_MANAGER_TRANSACTION FIREBLOCKS_PROD VIEW_FOR_TESTS 64 column…" at bounding box center [803, 389] width 1529 height 778
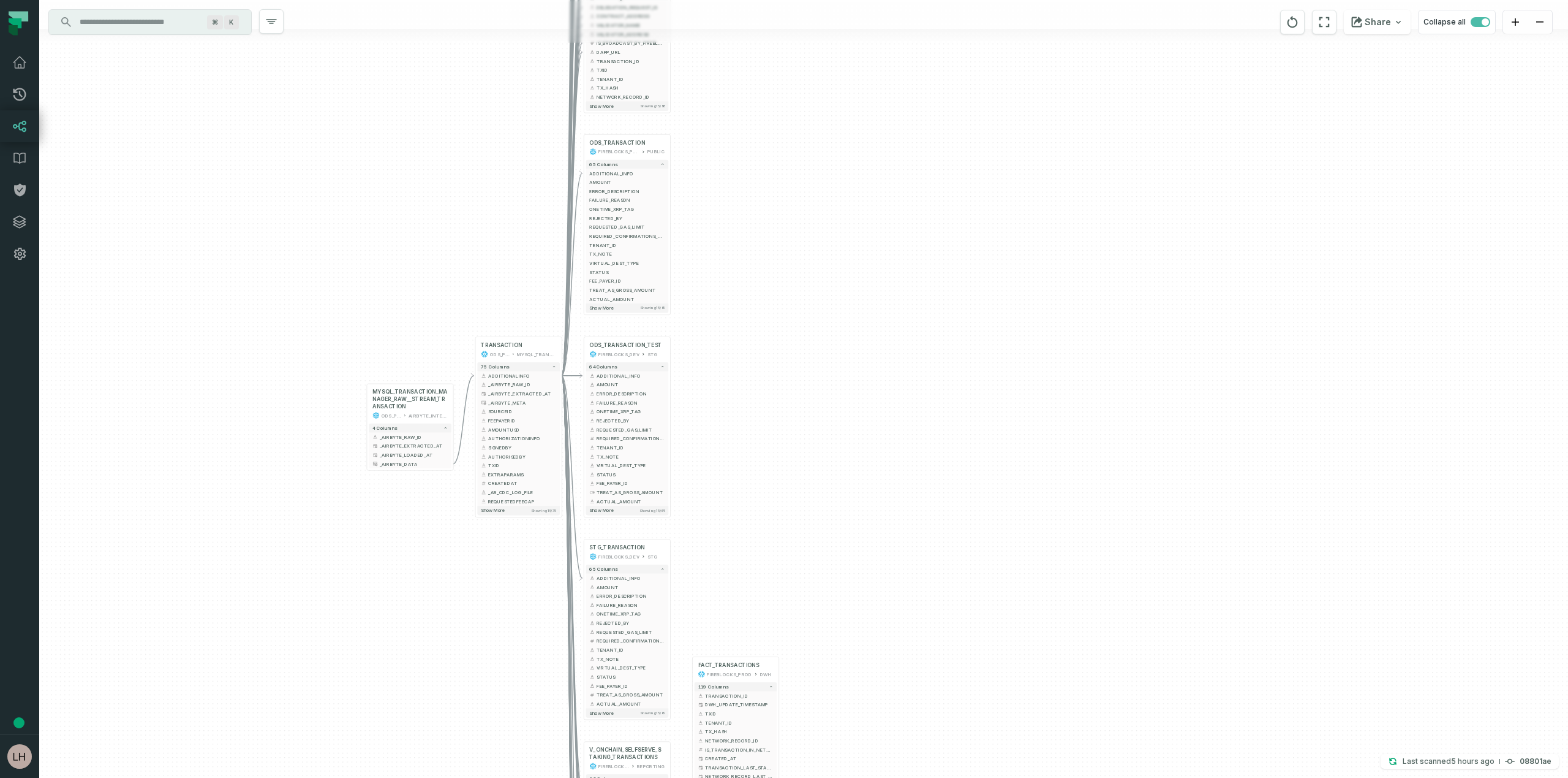
drag, startPoint x: 843, startPoint y: 648, endPoint x: 936, endPoint y: 180, distance: 477.2
click at [936, 179] on div "+ VIEW_TRANSACTION_MANAGER_TRANSACTION FIREBLOCKS_PROD VIEW_FOR_TESTS 64 column…" at bounding box center [803, 389] width 1529 height 778
click at [561, 373] on button "-" at bounding box center [561, 374] width 8 height 8
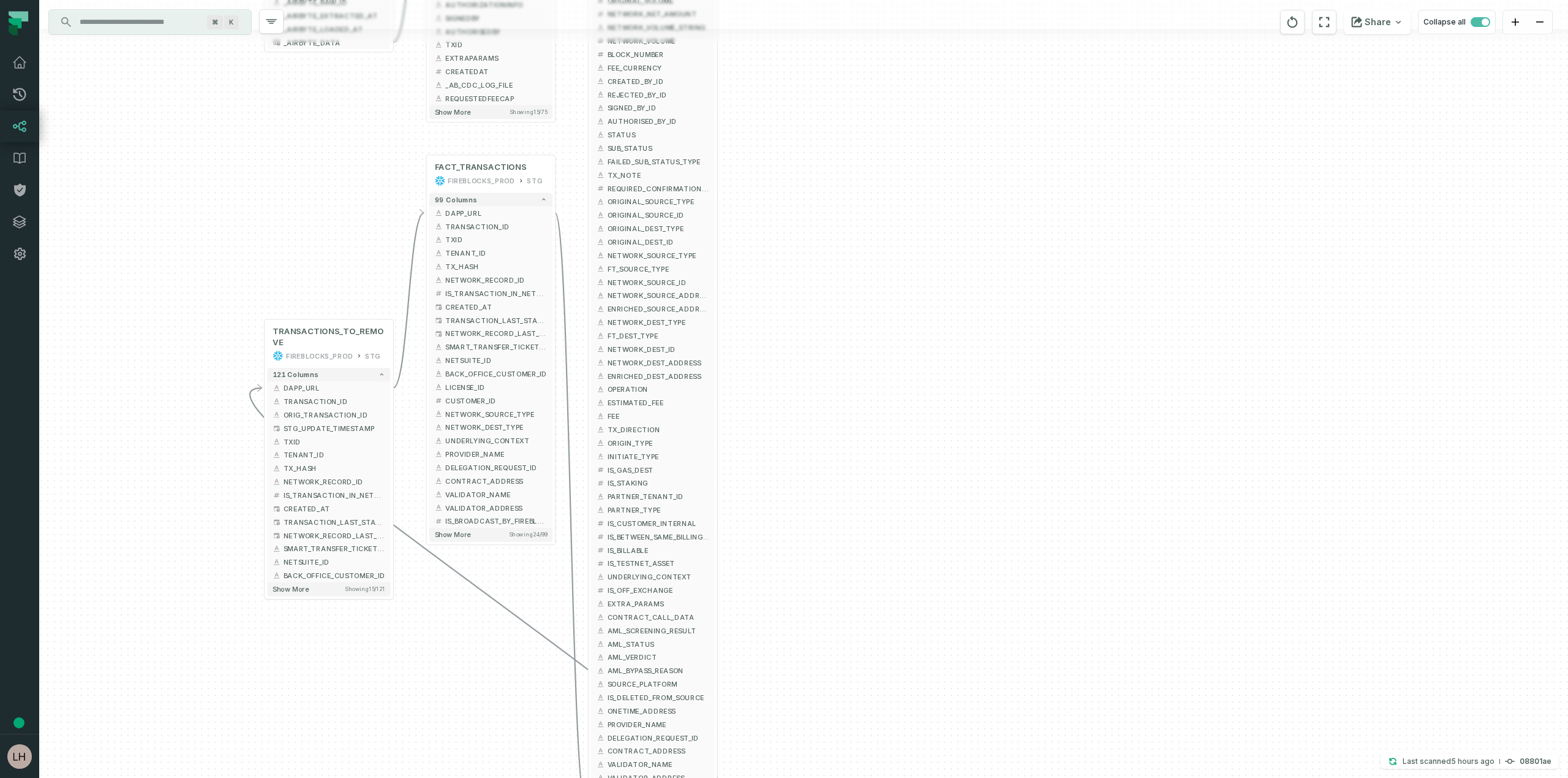
drag, startPoint x: 839, startPoint y: 567, endPoint x: 849, endPoint y: 80, distance: 487.1
click at [849, 80] on div "MYSQL_TRANSACTION_MANAGER_RAW__STREAM_TRANSACTION ODS_PROD_FBS_PRODUCT AIRBYTE_…" at bounding box center [803, 389] width 1529 height 778
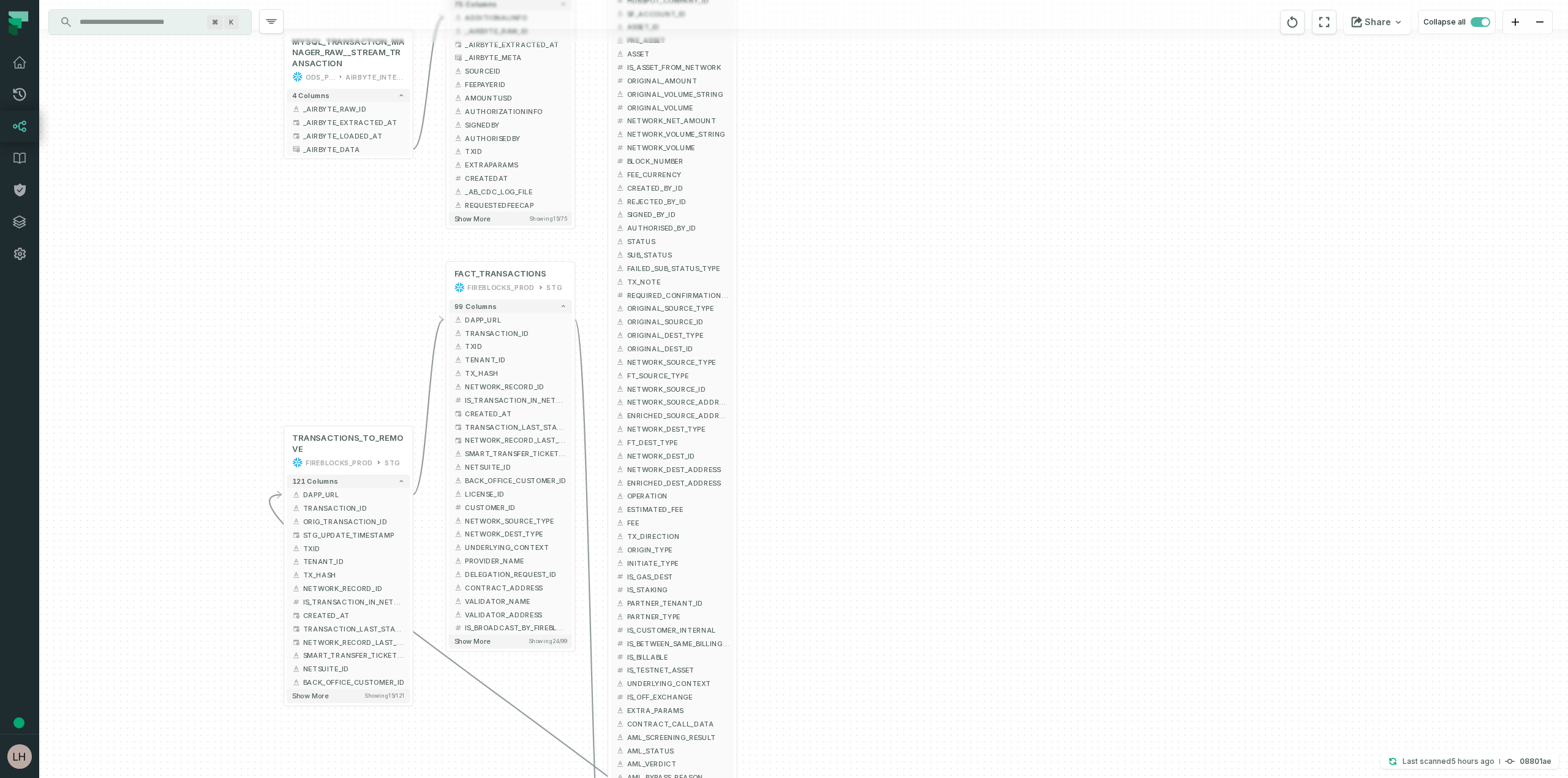
drag, startPoint x: 878, startPoint y: 194, endPoint x: 897, endPoint y: 304, distance: 111.6
click at [897, 304] on div "MYSQL_TRANSACTION_MANAGER_RAW__STREAM_TRANSACTION ODS_PROD_FBS_PRODUCT AIRBYTE_…" at bounding box center [803, 389] width 1529 height 778
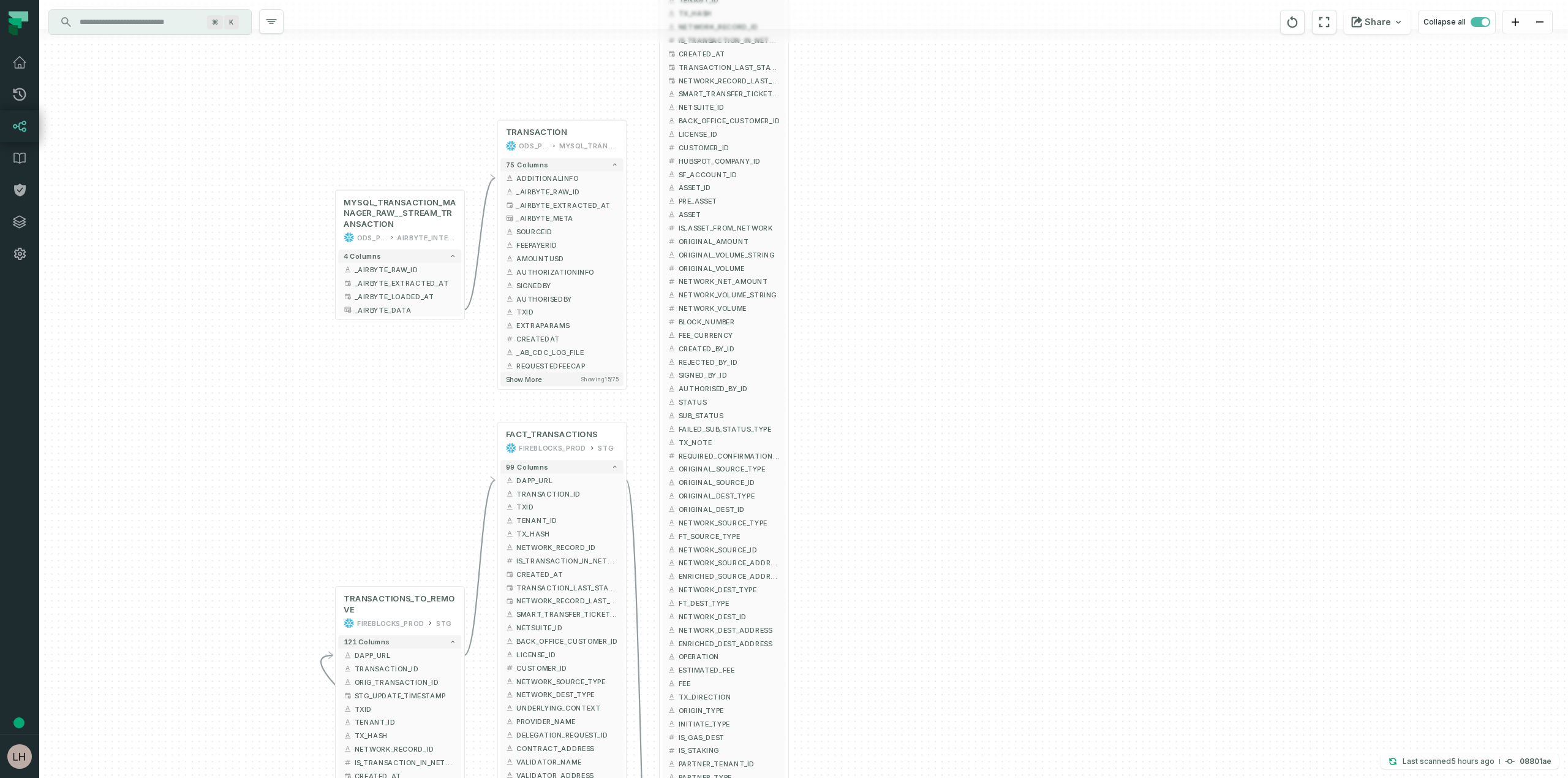
drag, startPoint x: 900, startPoint y: 308, endPoint x: 951, endPoint y: 465, distance: 165.1
click at [952, 466] on div "MYSQL_TRANSACTION_MANAGER_RAW__STREAM_TRANSACTION ODS_PROD_FBS_PRODUCT AIRBYTE_…" at bounding box center [803, 389] width 1529 height 778
